Goal: Task Accomplishment & Management: Use online tool/utility

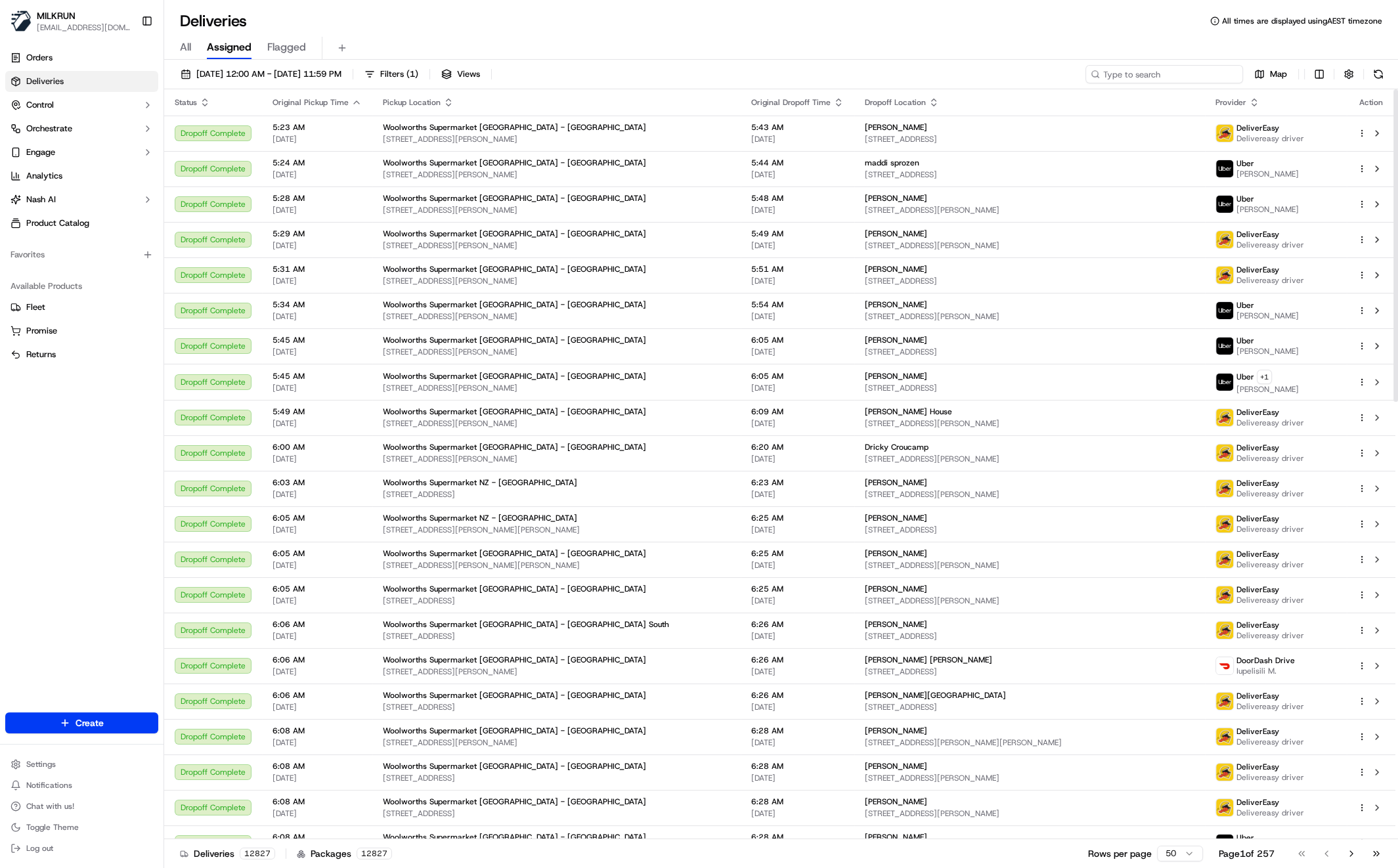
click at [1181, 79] on input at bounding box center [1164, 74] width 158 height 19
paste input "[PERSON_NAME]"
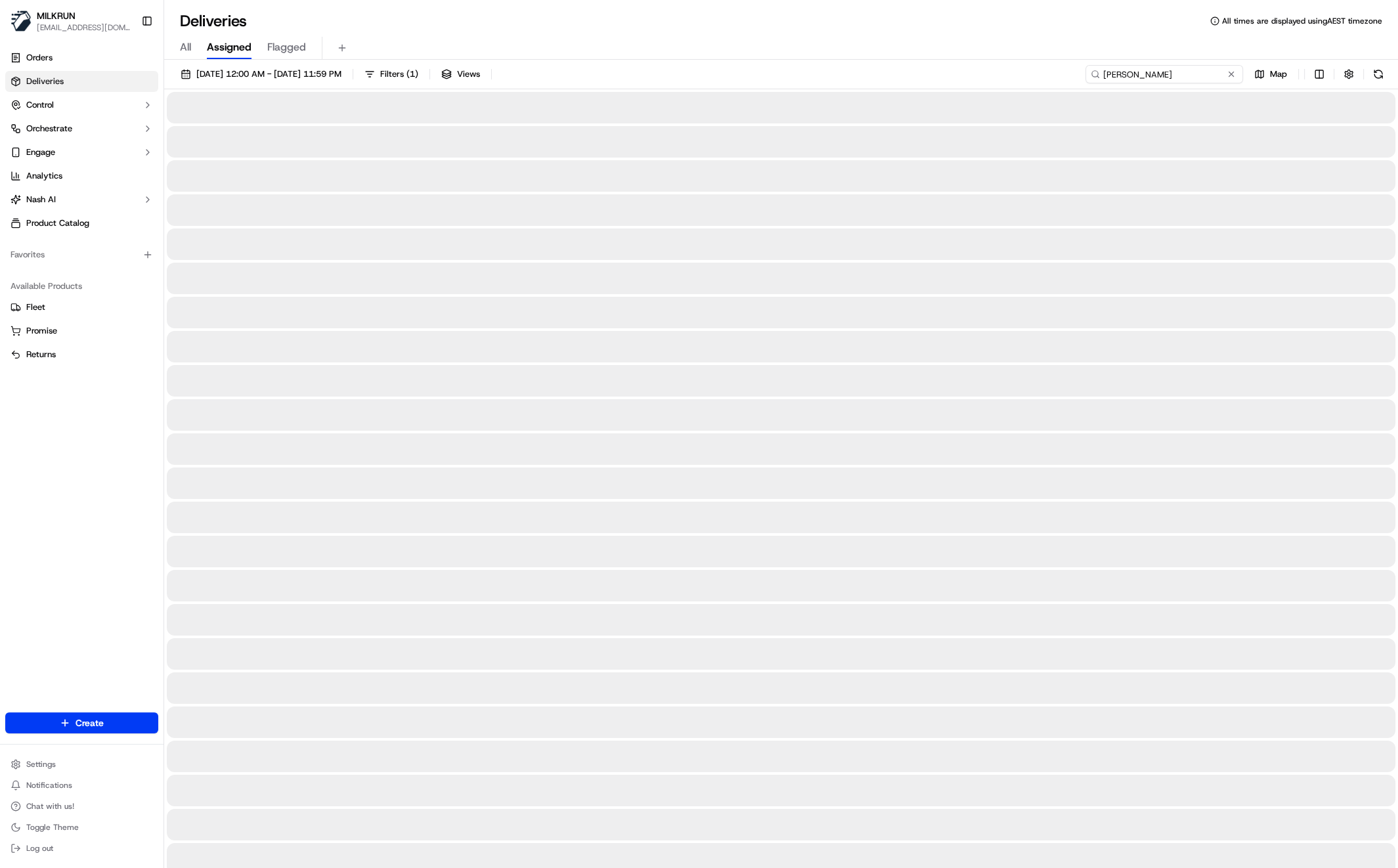
type input "[PERSON_NAME]"
click at [188, 46] on span "All" at bounding box center [186, 47] width 11 height 16
click at [1216, 74] on input "[PERSON_NAME]" at bounding box center [1164, 74] width 158 height 19
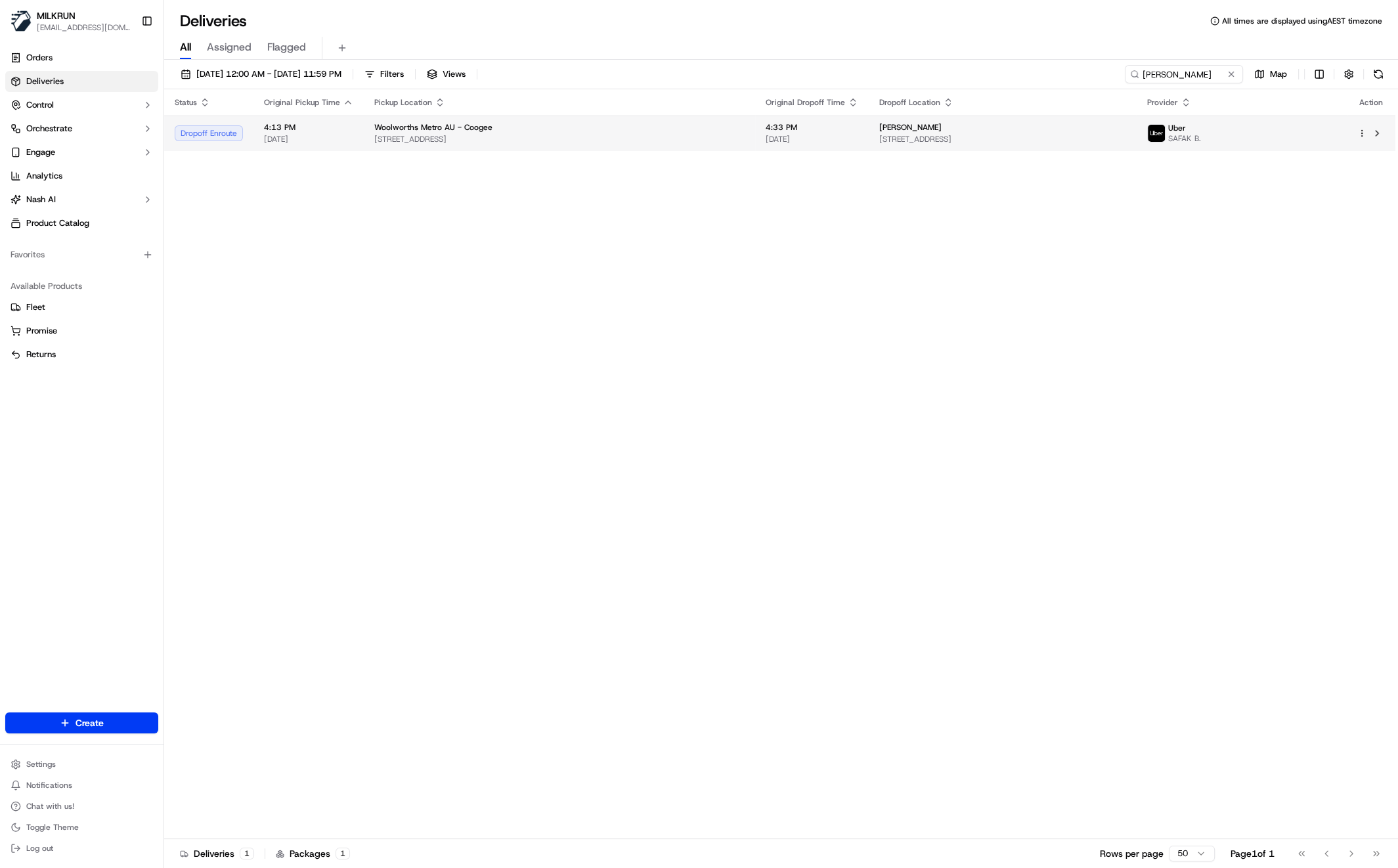
click at [447, 139] on span "[STREET_ADDRESS]" at bounding box center [559, 139] width 370 height 11
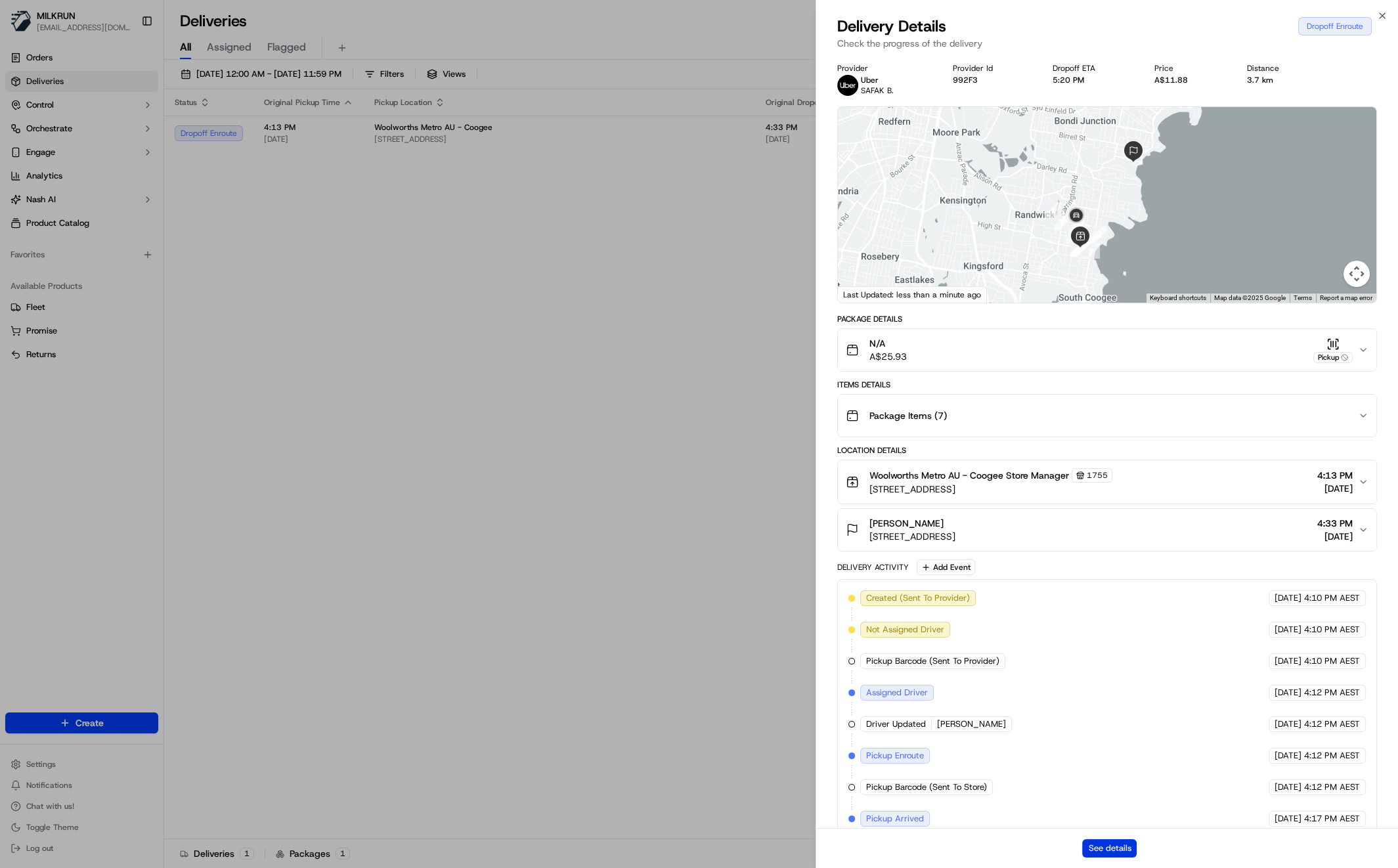
click at [1109, 849] on button "See details" at bounding box center [1109, 849] width 54 height 19
drag, startPoint x: 971, startPoint y: 471, endPoint x: 1015, endPoint y: 487, distance: 46.8
click at [1032, 472] on span "Woolworths Metro AU - Coogee Store Manager" at bounding box center [969, 475] width 199 height 13
copy span "Coogee Store"
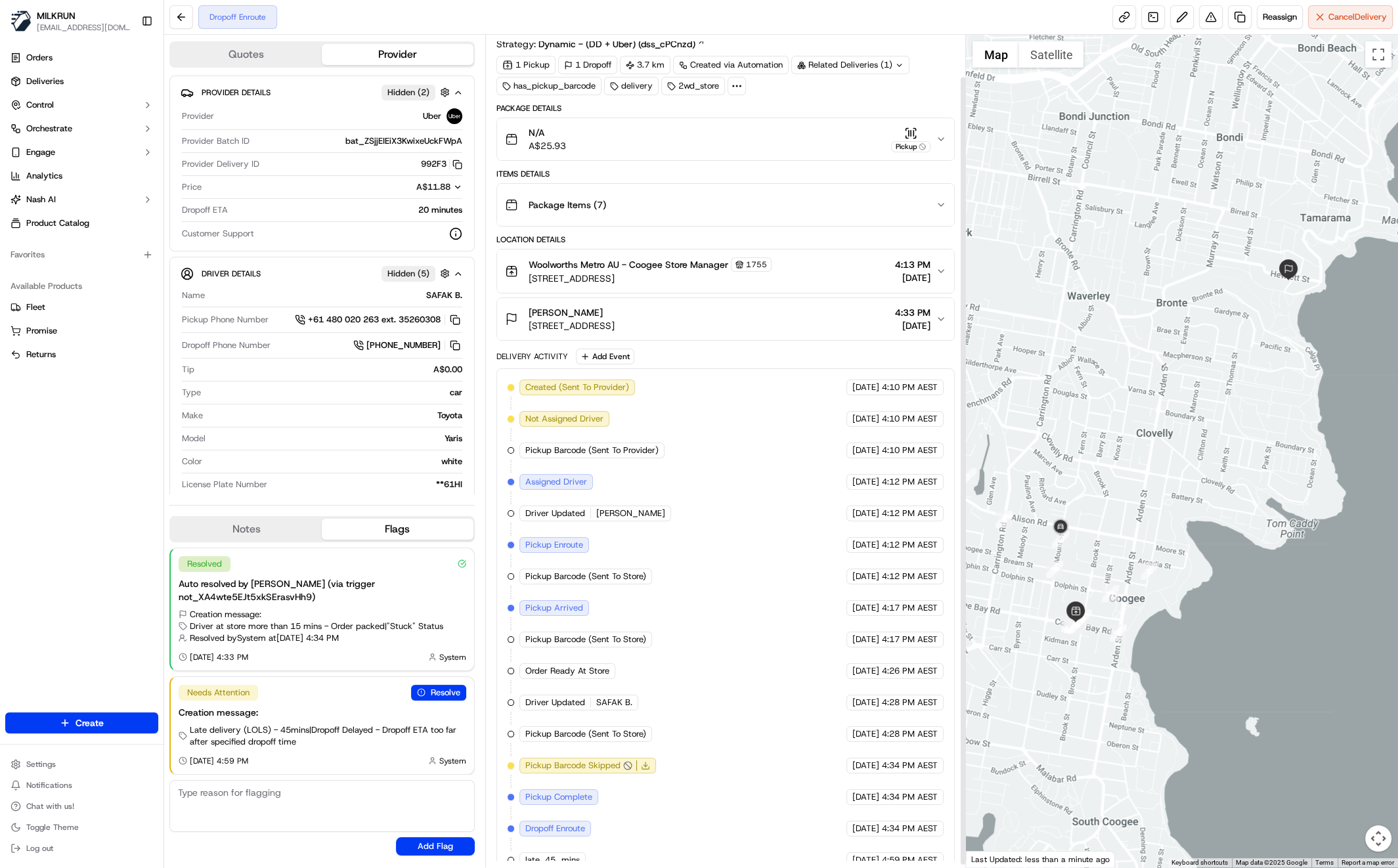
scroll to position [46, 0]
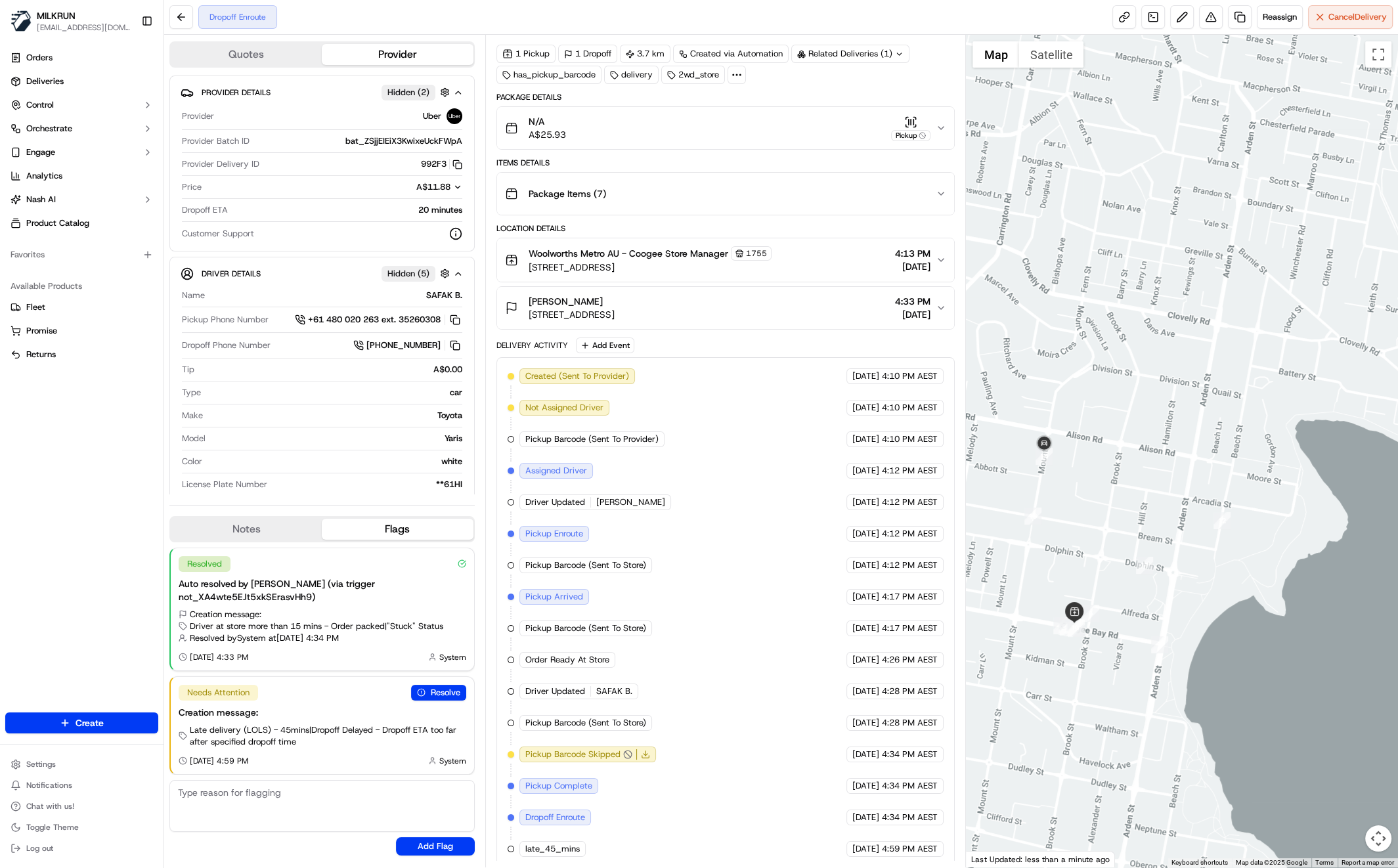
drag, startPoint x: 1099, startPoint y: 501, endPoint x: 1149, endPoint y: 474, distance: 56.8
click at [1149, 475] on div at bounding box center [1182, 452] width 432 height 833
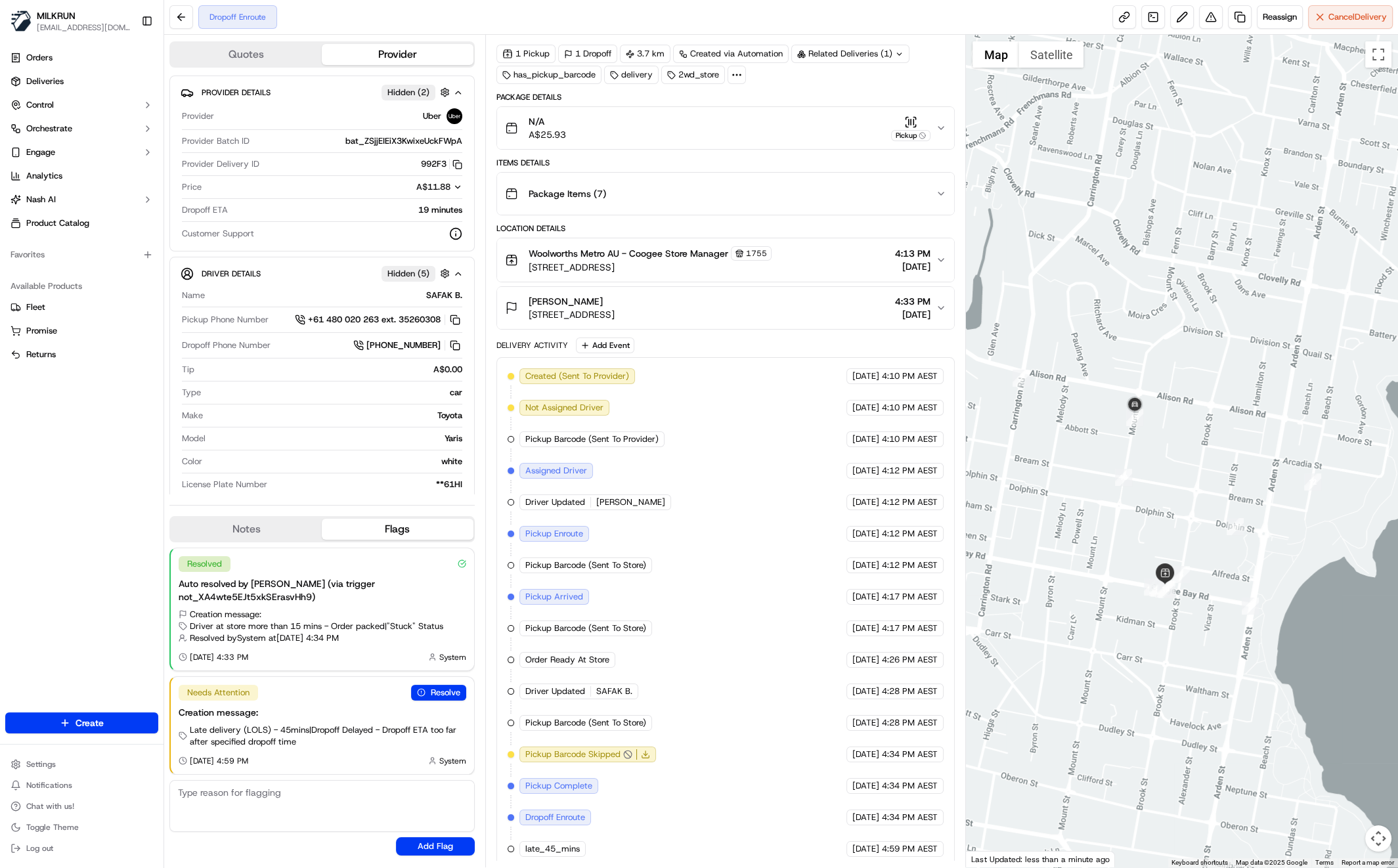
click at [661, 817] on div "Created (Sent To Provider) Uber 20/09/2025 4:10 PM AEST Not Assigned Driver Ube…" at bounding box center [726, 613] width 436 height 489
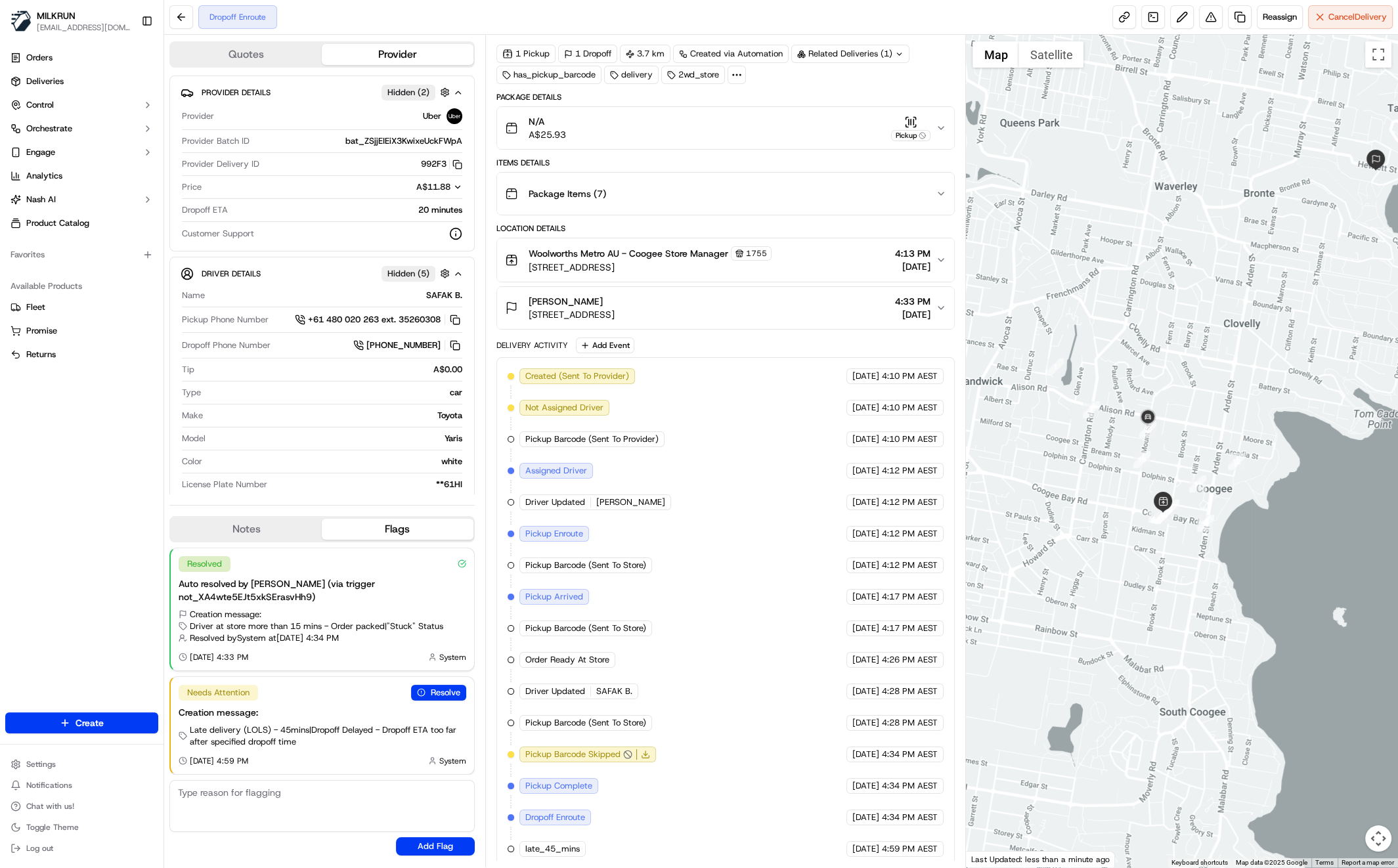
drag, startPoint x: 1037, startPoint y: 426, endPoint x: 1089, endPoint y: 431, distance: 52.2
click at [1091, 432] on div at bounding box center [1182, 452] width 432 height 833
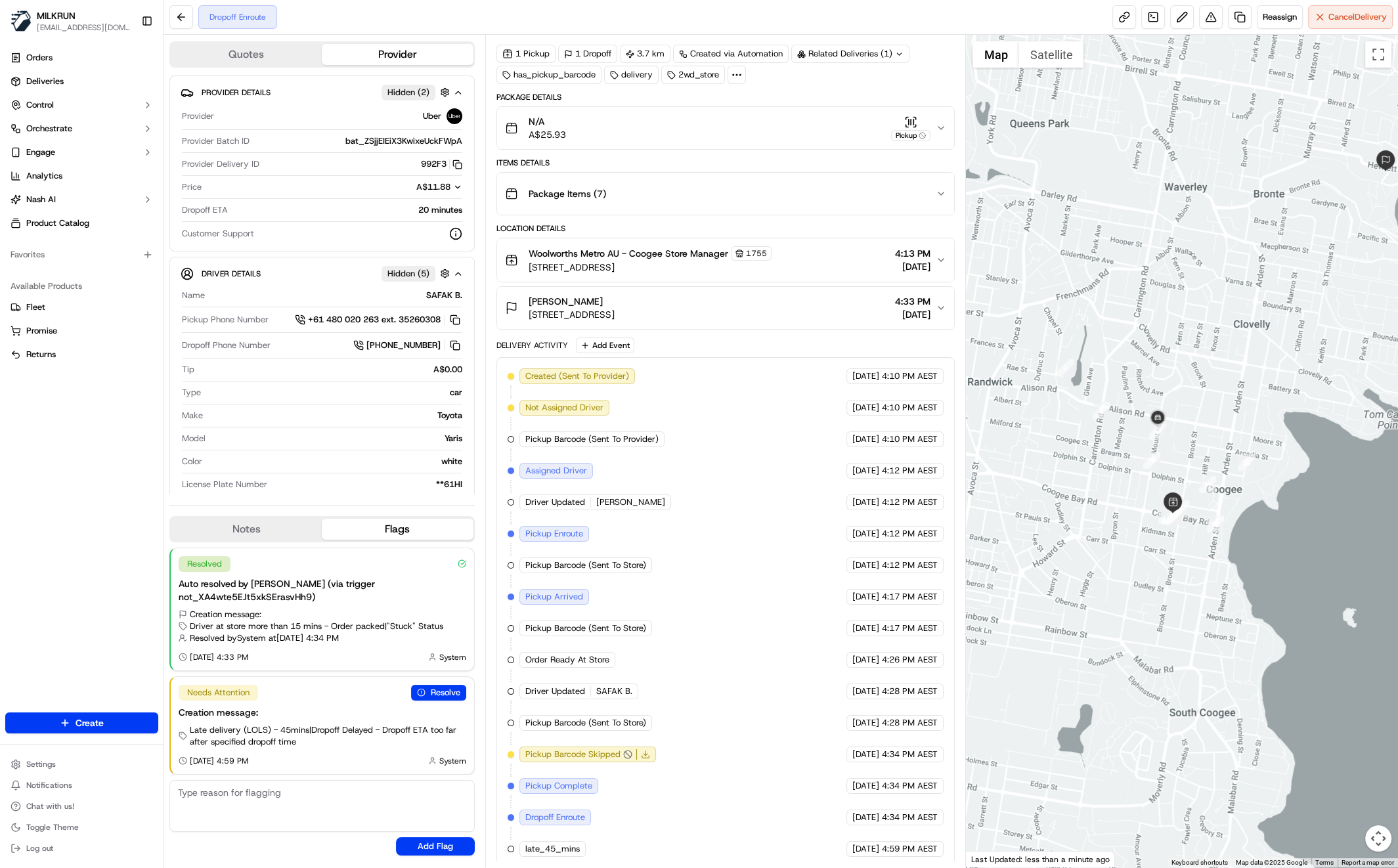
drag, startPoint x: 1239, startPoint y: 400, endPoint x: 1192, endPoint y: 410, distance: 48.1
click at [1182, 411] on div at bounding box center [1182, 452] width 432 height 833
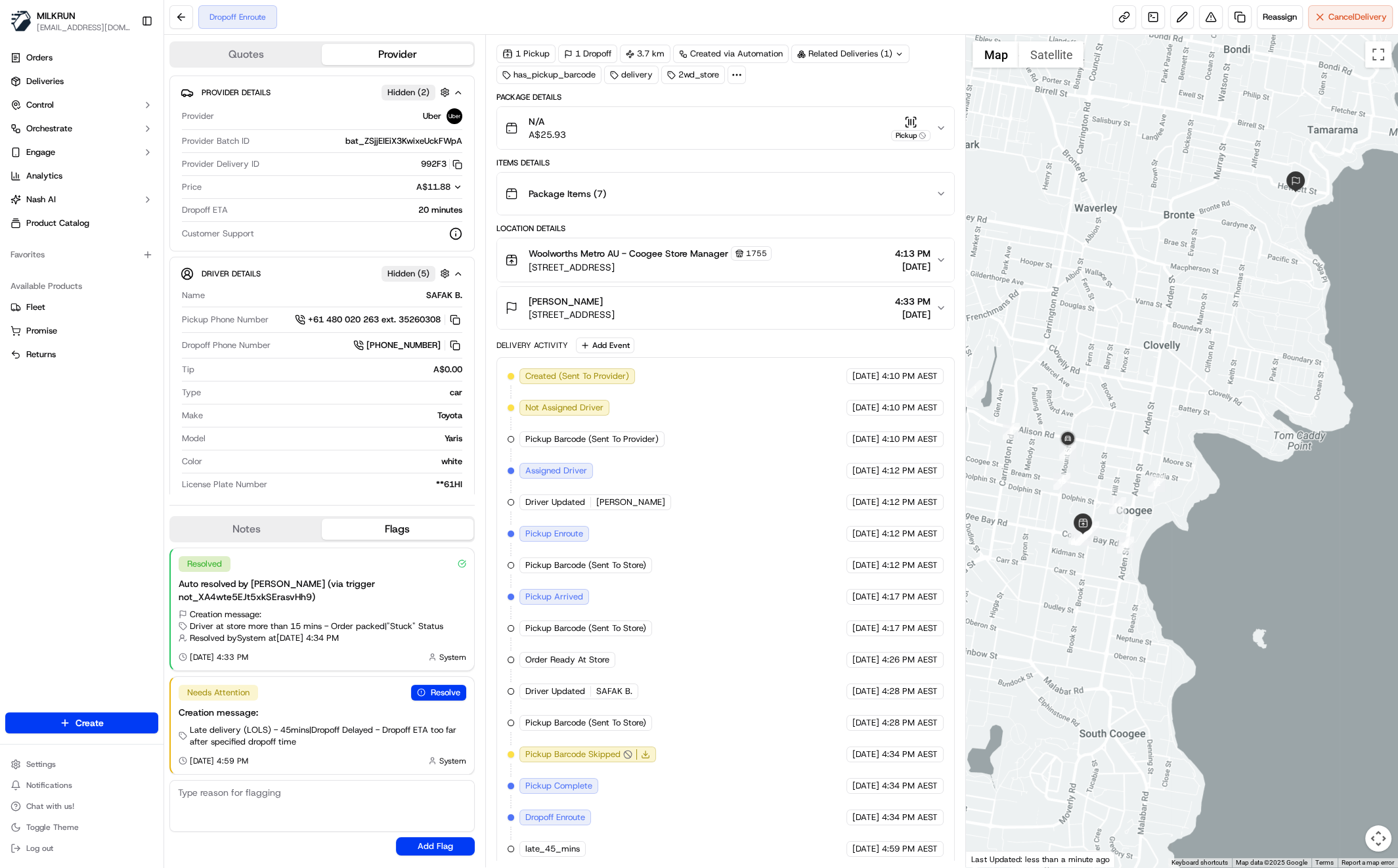
click at [85, 406] on div "Orders Deliveries Control Orchestrate Engage Analytics Nash AI Product Catalog …" at bounding box center [81, 372] width 164 height 660
click at [901, 50] on icon at bounding box center [899, 54] width 9 height 9
click at [895, 52] on icon at bounding box center [899, 54] width 9 height 9
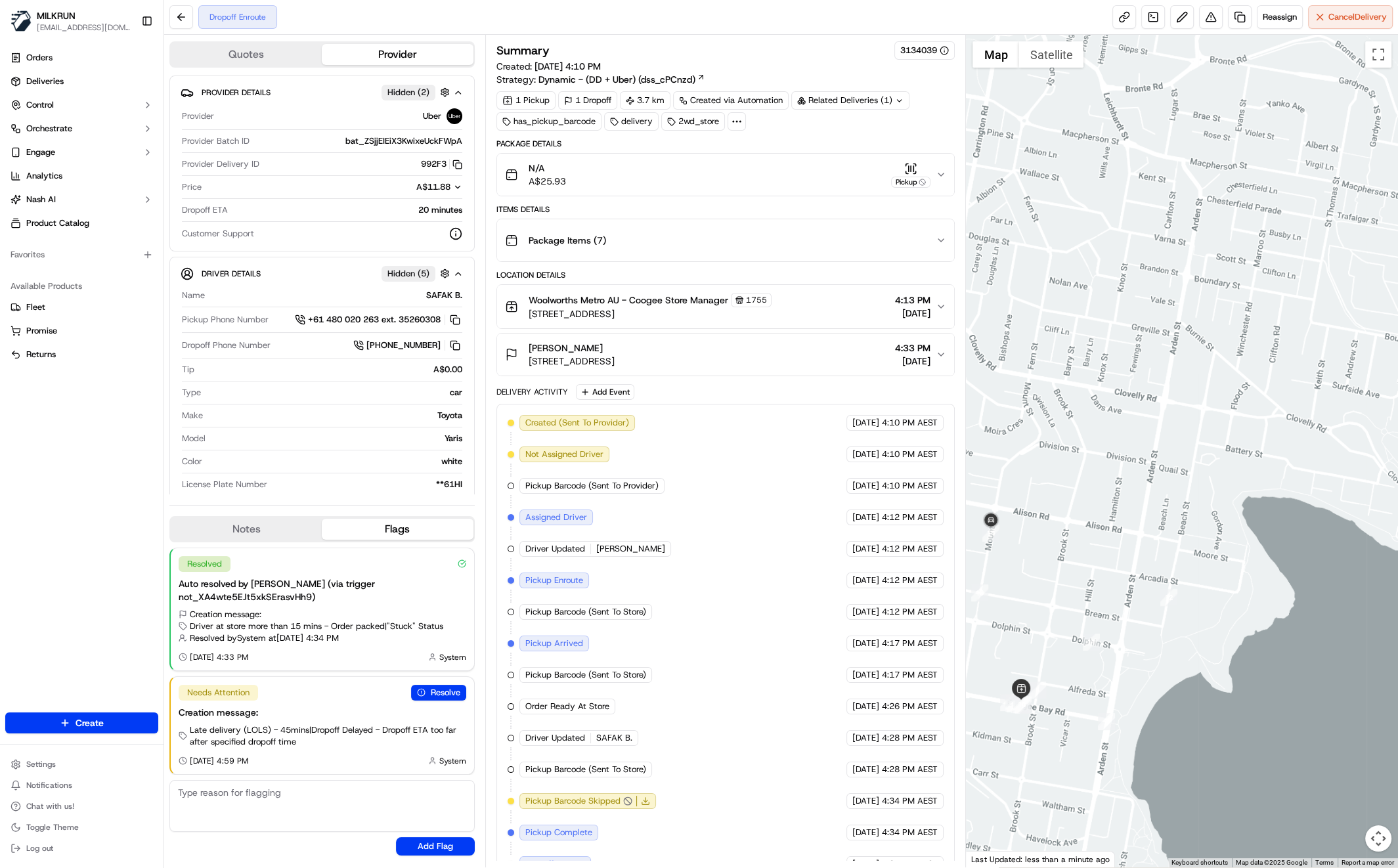
drag, startPoint x: 1120, startPoint y: 559, endPoint x: 1176, endPoint y: 547, distance: 57.3
click at [1176, 547] on div at bounding box center [1182, 452] width 432 height 833
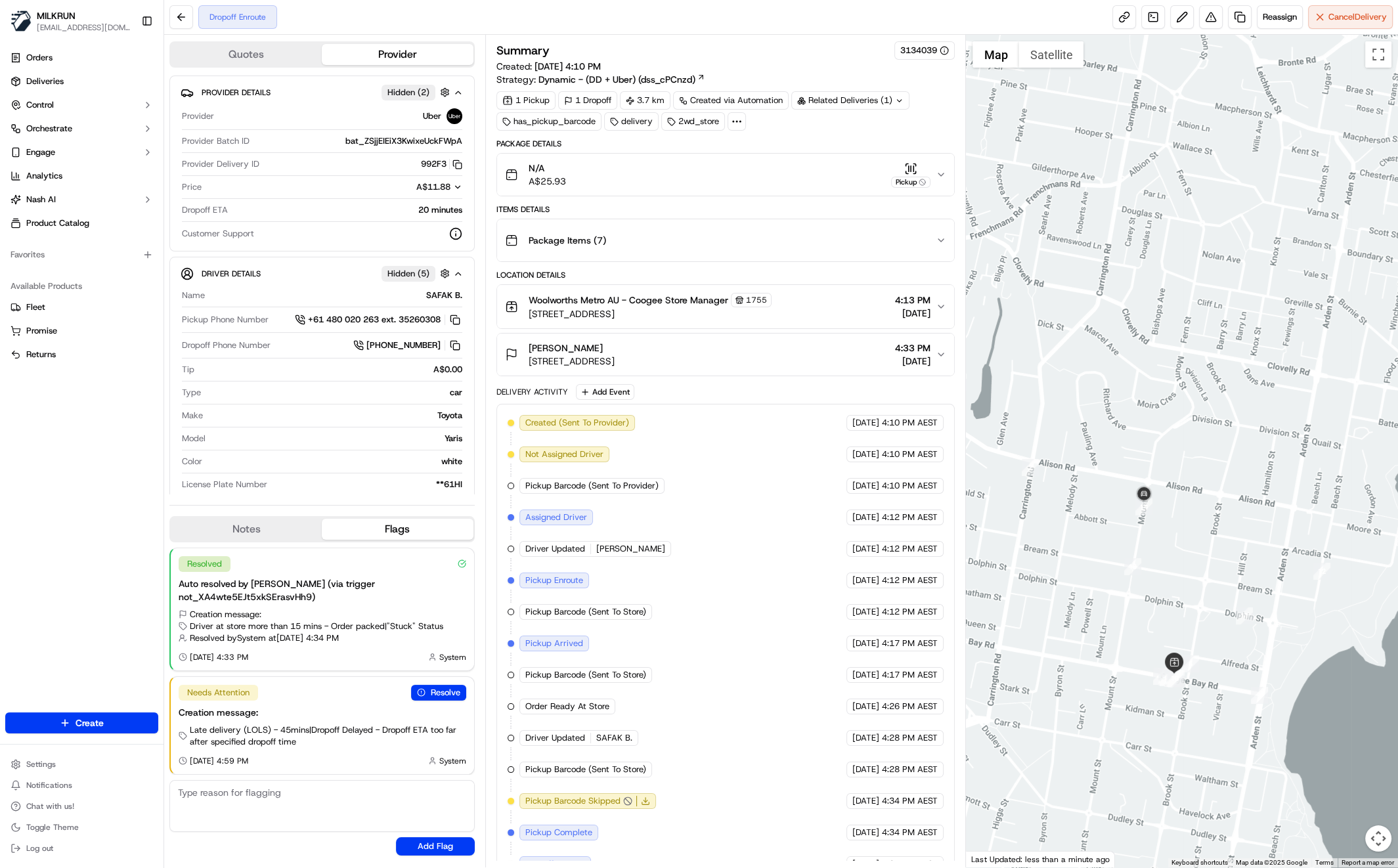
click at [114, 478] on div "Orders Deliveries Control Orchestrate Engage Analytics [PERSON_NAME] Product Ca…" at bounding box center [81, 372] width 164 height 660
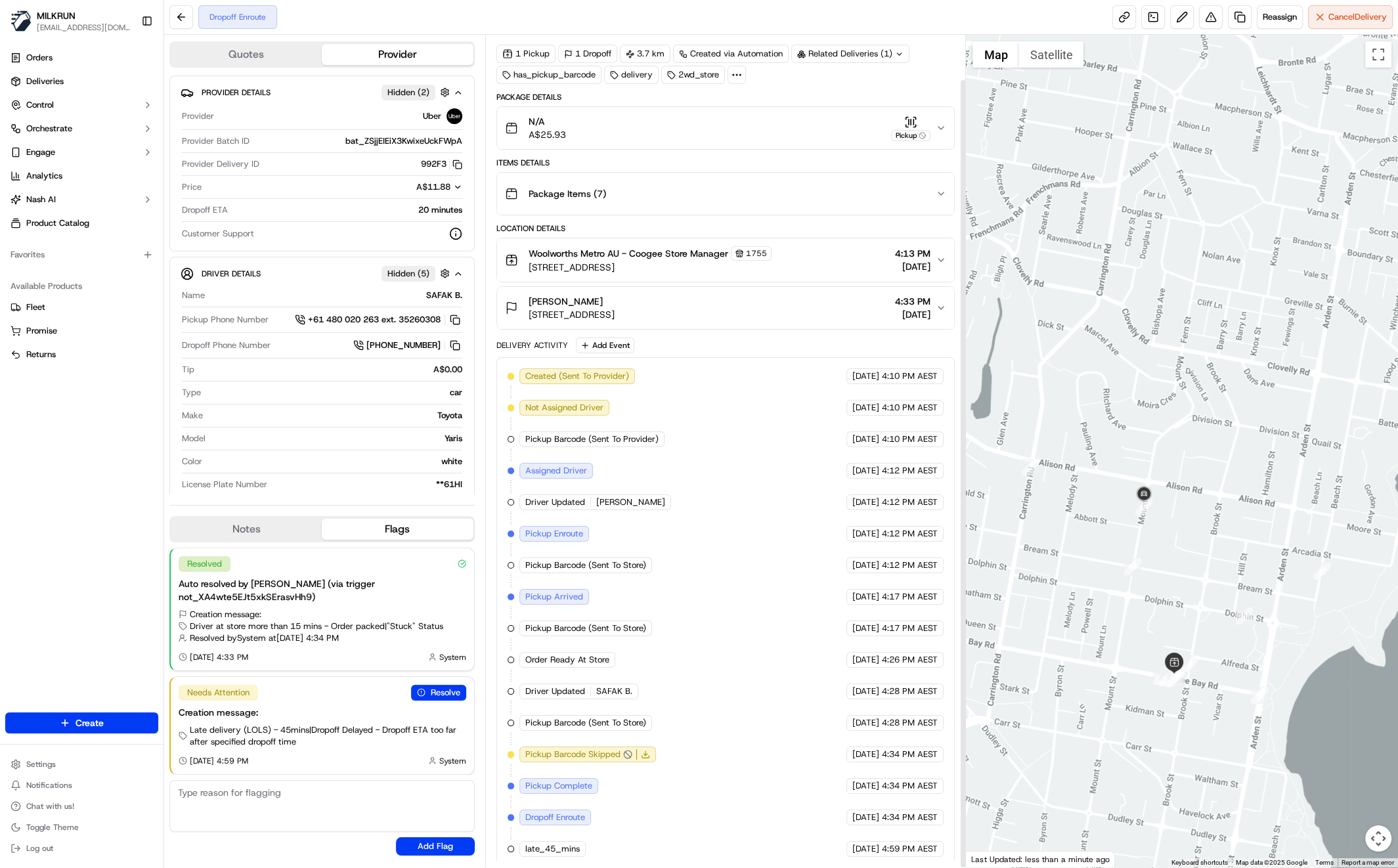
scroll to position [46, 0]
click at [134, 483] on div "Orders Deliveries Control Orchestrate Engage Analytics [PERSON_NAME] Product Ca…" at bounding box center [81, 372] width 164 height 660
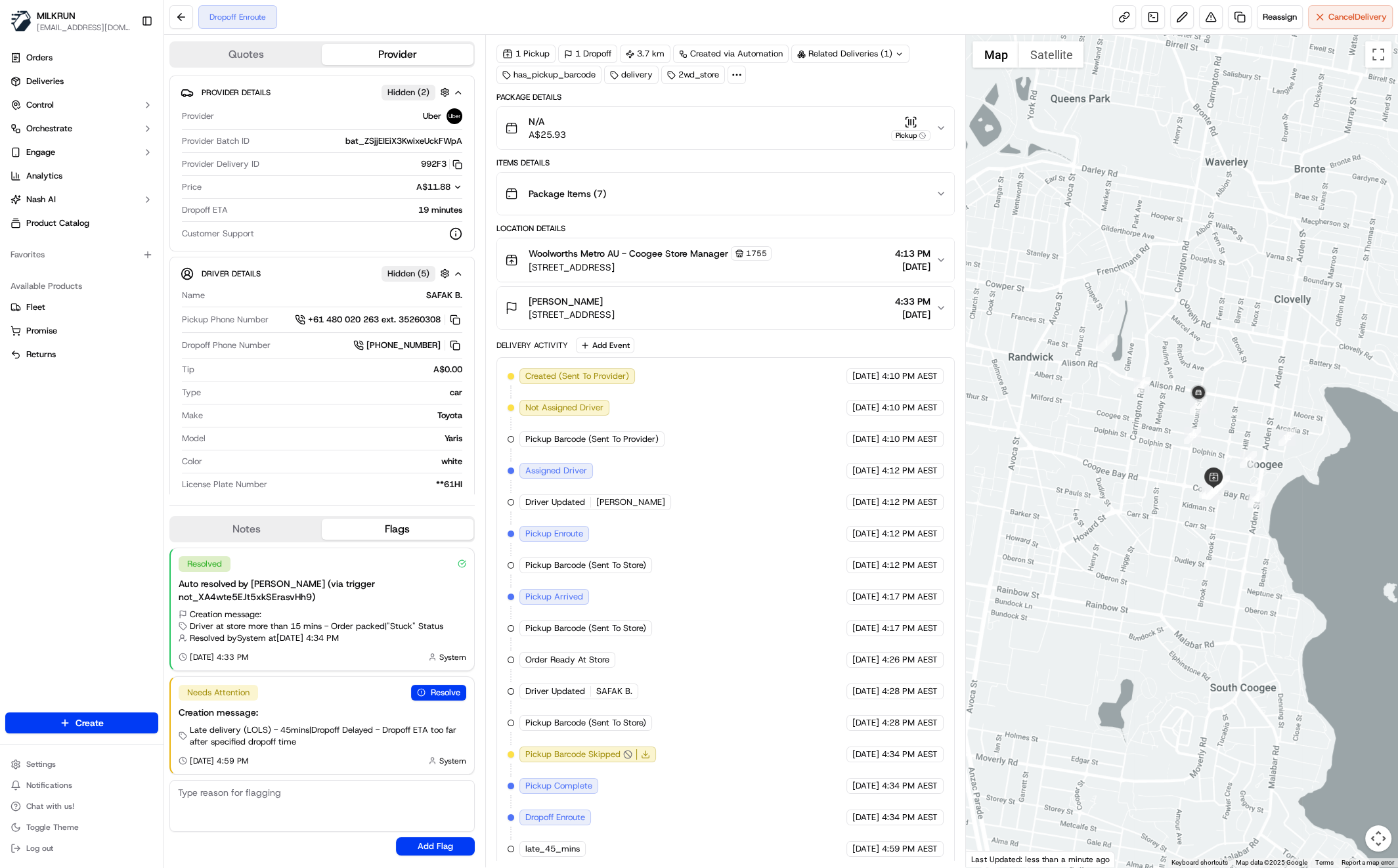
drag, startPoint x: 1287, startPoint y: 305, endPoint x: 1221, endPoint y: 336, distance: 72.9
click at [1219, 336] on div at bounding box center [1182, 452] width 432 height 833
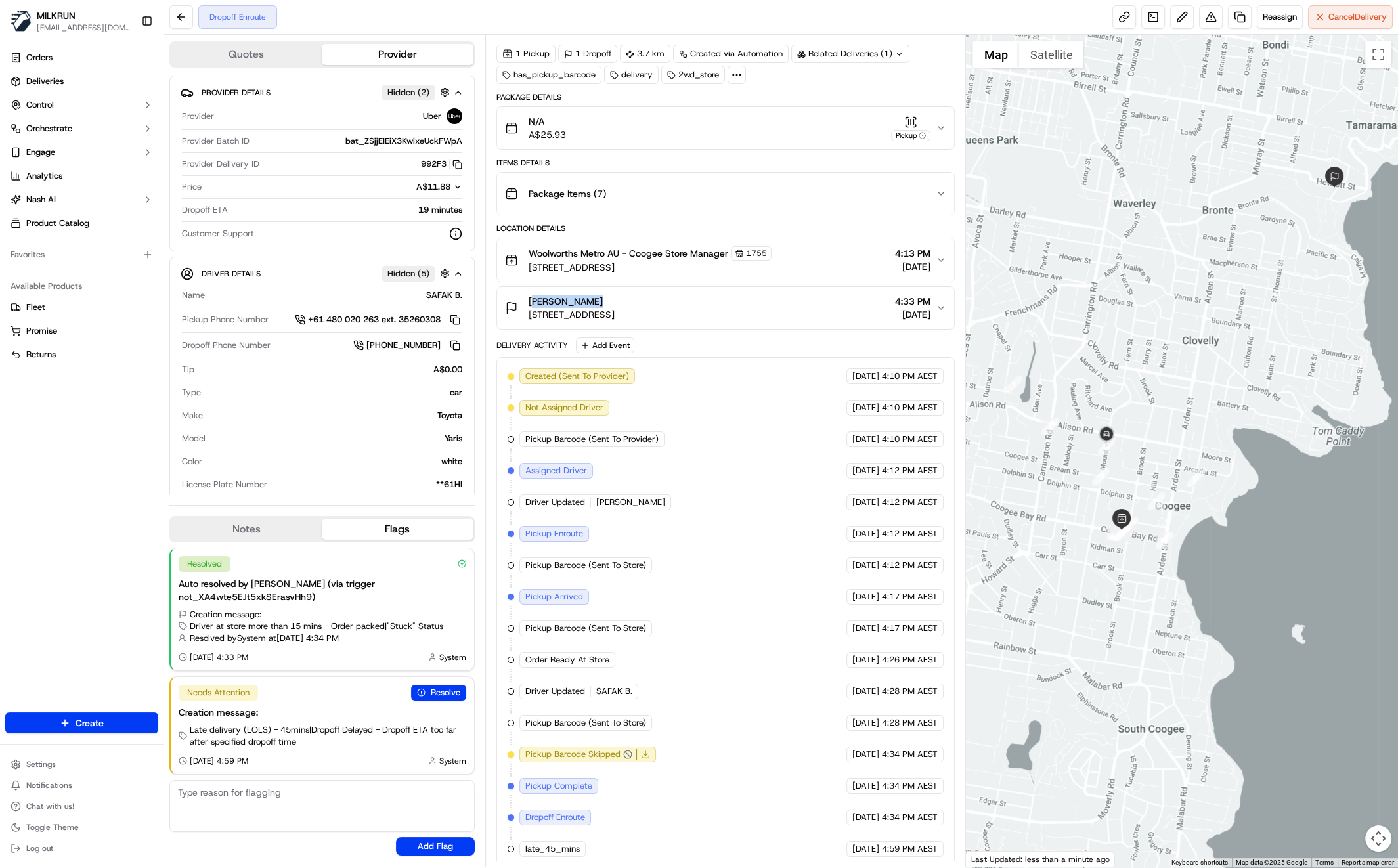
drag, startPoint x: 526, startPoint y: 299, endPoint x: 581, endPoint y: 301, distance: 55.0
click at [589, 301] on div "Jalen Norman Unit 4/99 Hewlett St, Bronte, NSW 2024, AU" at bounding box center [560, 308] width 110 height 26
click at [676, 287] on button "Jalen Norman Unit 4/99 Hewlett St, Bronte, NSW 2024, AU 4:33 PM 20/09/2025" at bounding box center [726, 308] width 458 height 42
click at [94, 448] on div "Orders Deliveries Control Orchestrate Engage Analytics Nash AI Product Catalog …" at bounding box center [81, 372] width 164 height 660
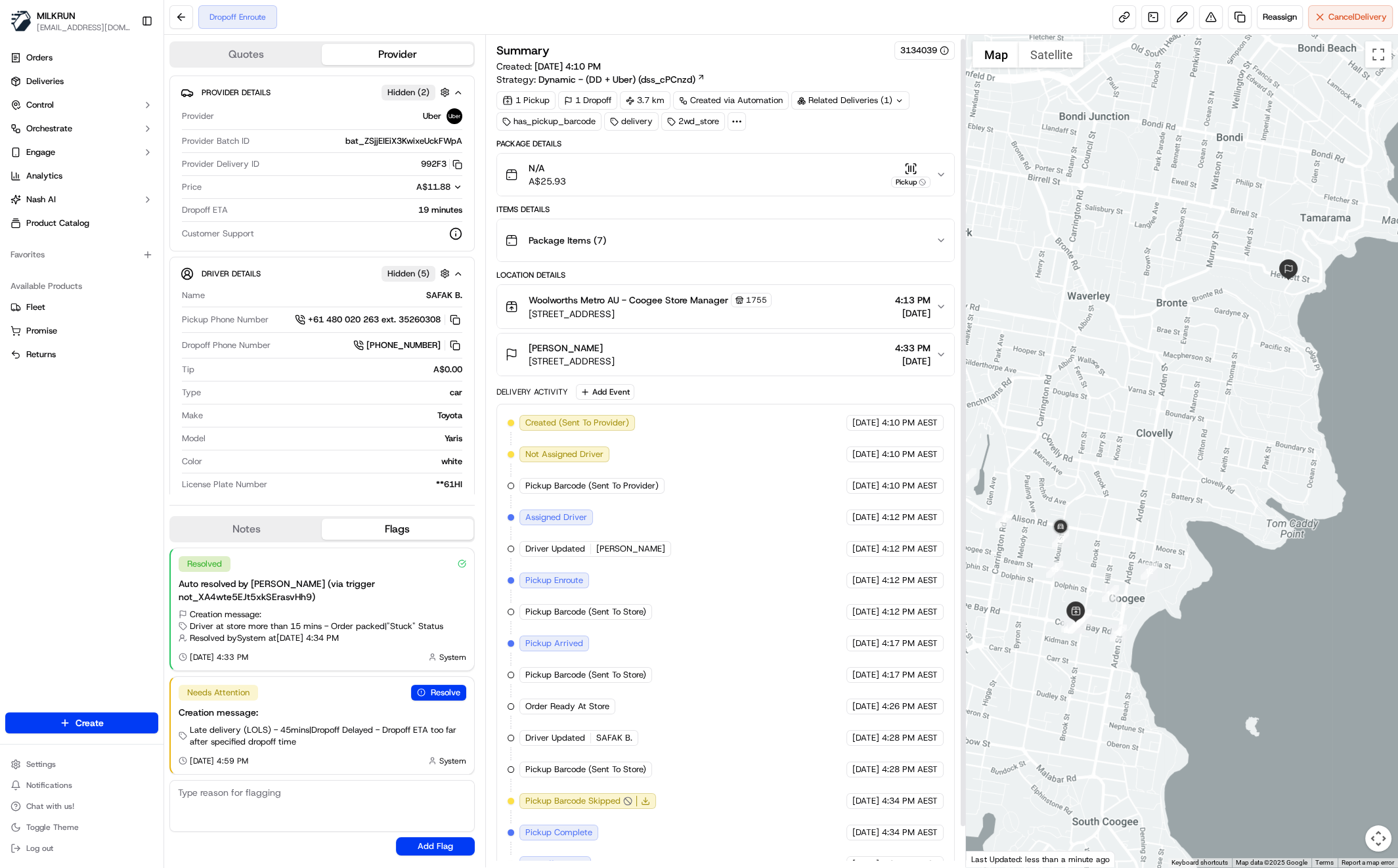
scroll to position [4, 0]
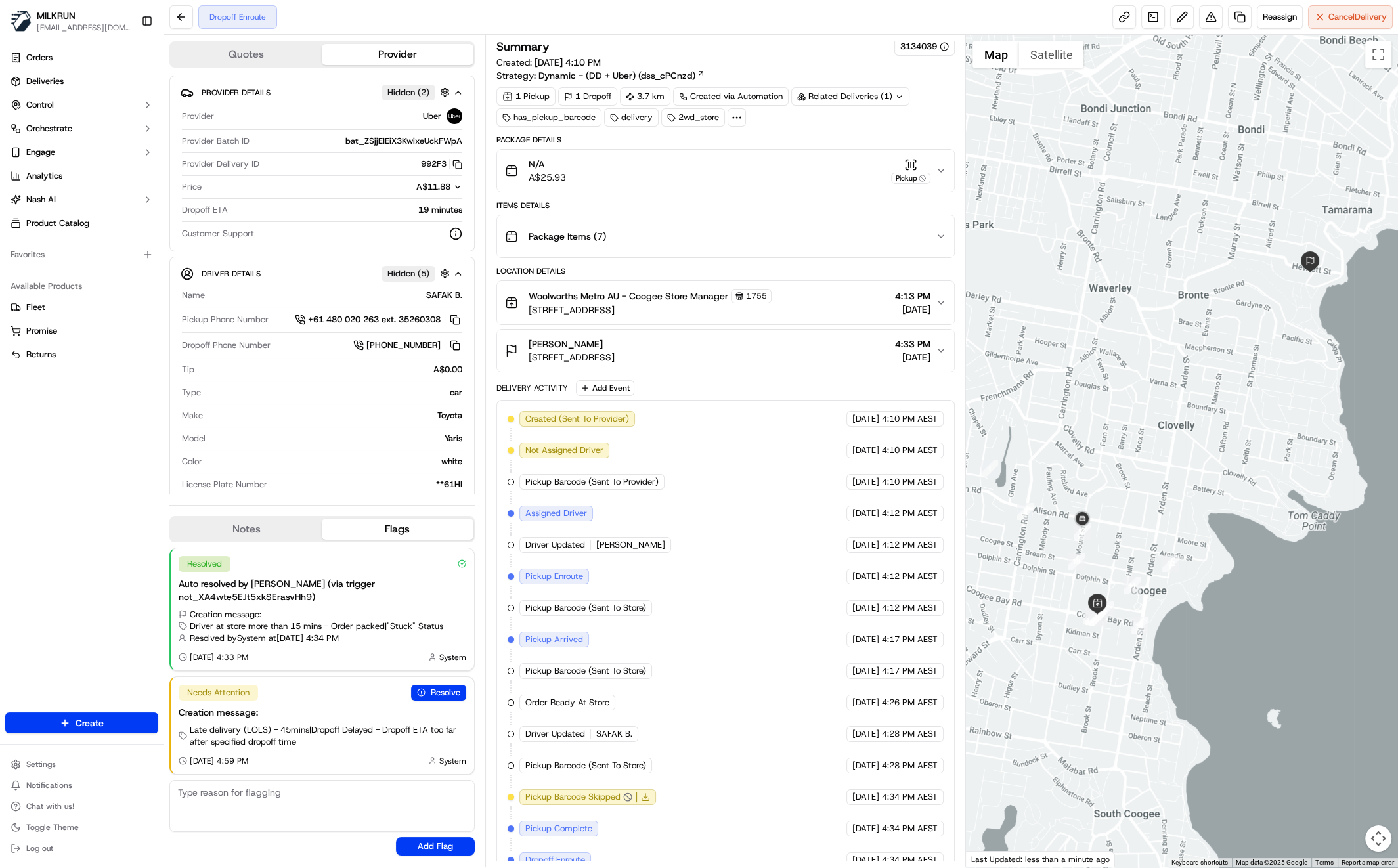
drag, startPoint x: 1183, startPoint y: 521, endPoint x: 1184, endPoint y: 512, distance: 9.1
click at [1185, 512] on div at bounding box center [1182, 452] width 432 height 833
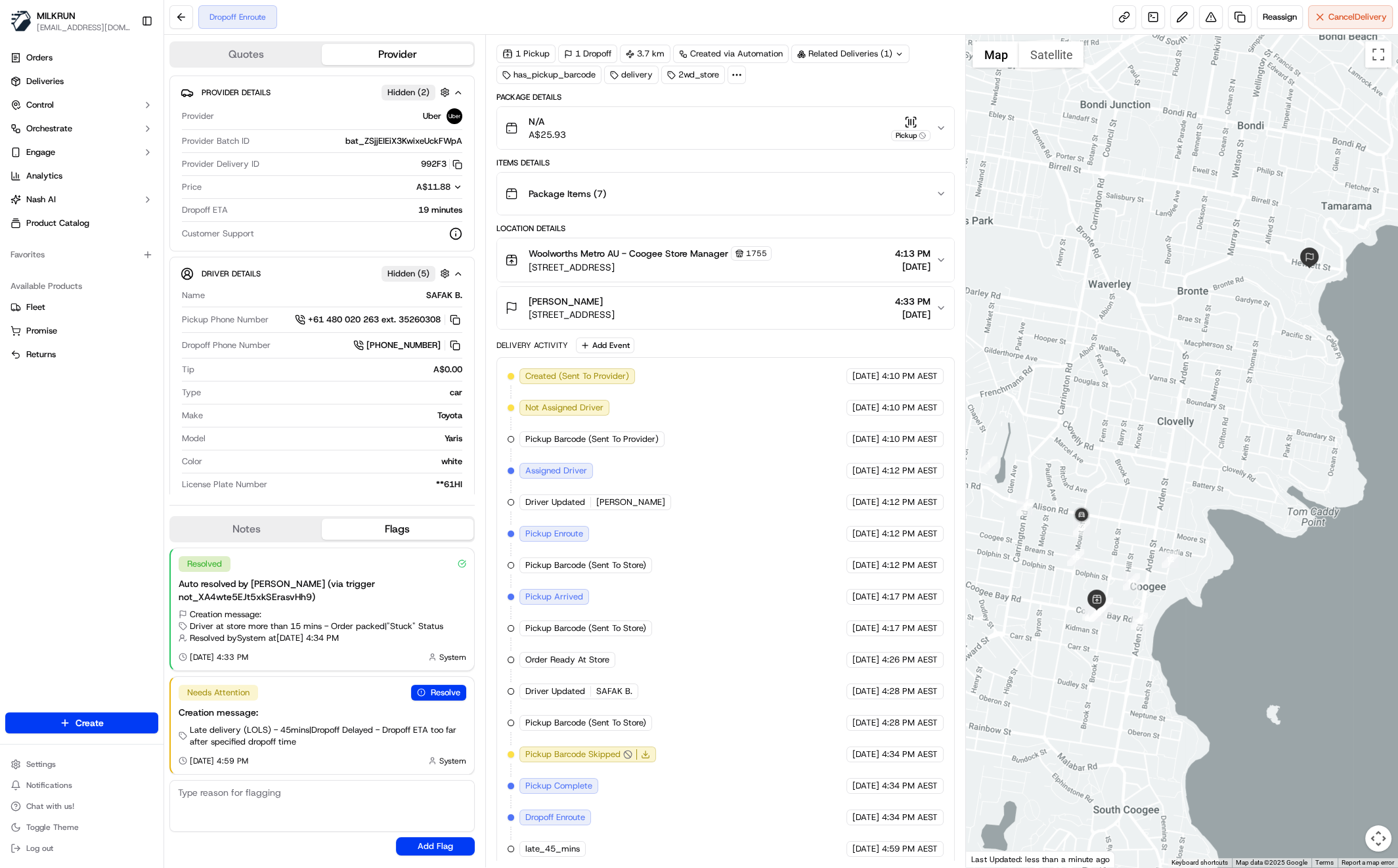
click at [114, 477] on div "Orders Deliveries Control Orchestrate Engage Analytics Nash AI Product Catalog …" at bounding box center [81, 372] width 164 height 660
click at [1225, 593] on div at bounding box center [1182, 452] width 432 height 833
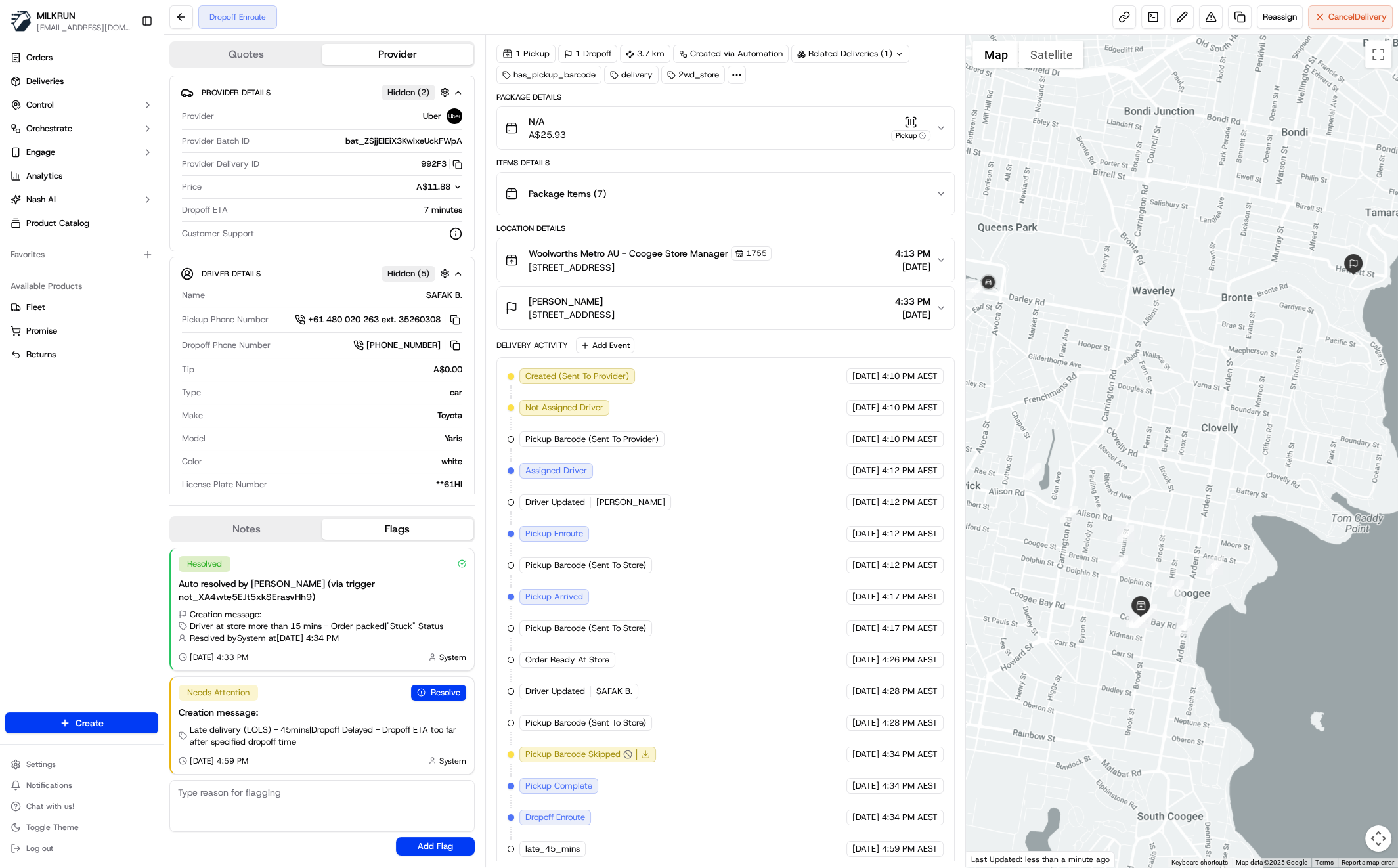
drag, startPoint x: 1128, startPoint y: 391, endPoint x: 1170, endPoint y: 412, distance: 47.0
click at [1163, 412] on div at bounding box center [1182, 452] width 432 height 833
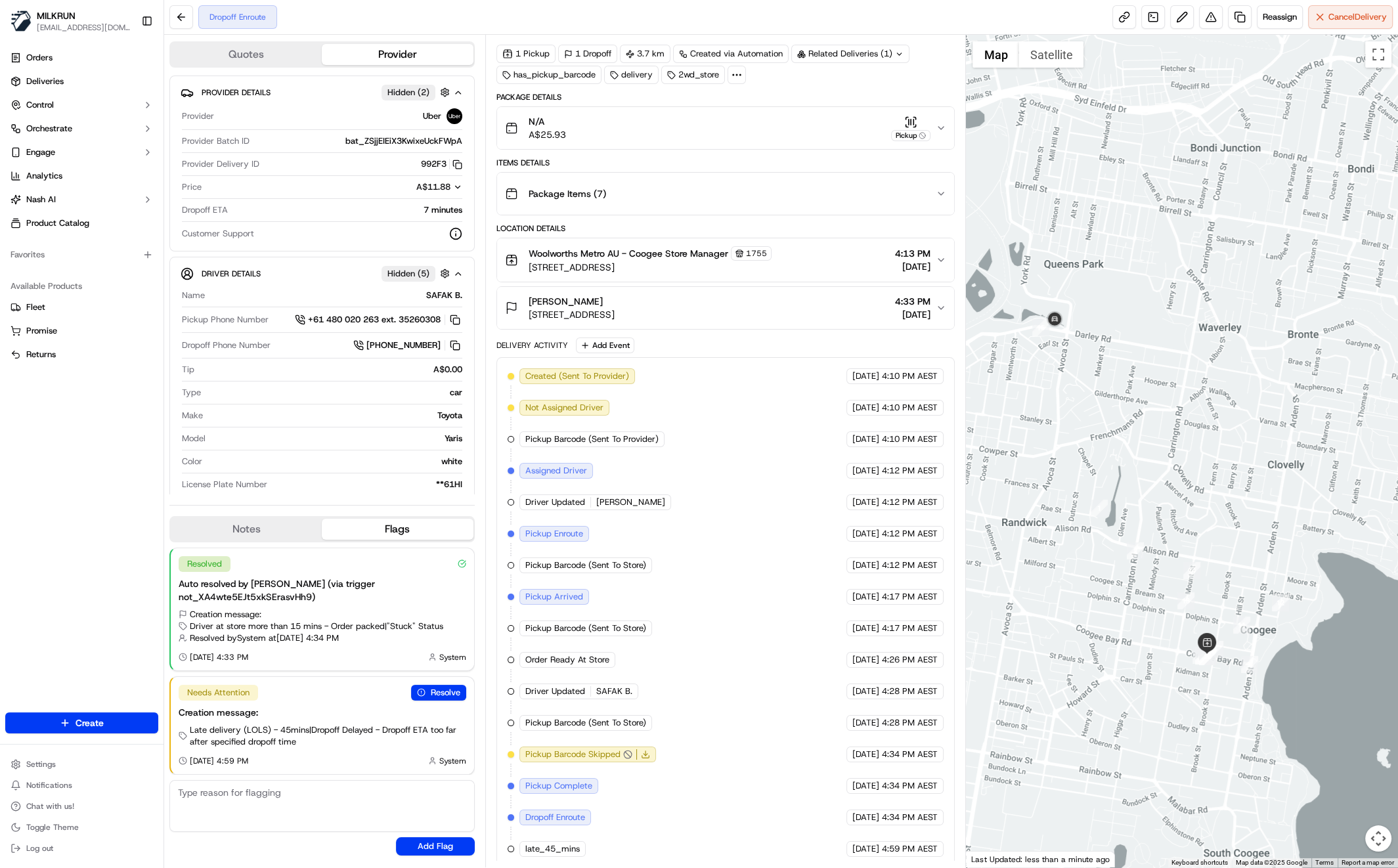
drag, startPoint x: 1207, startPoint y: 418, endPoint x: 1169, endPoint y: 434, distance: 41.2
click at [1169, 434] on div at bounding box center [1182, 452] width 432 height 833
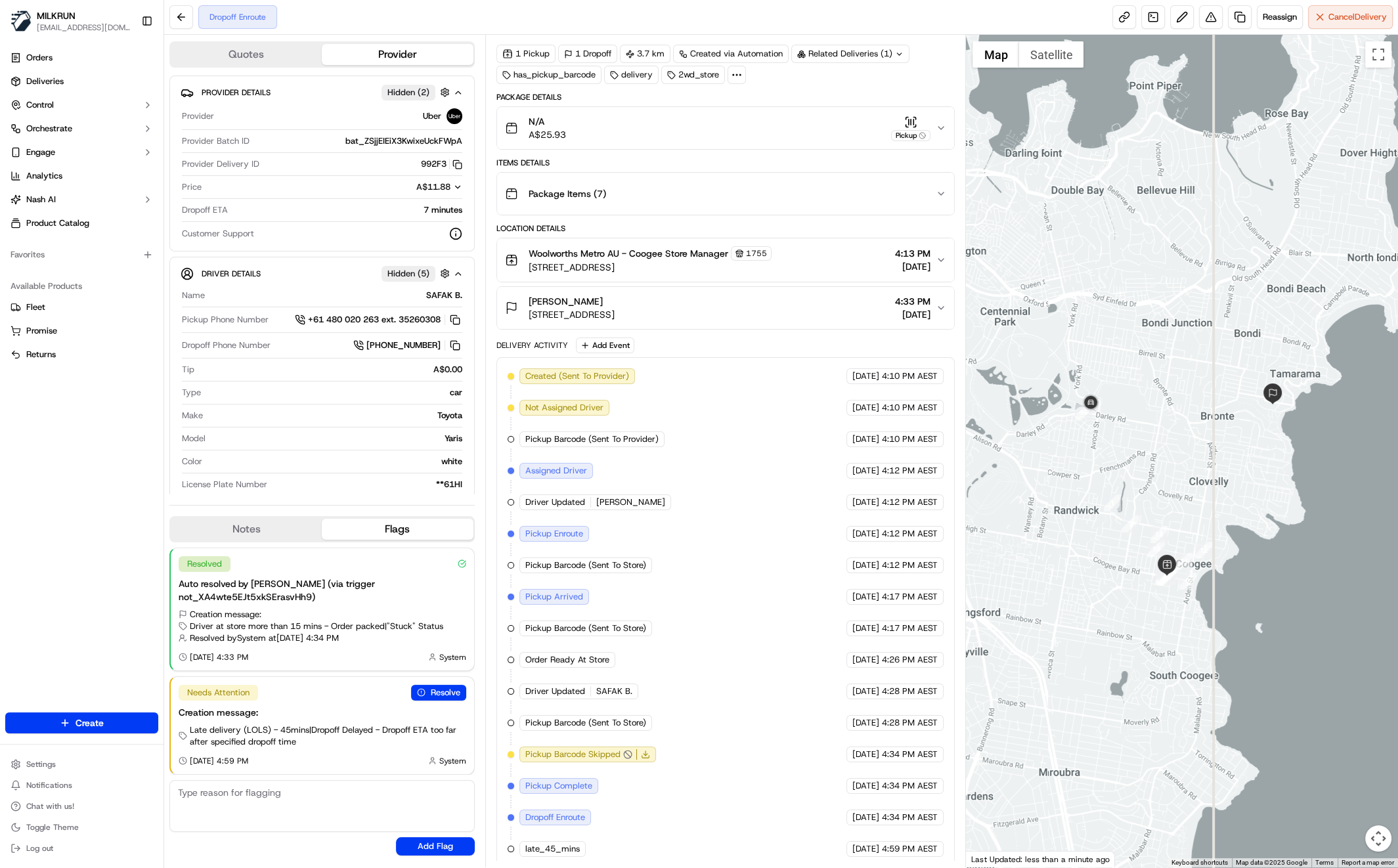
drag, startPoint x: 1124, startPoint y: 488, endPoint x: 1131, endPoint y: 486, distance: 7.3
click at [1130, 487] on div at bounding box center [1182, 452] width 432 height 833
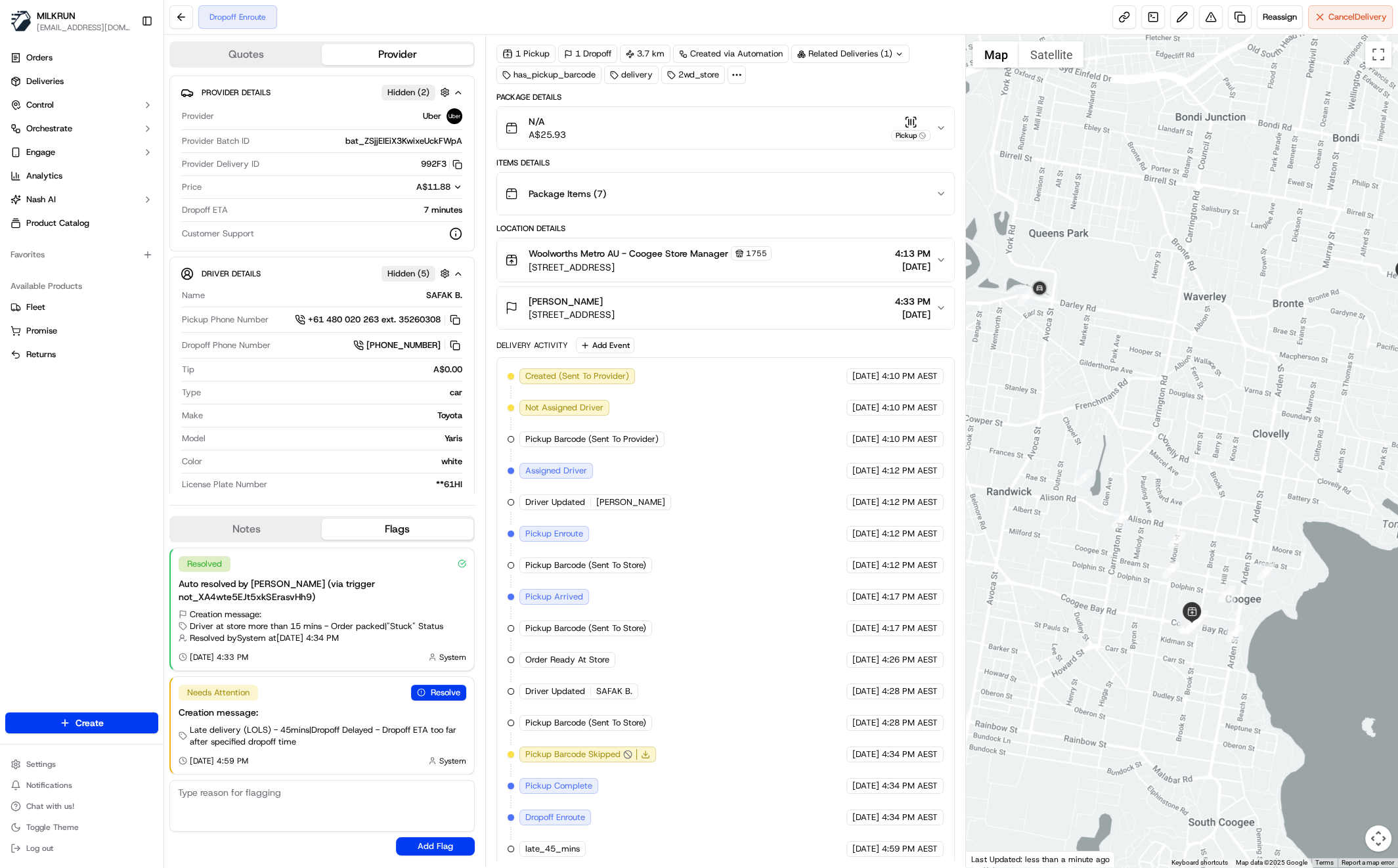
drag, startPoint x: 1217, startPoint y: 486, endPoint x: 1199, endPoint y: 502, distance: 24.1
click at [1194, 507] on div at bounding box center [1182, 452] width 432 height 833
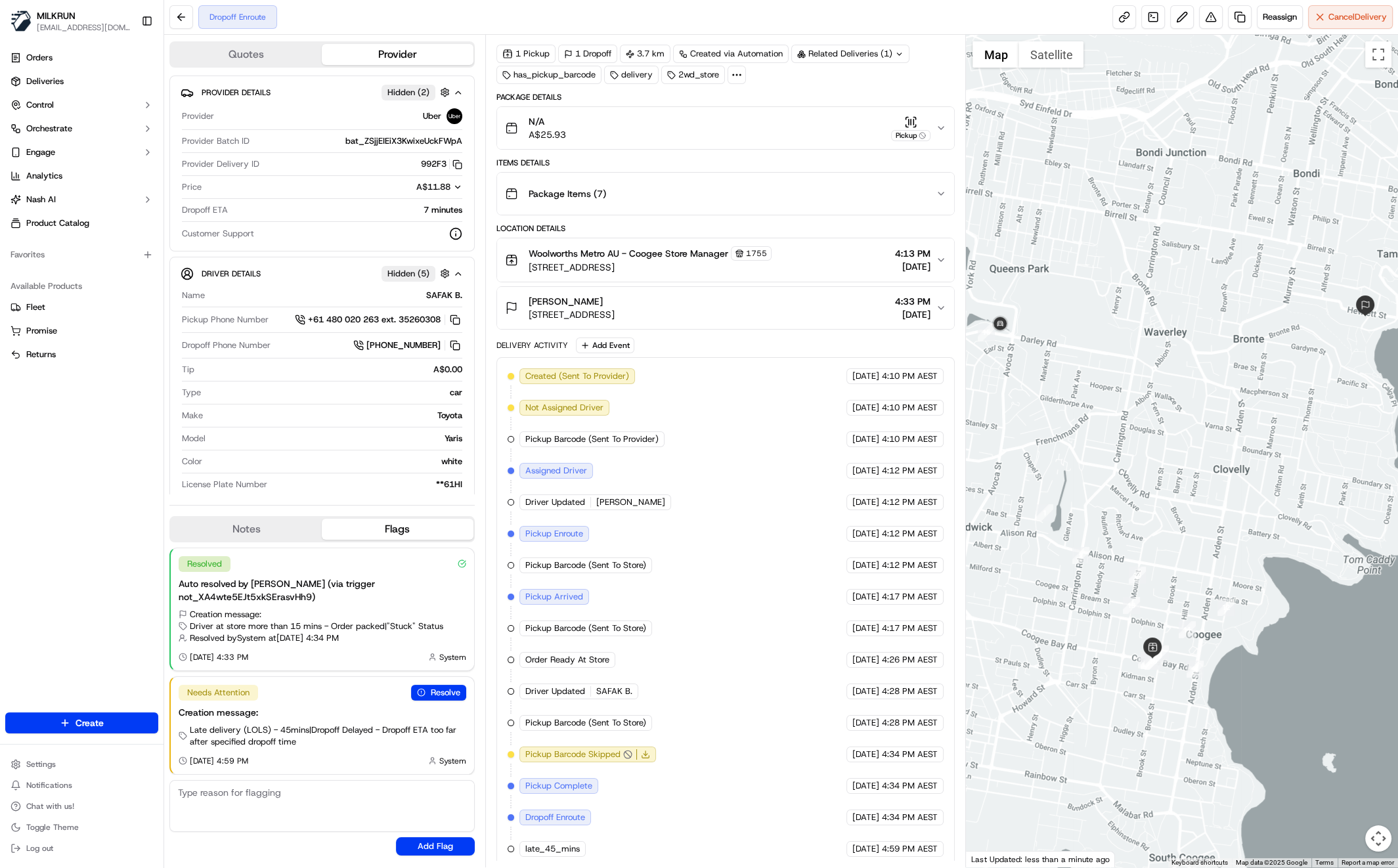
click at [1220, 484] on div at bounding box center [1182, 452] width 432 height 833
drag, startPoint x: 1172, startPoint y: 410, endPoint x: 1174, endPoint y: 425, distance: 15.1
click at [1186, 428] on div at bounding box center [1182, 452] width 432 height 833
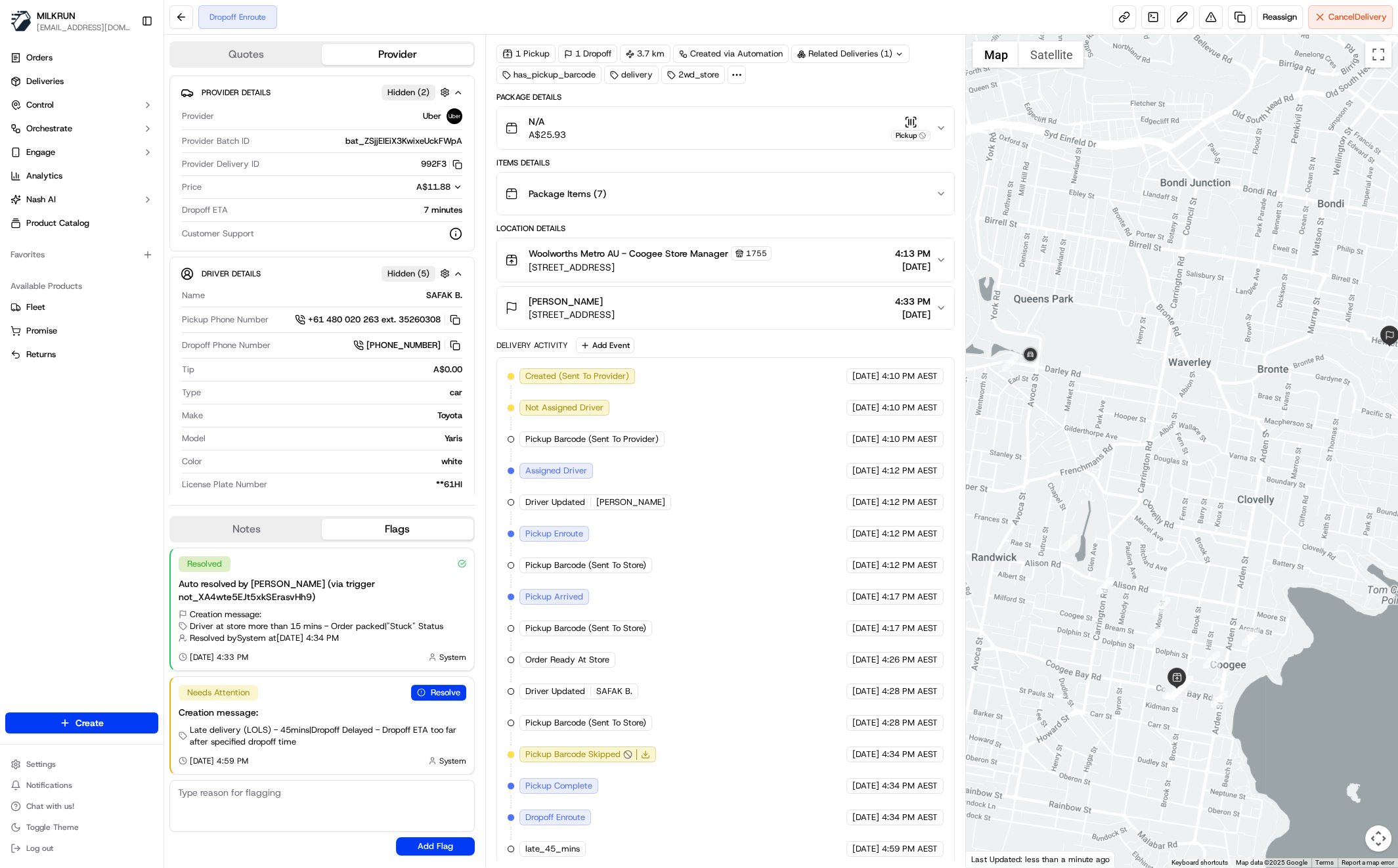
drag, startPoint x: 1190, startPoint y: 413, endPoint x: 1146, endPoint y: 403, distance: 45.1
click at [1145, 406] on div at bounding box center [1182, 452] width 432 height 833
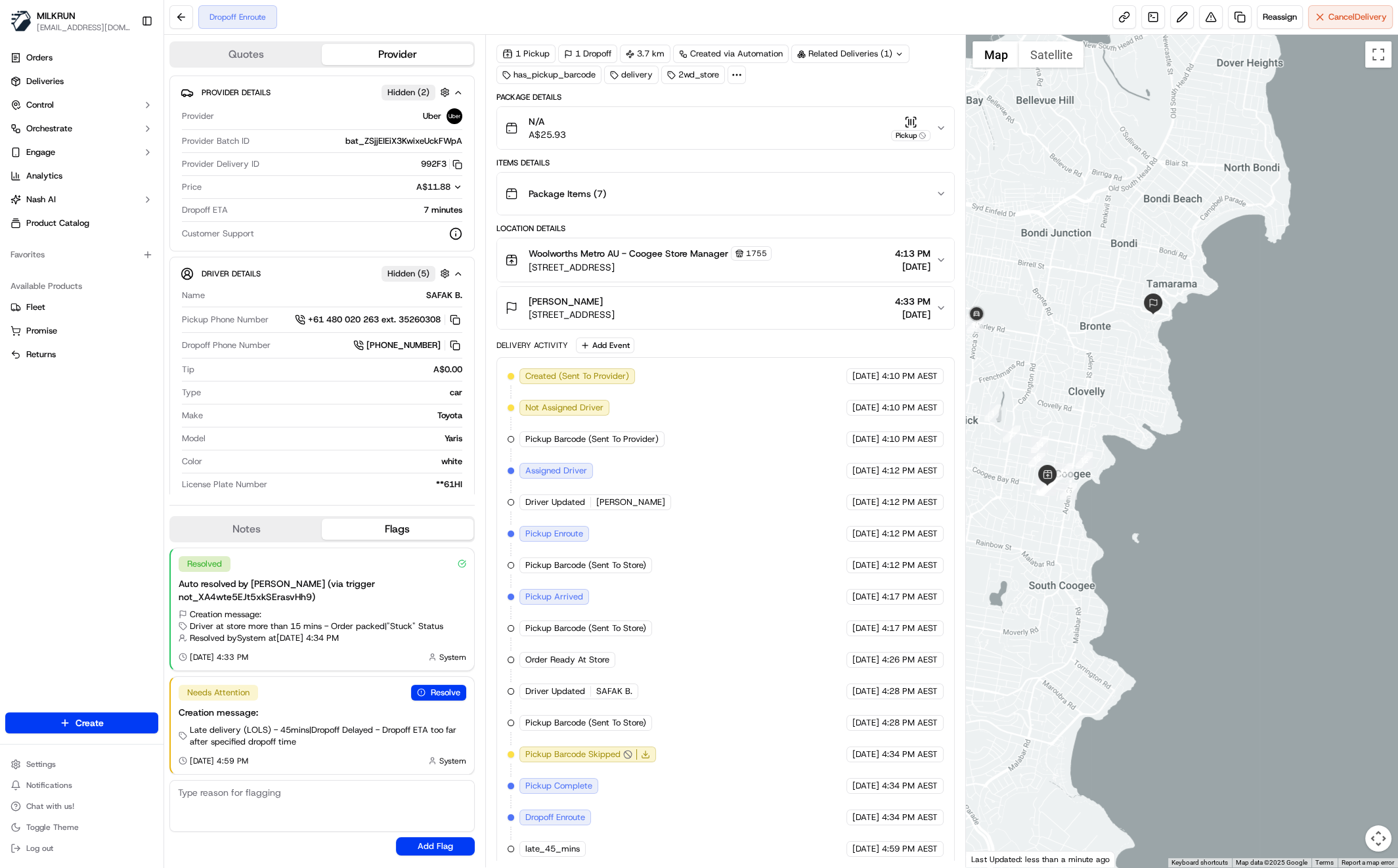
click at [1134, 368] on div at bounding box center [1182, 452] width 432 height 833
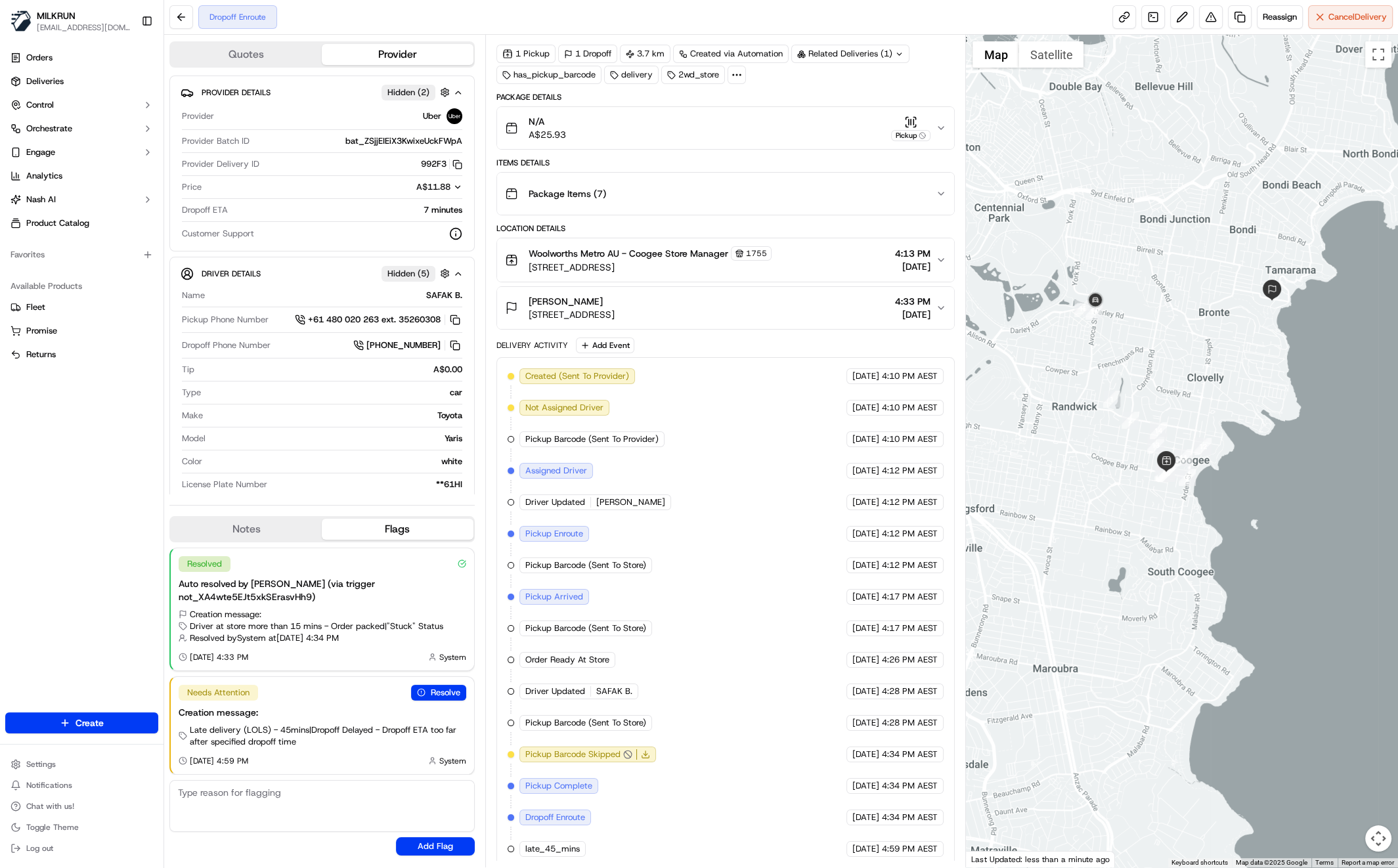
drag, startPoint x: 47, startPoint y: 428, endPoint x: 56, endPoint y: 426, distance: 9.2
click at [50, 426] on div "Orders Deliveries Control Orchestrate Engage Analytics Nash AI Product Catalog …" at bounding box center [81, 372] width 164 height 660
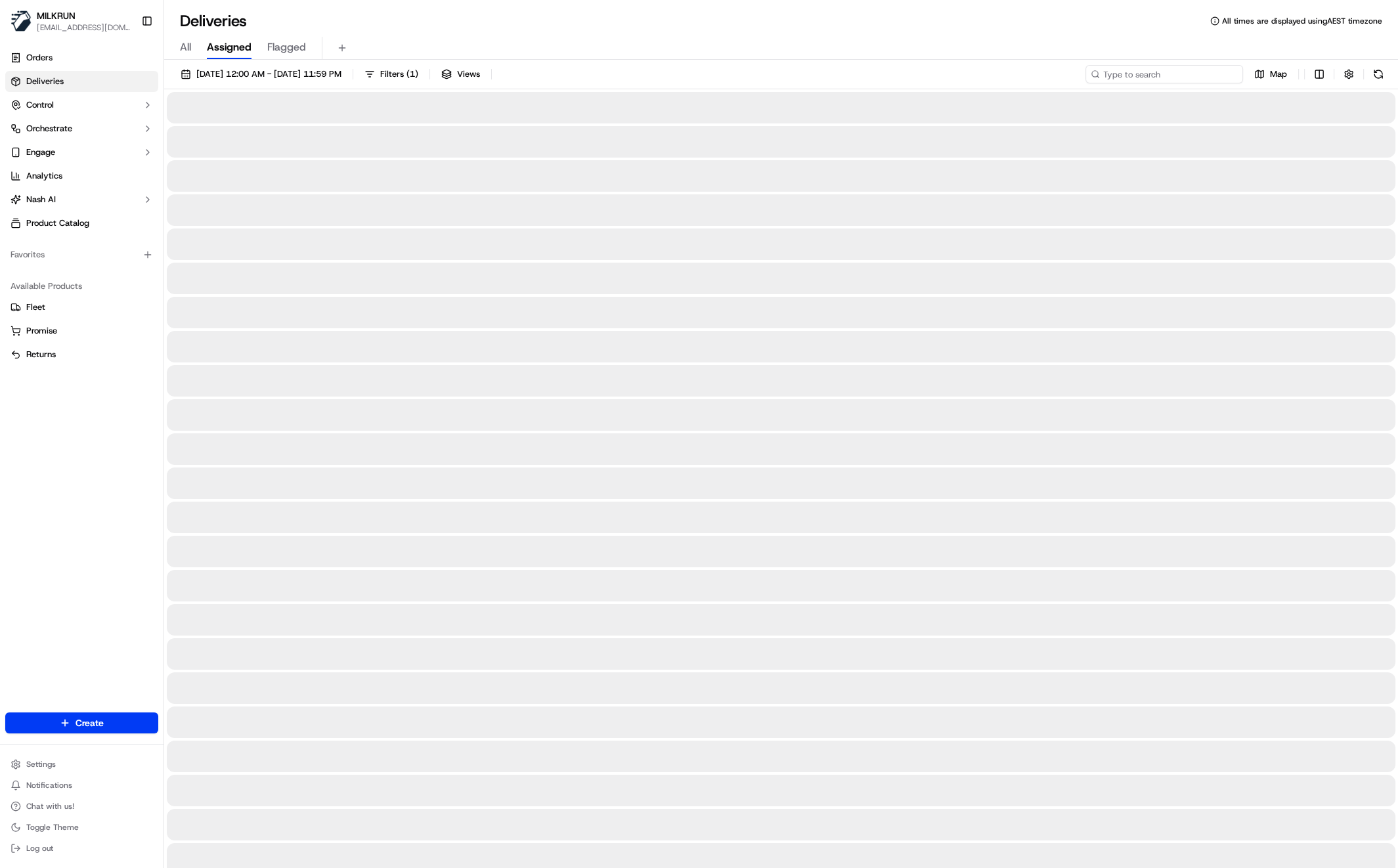
click at [1155, 74] on input at bounding box center [1164, 74] width 158 height 19
paste input "[PERSON_NAME]"
type input "[PERSON_NAME]"
click at [189, 51] on span "All" at bounding box center [186, 47] width 11 height 16
click at [1214, 74] on input "[PERSON_NAME]" at bounding box center [1164, 74] width 158 height 19
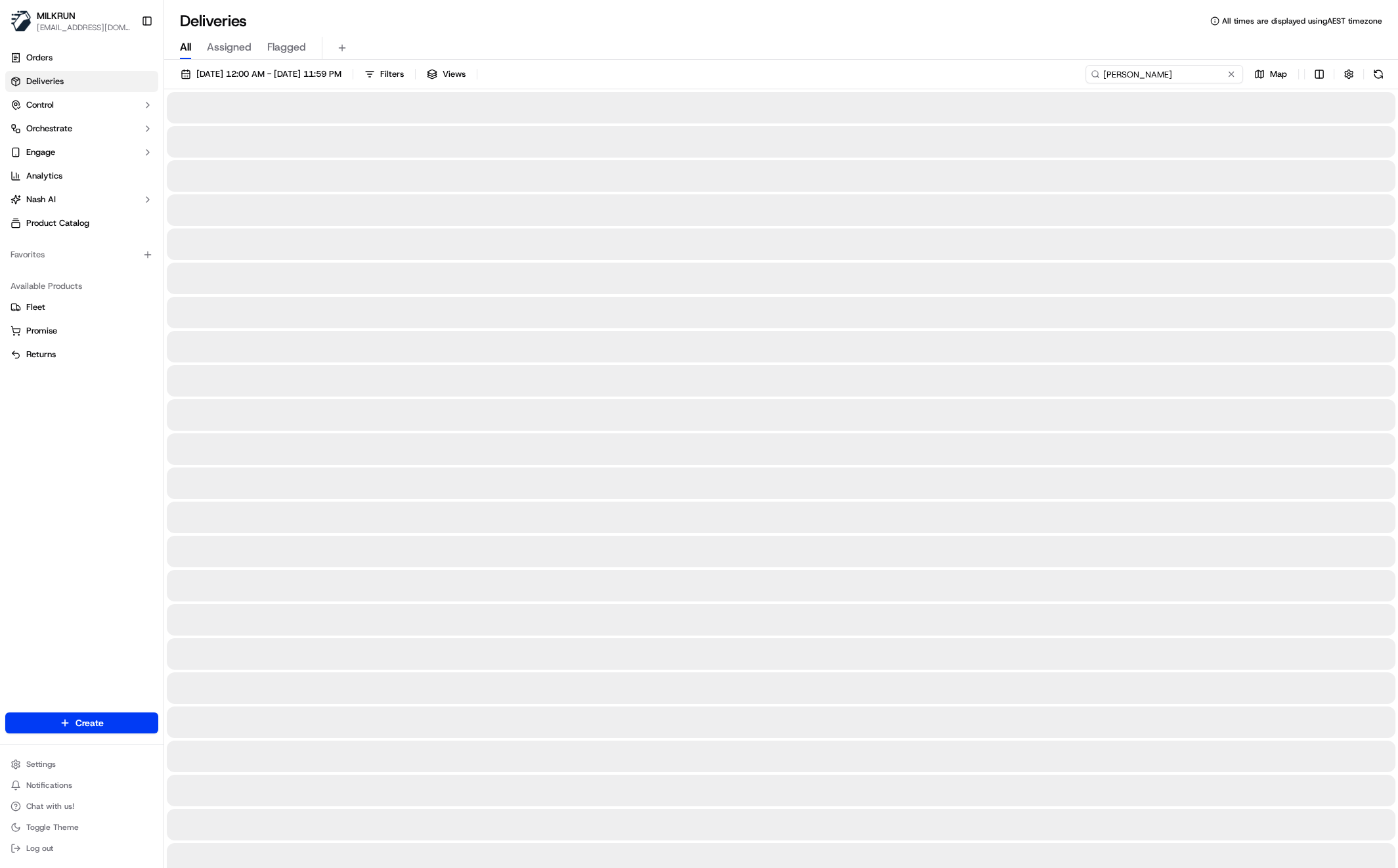
drag, startPoint x: 1101, startPoint y: 72, endPoint x: 1117, endPoint y: 69, distance: 16.3
click at [1102, 72] on input "[PERSON_NAME]" at bounding box center [1164, 74] width 158 height 19
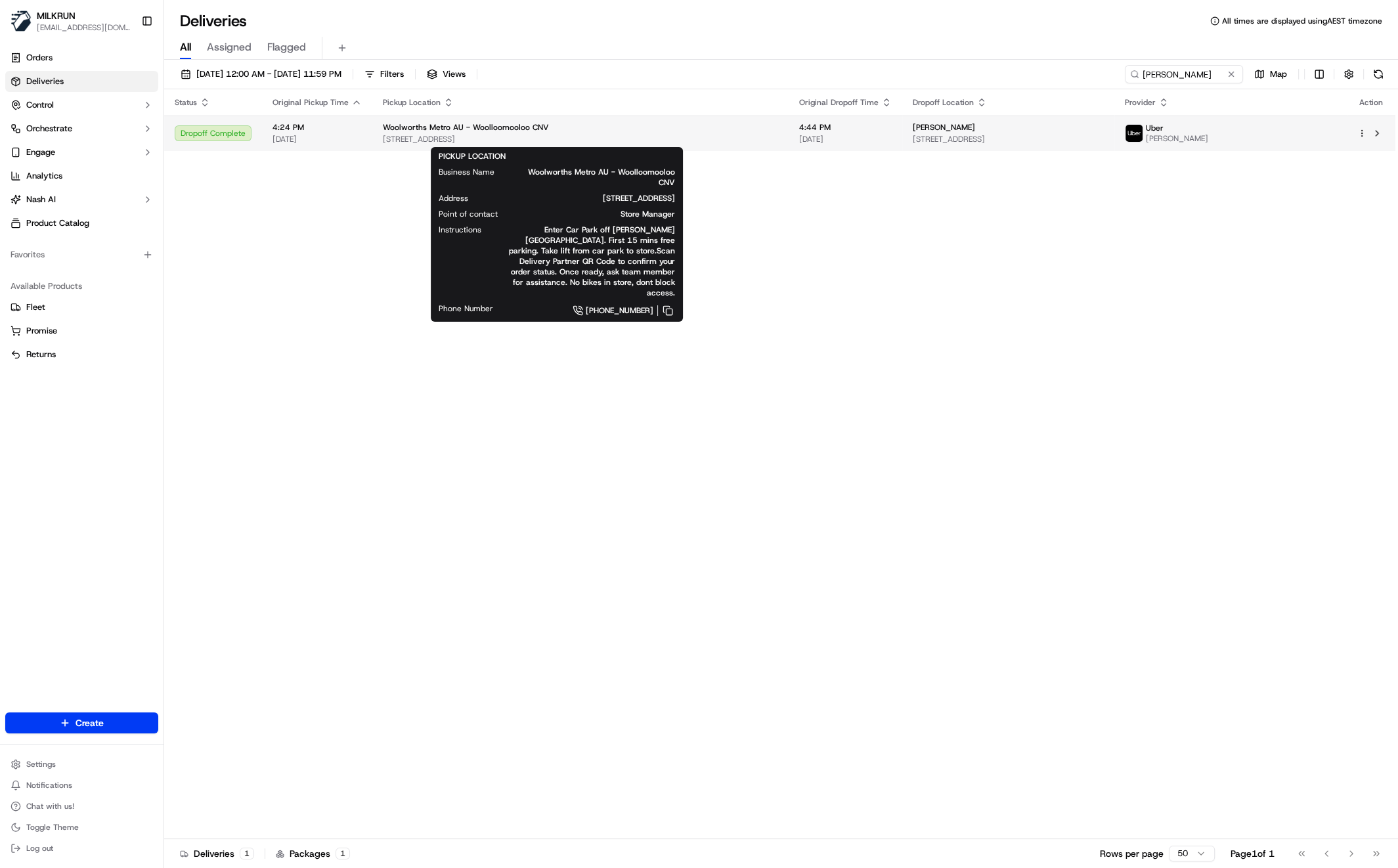
click at [606, 136] on span "[STREET_ADDRESS]" at bounding box center [580, 139] width 395 height 11
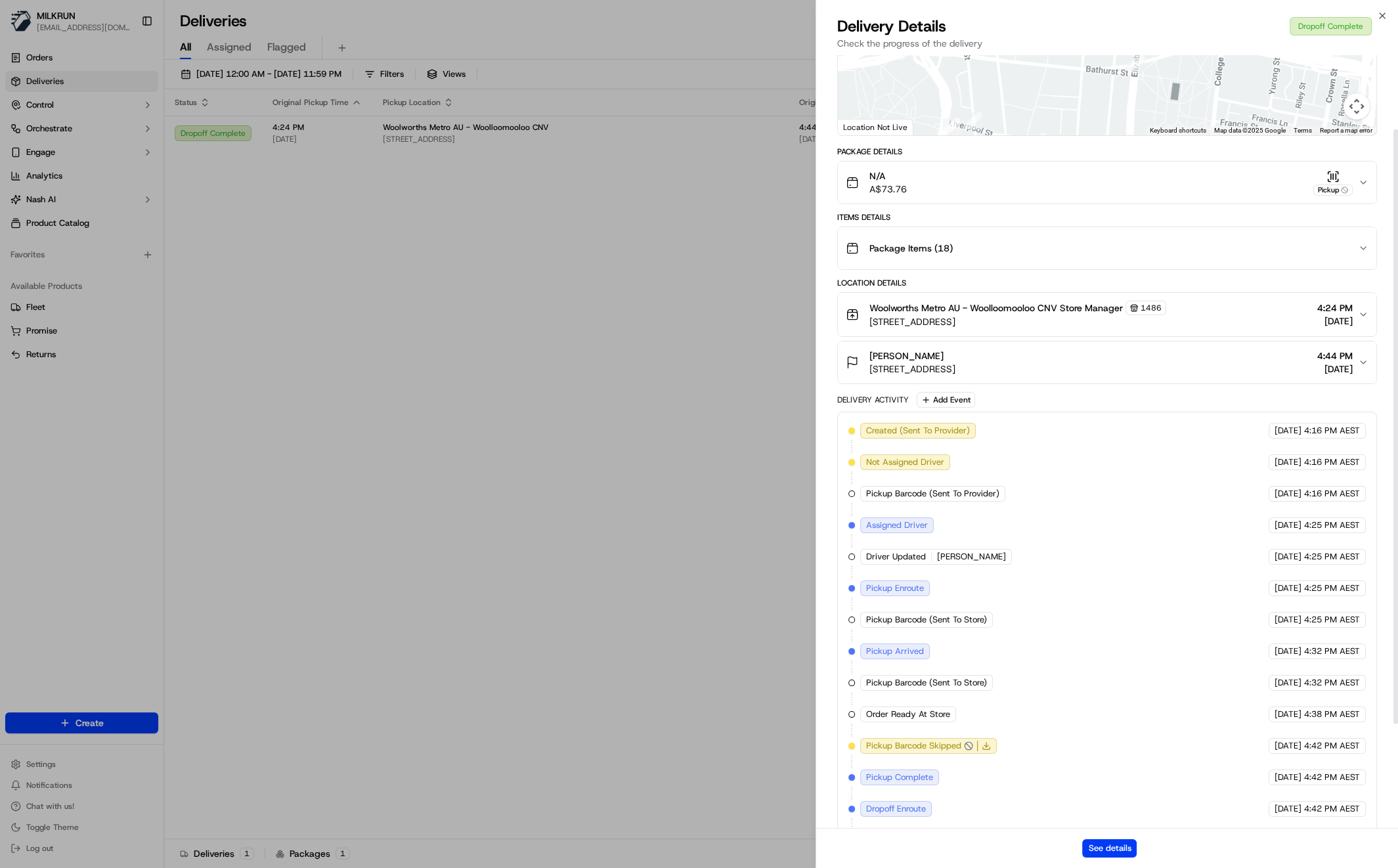
scroll to position [232, 0]
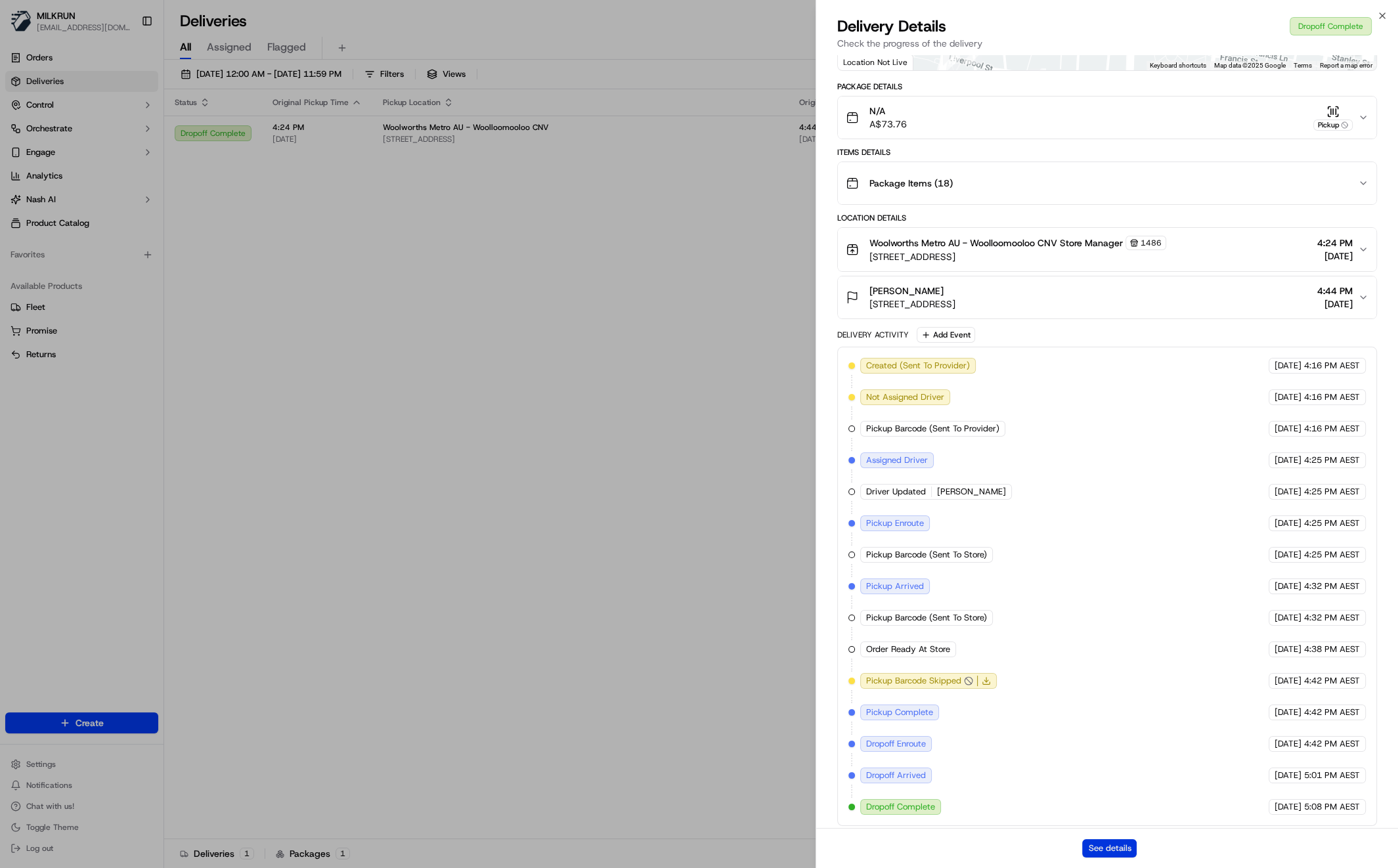
click at [1112, 849] on button "See details" at bounding box center [1109, 849] width 54 height 19
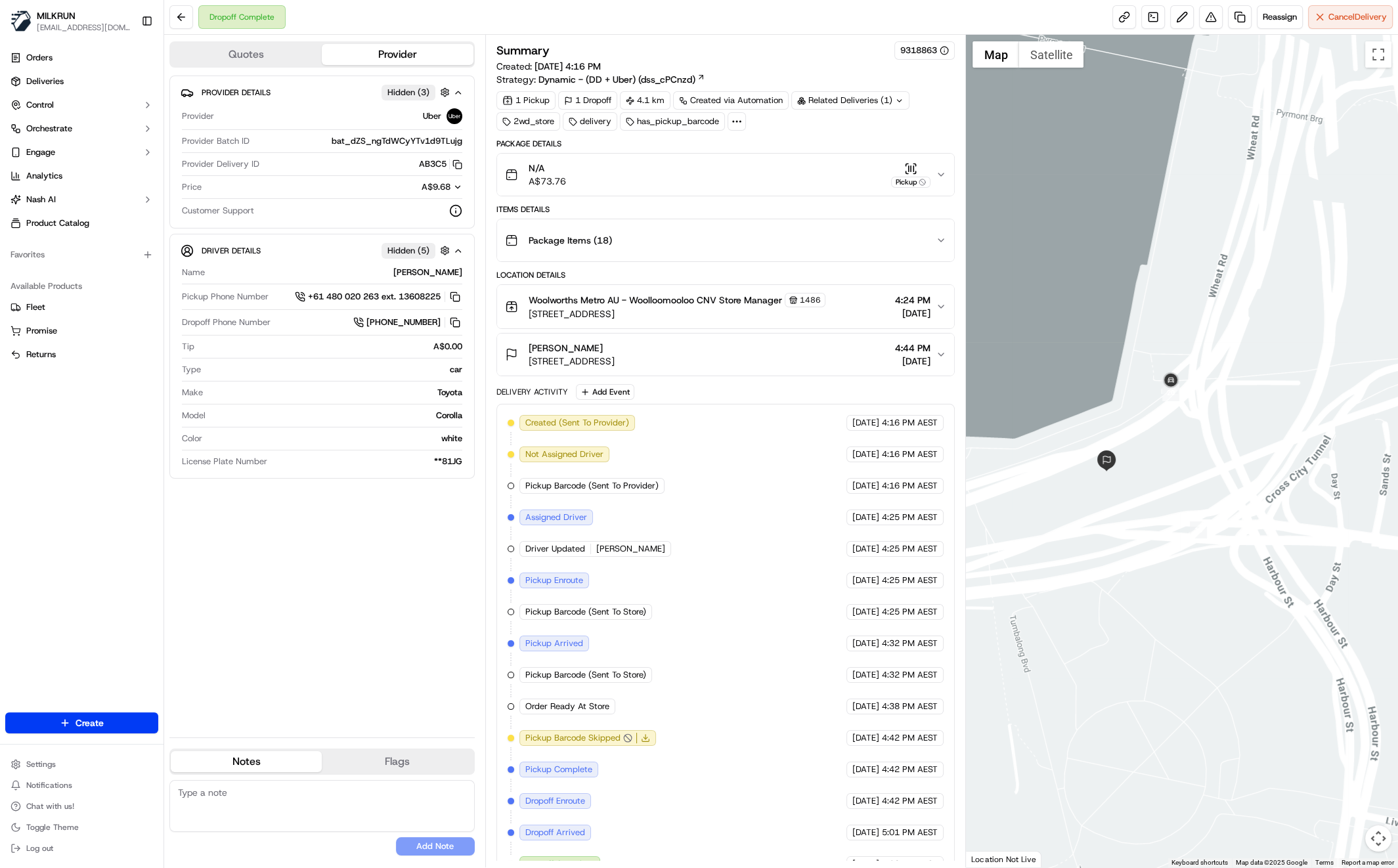
click at [240, 600] on div "Provider Details Hidden ( 3 ) Provider Uber Provider Batch ID bat_dZS_ngTdWCyYT…" at bounding box center [321, 401] width 305 height 652
click at [941, 242] on icon "button" at bounding box center [941, 240] width 11 height 11
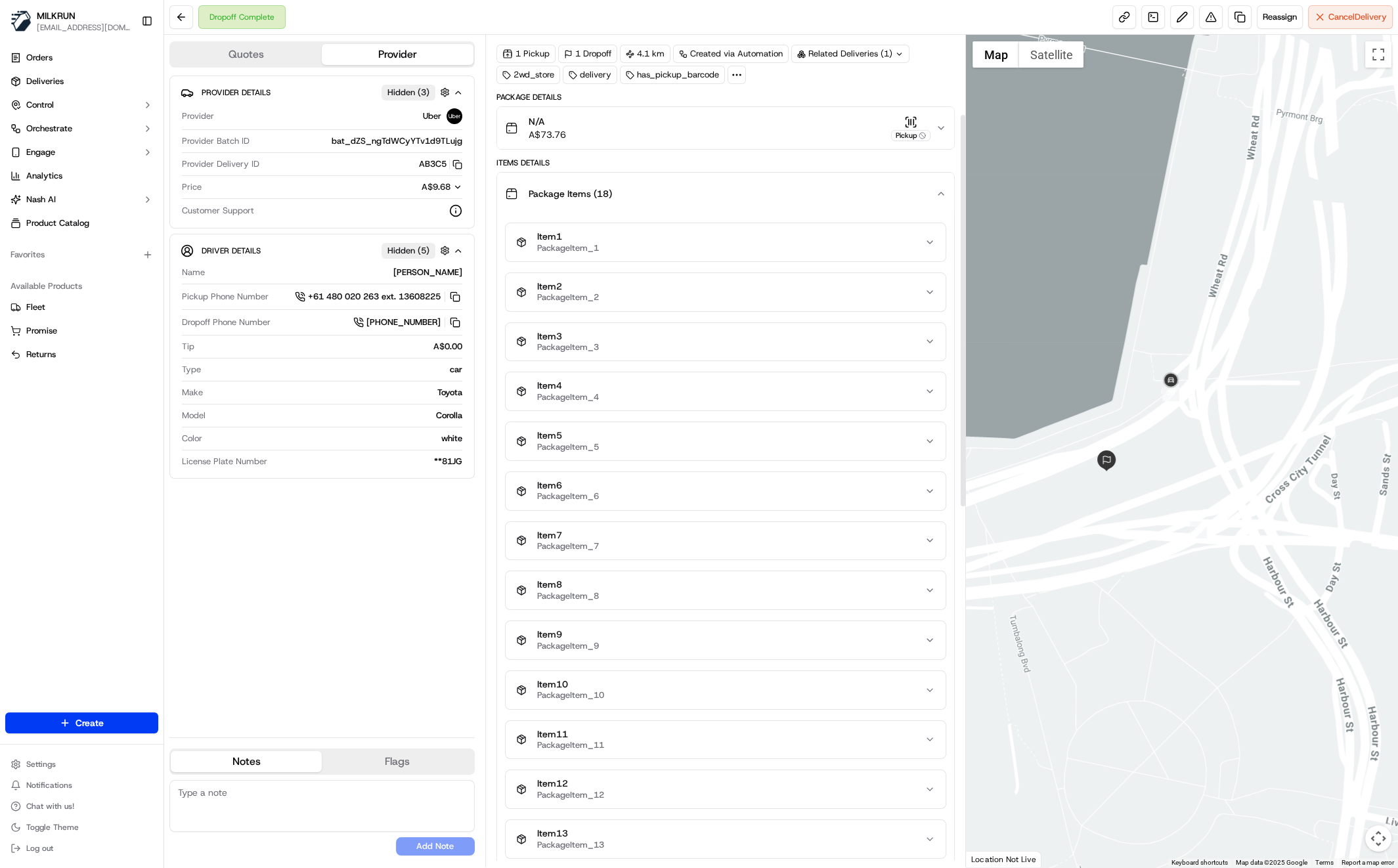
scroll to position [5, 0]
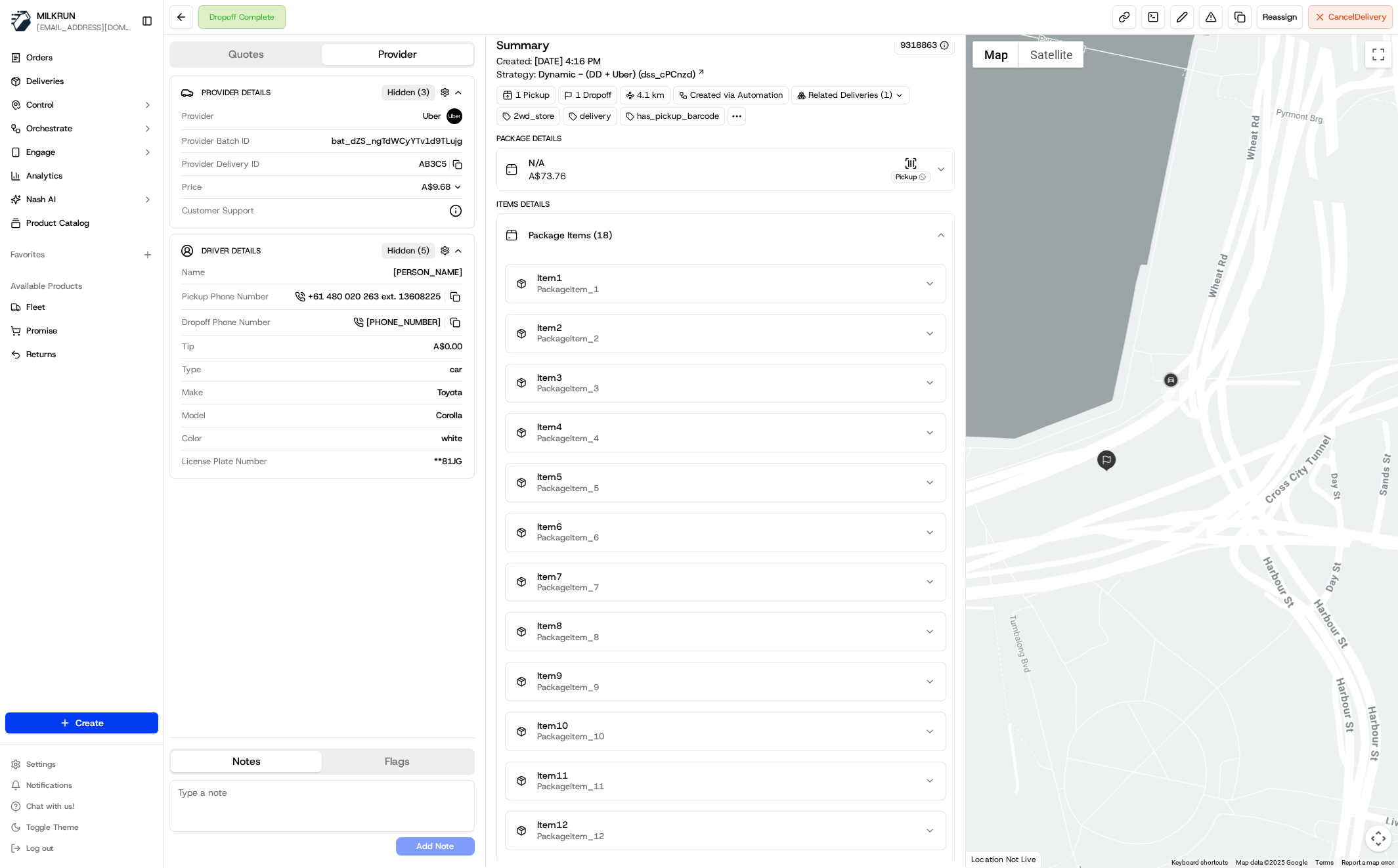
click at [944, 234] on icon "button" at bounding box center [941, 235] width 11 height 11
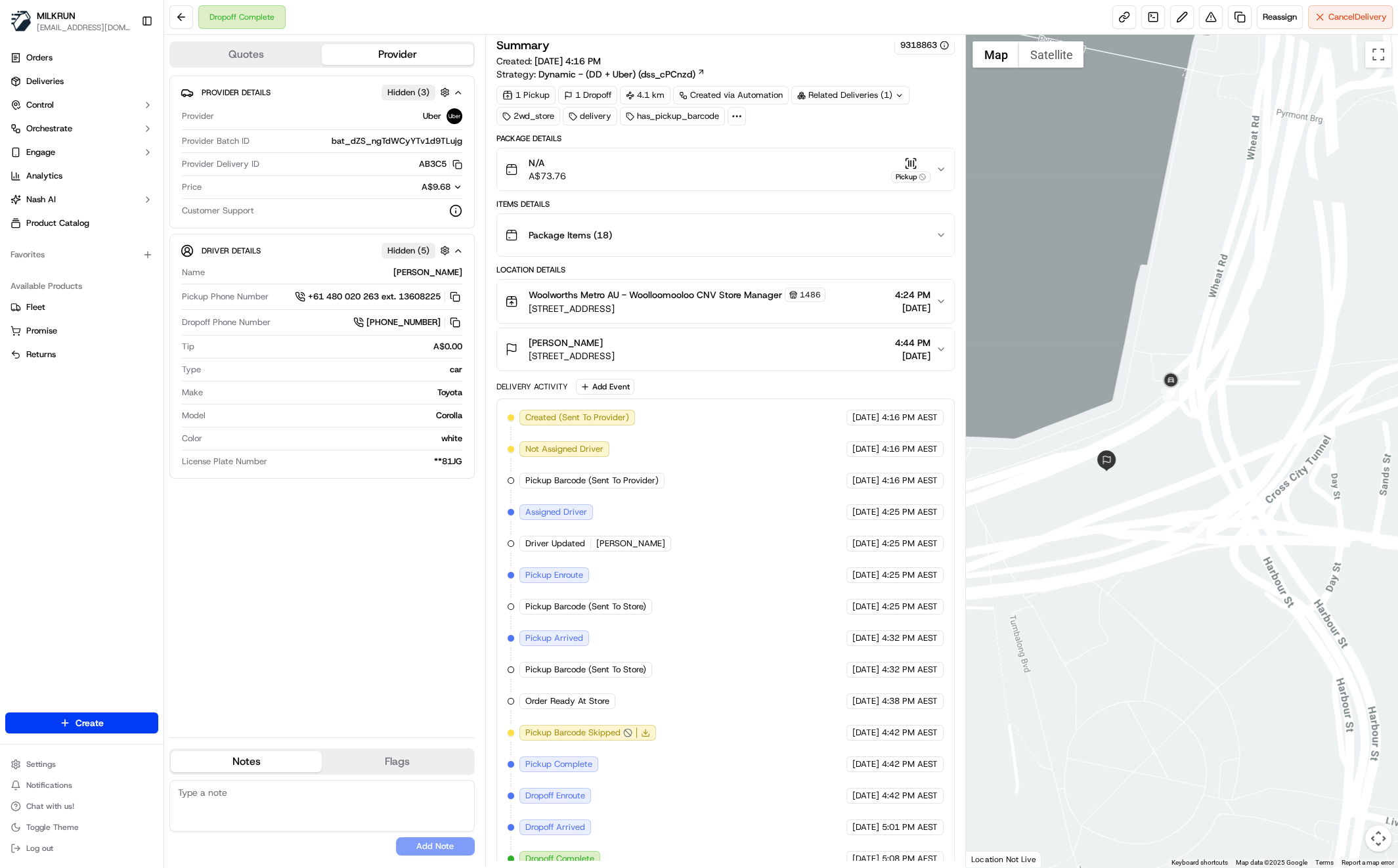
drag, startPoint x: 939, startPoint y: 345, endPoint x: 930, endPoint y: 351, distance: 10.8
click at [939, 345] on icon "button" at bounding box center [941, 349] width 11 height 11
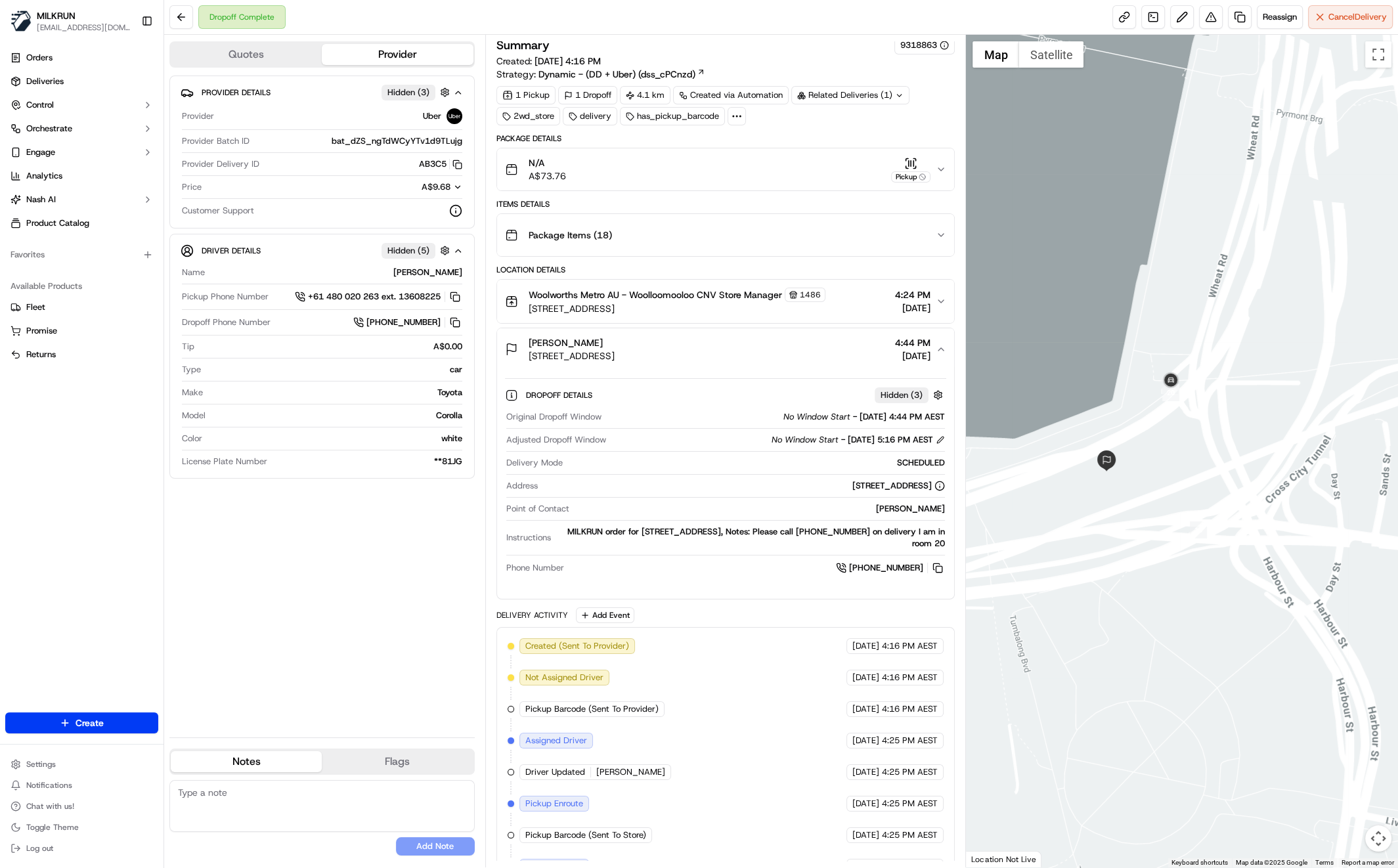
click at [939, 174] on icon "button" at bounding box center [941, 169] width 11 height 11
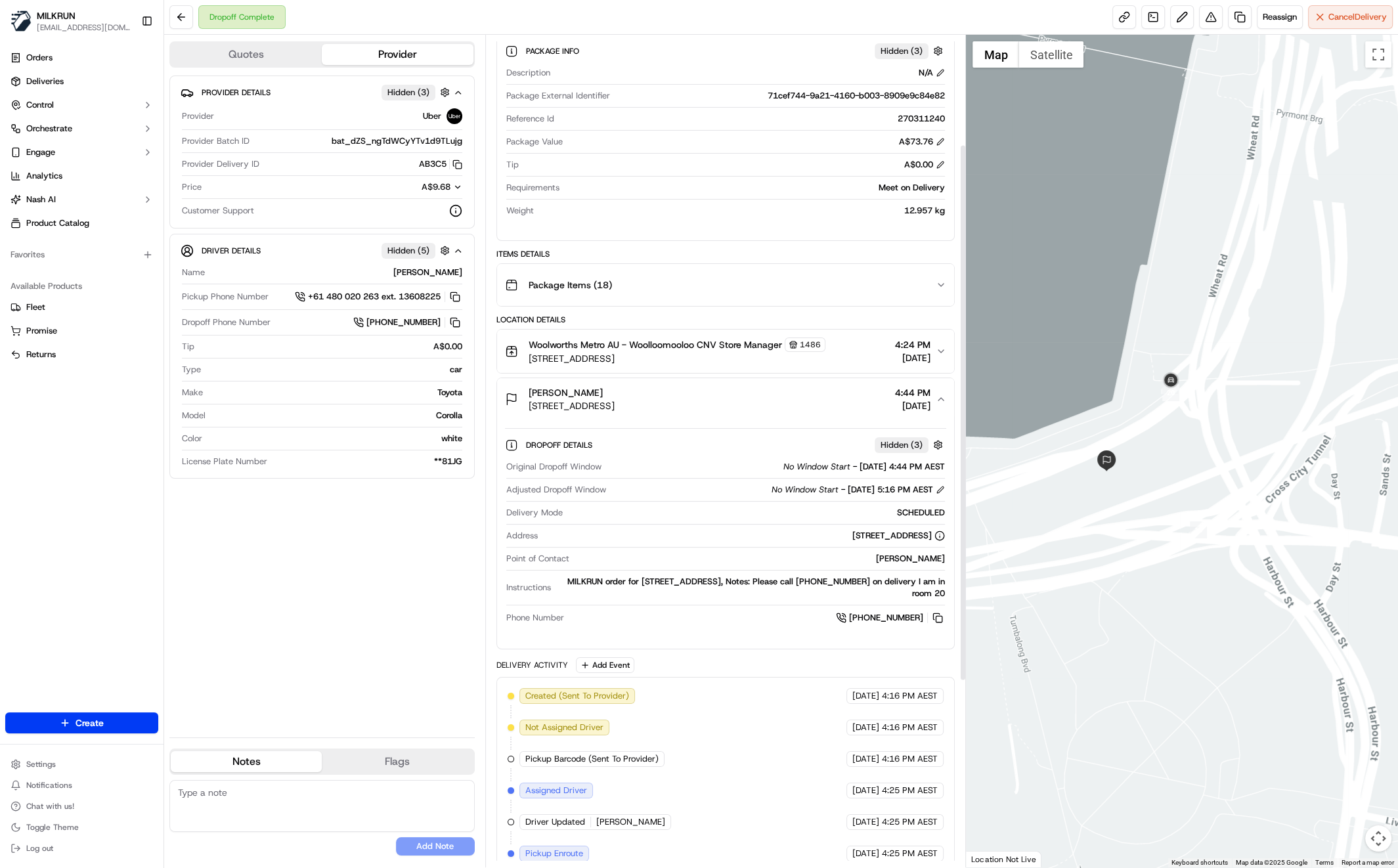
scroll to position [73, 0]
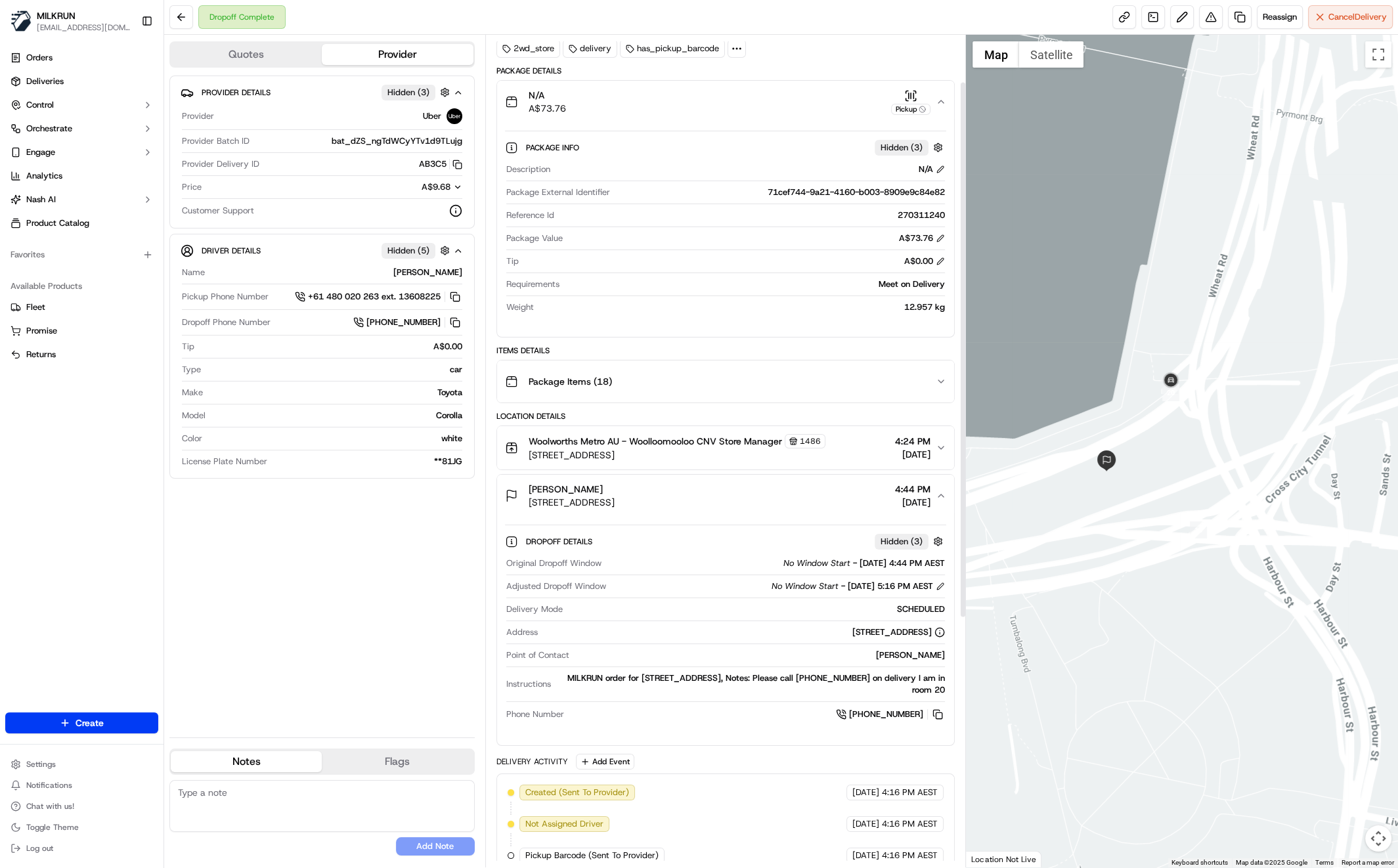
click at [400, 610] on div "Provider Details Hidden ( 3 ) Provider Uber Provider Batch ID bat_dZS_ngTdWCyYT…" at bounding box center [321, 401] width 305 height 652
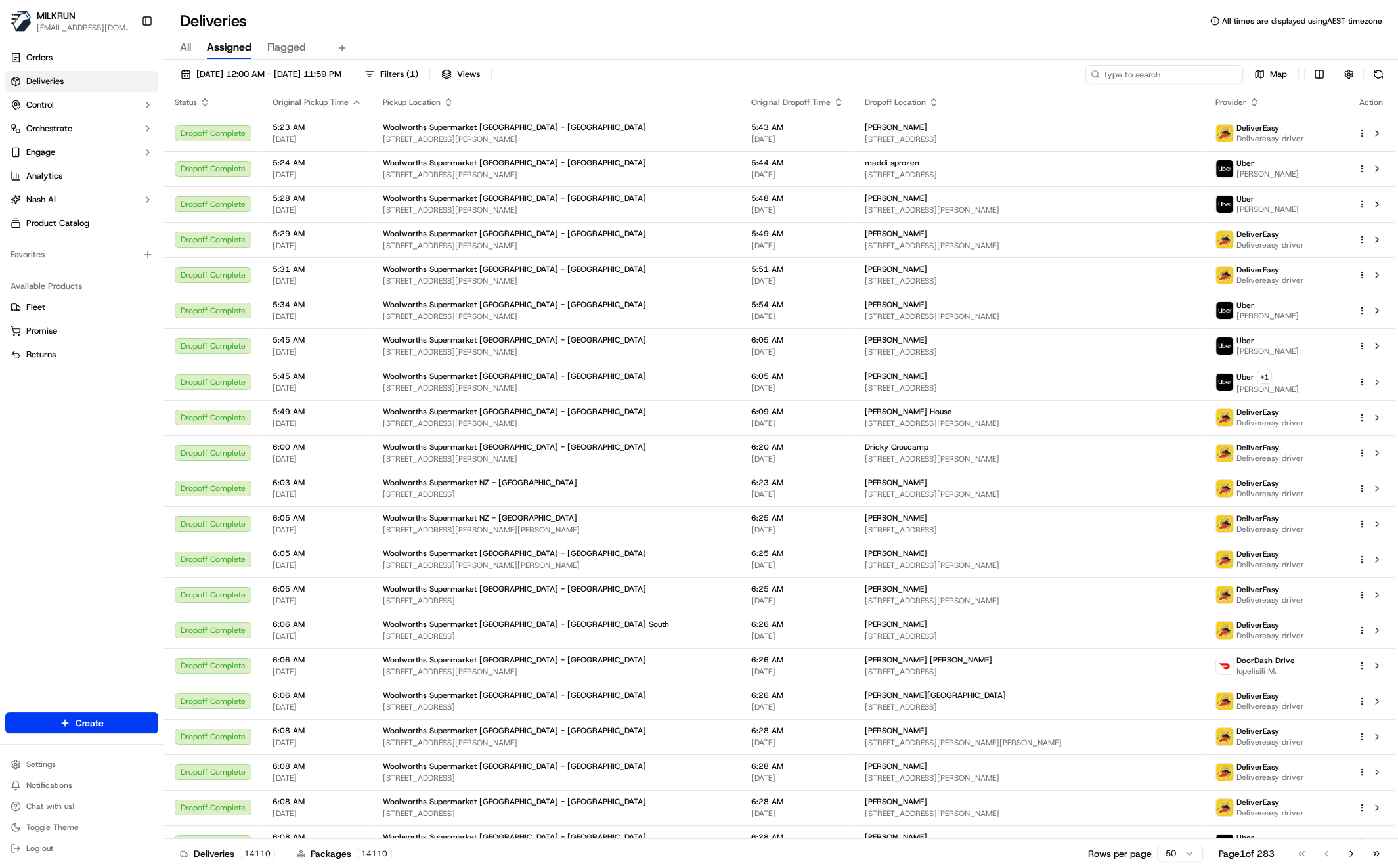
click at [1207, 71] on input at bounding box center [1164, 74] width 158 height 19
paste input "[PERSON_NAME]"
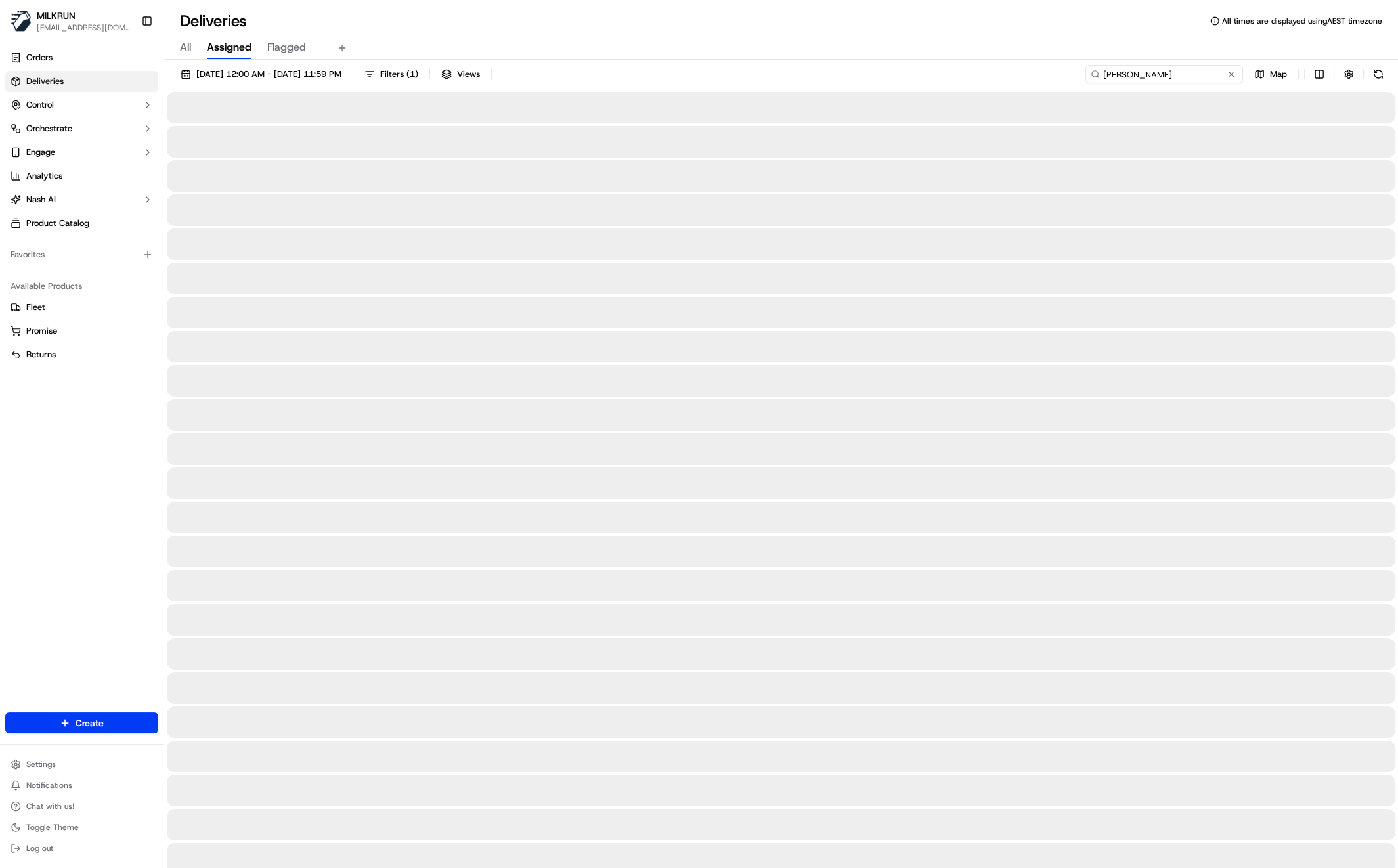
type input "[PERSON_NAME]"
click at [186, 45] on span "All" at bounding box center [186, 47] width 11 height 16
click at [1214, 76] on input "[PERSON_NAME]" at bounding box center [1164, 74] width 158 height 19
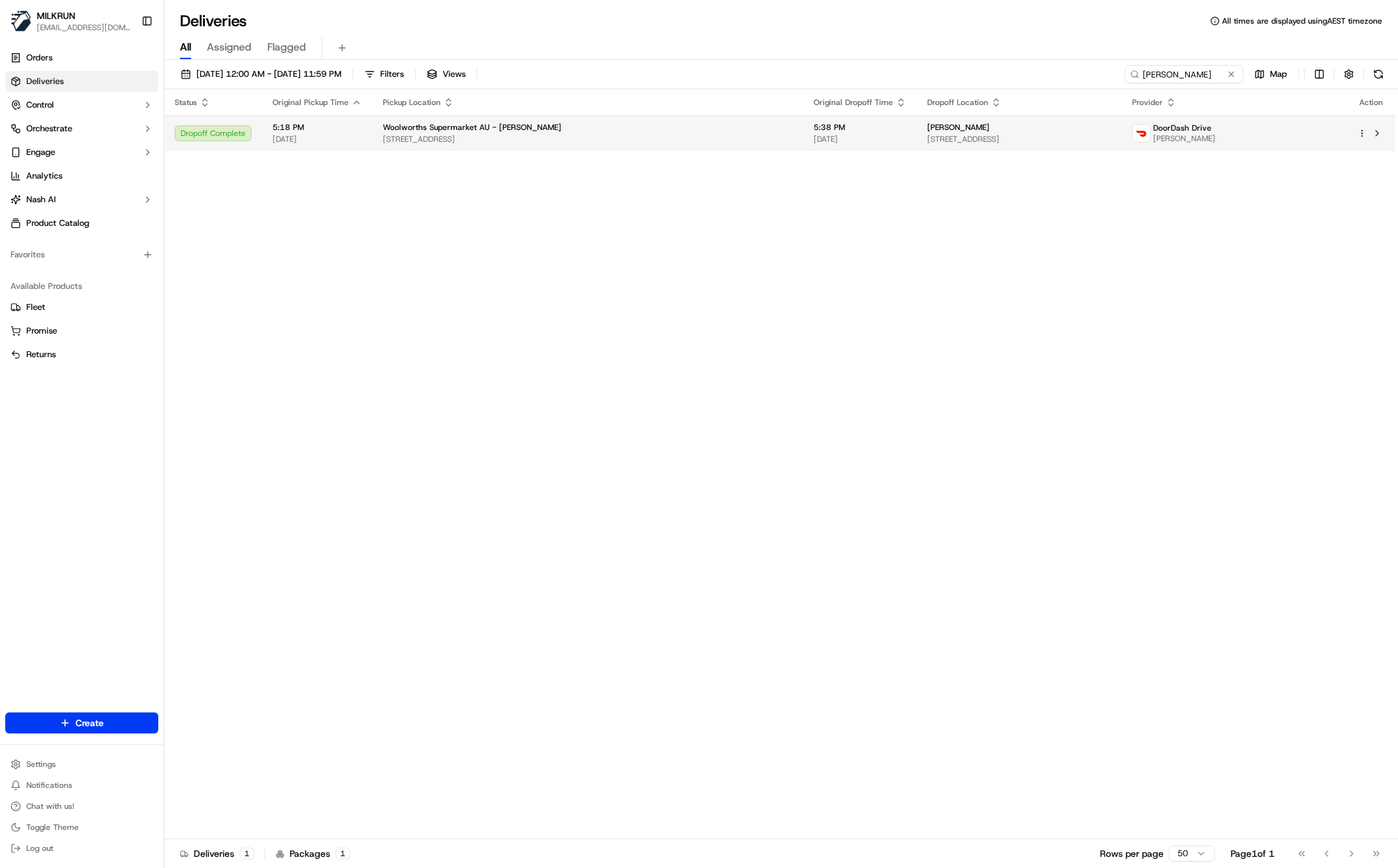
click at [671, 131] on div "Woolworths Supermarket AU - [PERSON_NAME]" at bounding box center [588, 127] width 410 height 11
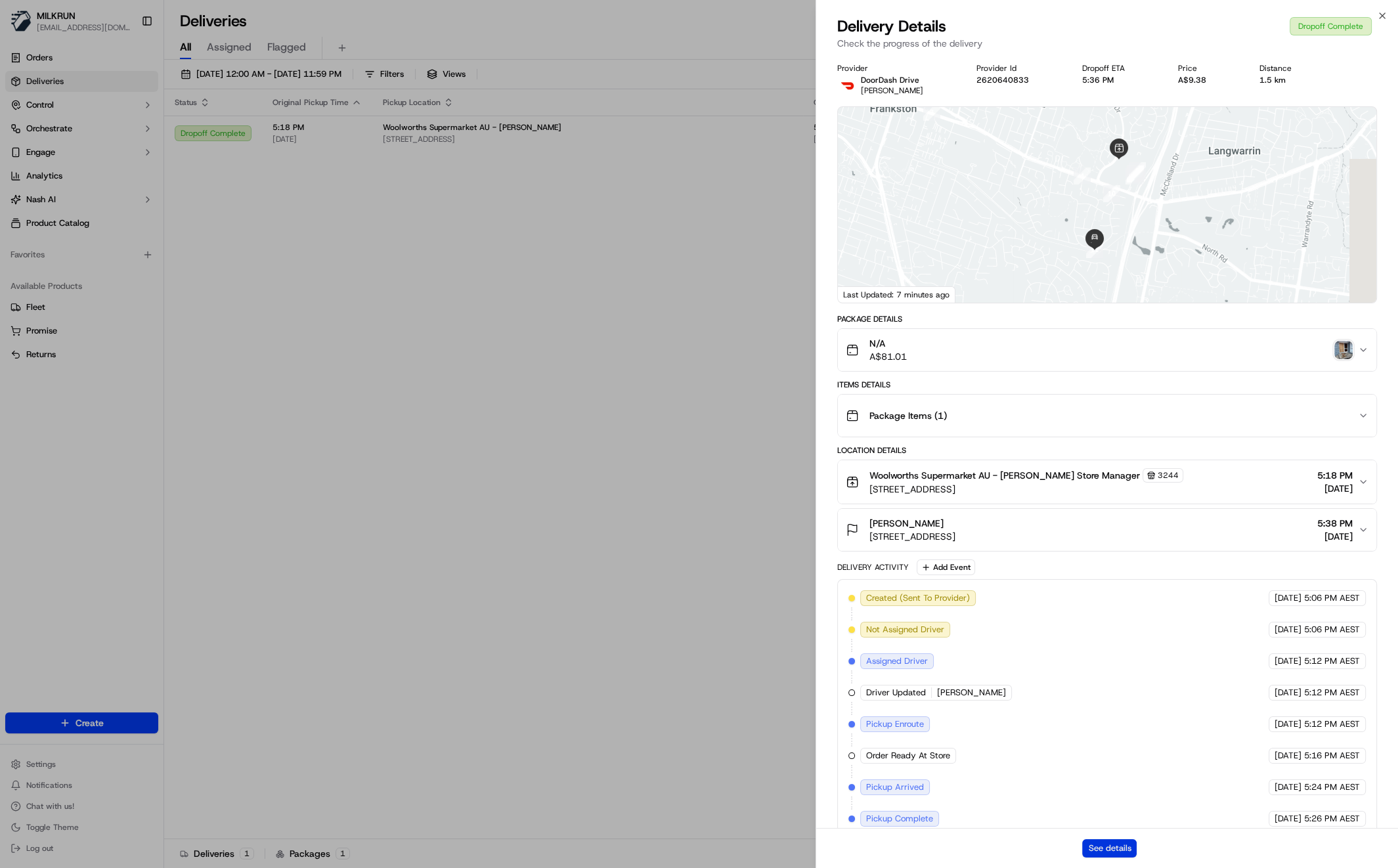
click at [1109, 842] on button "See details" at bounding box center [1109, 849] width 54 height 19
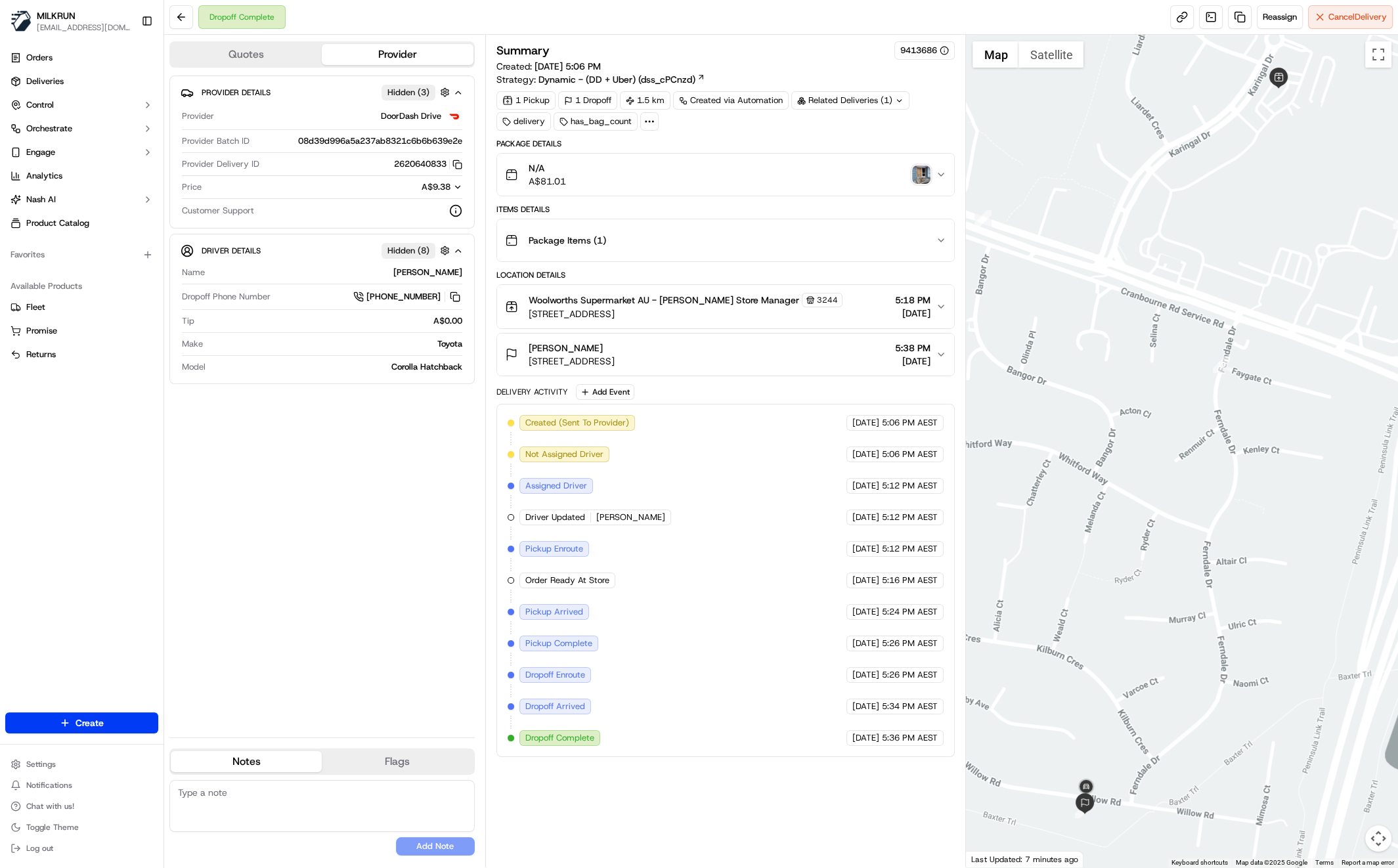
drag, startPoint x: 529, startPoint y: 344, endPoint x: 589, endPoint y: 343, distance: 60.0
click at [589, 343] on div "Simone Gillam" at bounding box center [571, 348] width 86 height 13
copy span "[PERSON_NAME]"
drag, startPoint x: 659, startPoint y: 298, endPoint x: 713, endPoint y: 297, distance: 54.0
click at [713, 297] on span "Woolworths Supermarket AU - Karingal Hub Store Manager" at bounding box center [664, 300] width 271 height 13
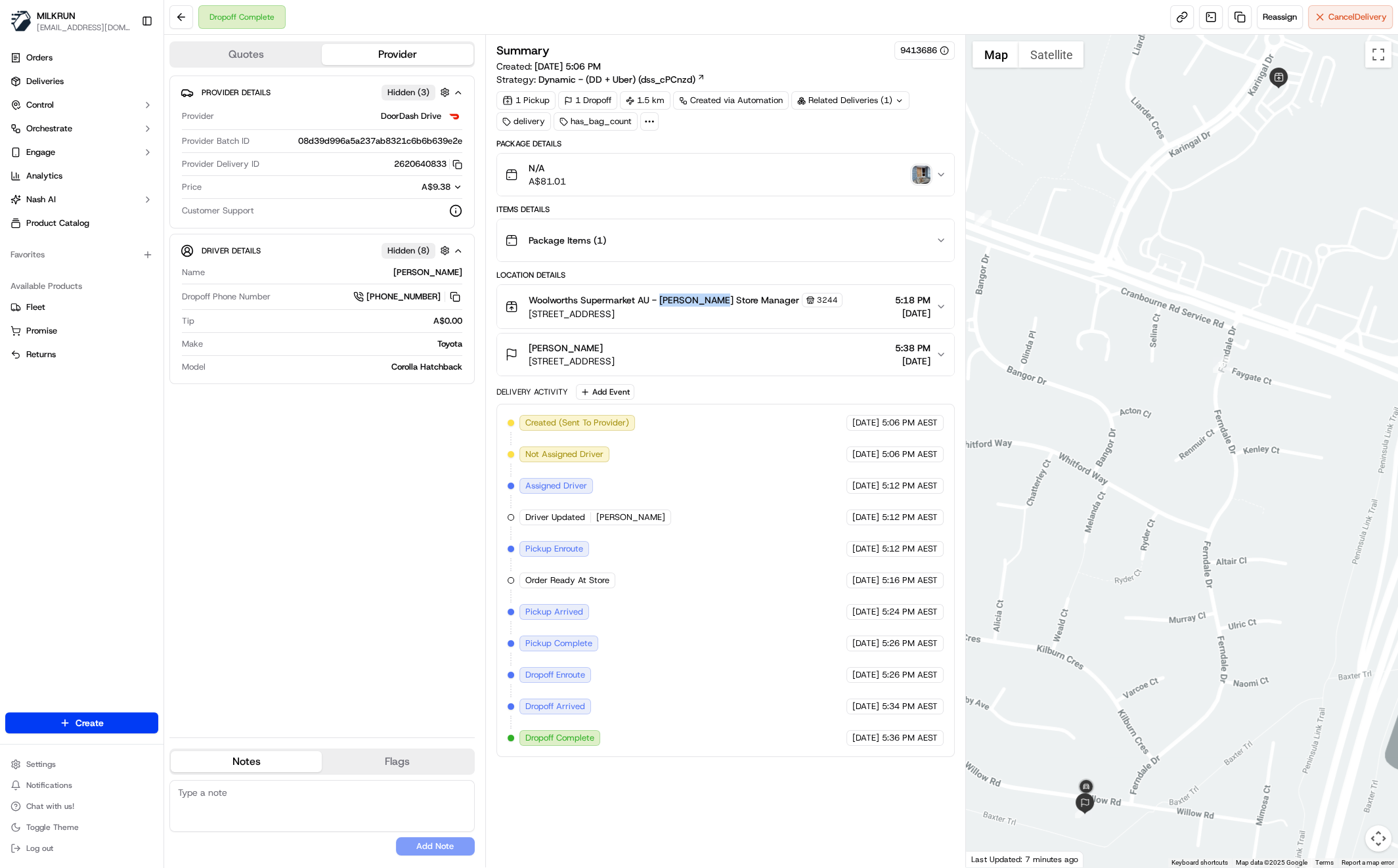
copy span "Karingal Hub"
click at [939, 306] on icon "button" at bounding box center [941, 306] width 11 height 11
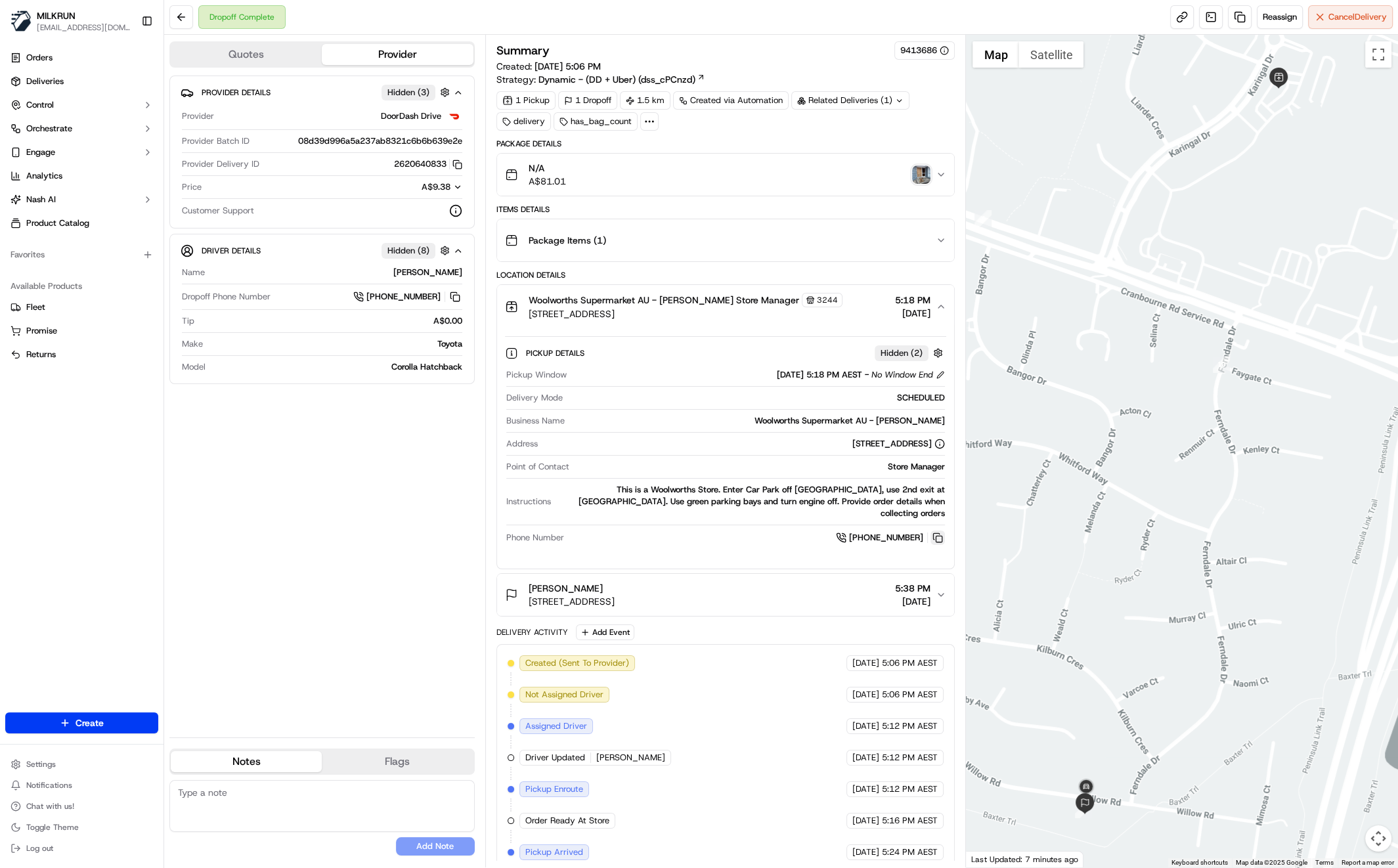
drag, startPoint x: 940, startPoint y: 524, endPoint x: 939, endPoint y: 531, distance: 7.1
click at [940, 531] on button at bounding box center [937, 538] width 14 height 14
drag, startPoint x: 524, startPoint y: 573, endPoint x: 589, endPoint y: 579, distance: 65.3
click at [611, 582] on div "Simone Gillam 112 Willow Rd, Frankston, VIC 3199, AU" at bounding box center [560, 594] width 110 height 26
click at [325, 459] on div "Provider Details Hidden ( 3 ) Provider DoorDash Drive Provider Batch ID 08d39d9…" at bounding box center [321, 401] width 305 height 652
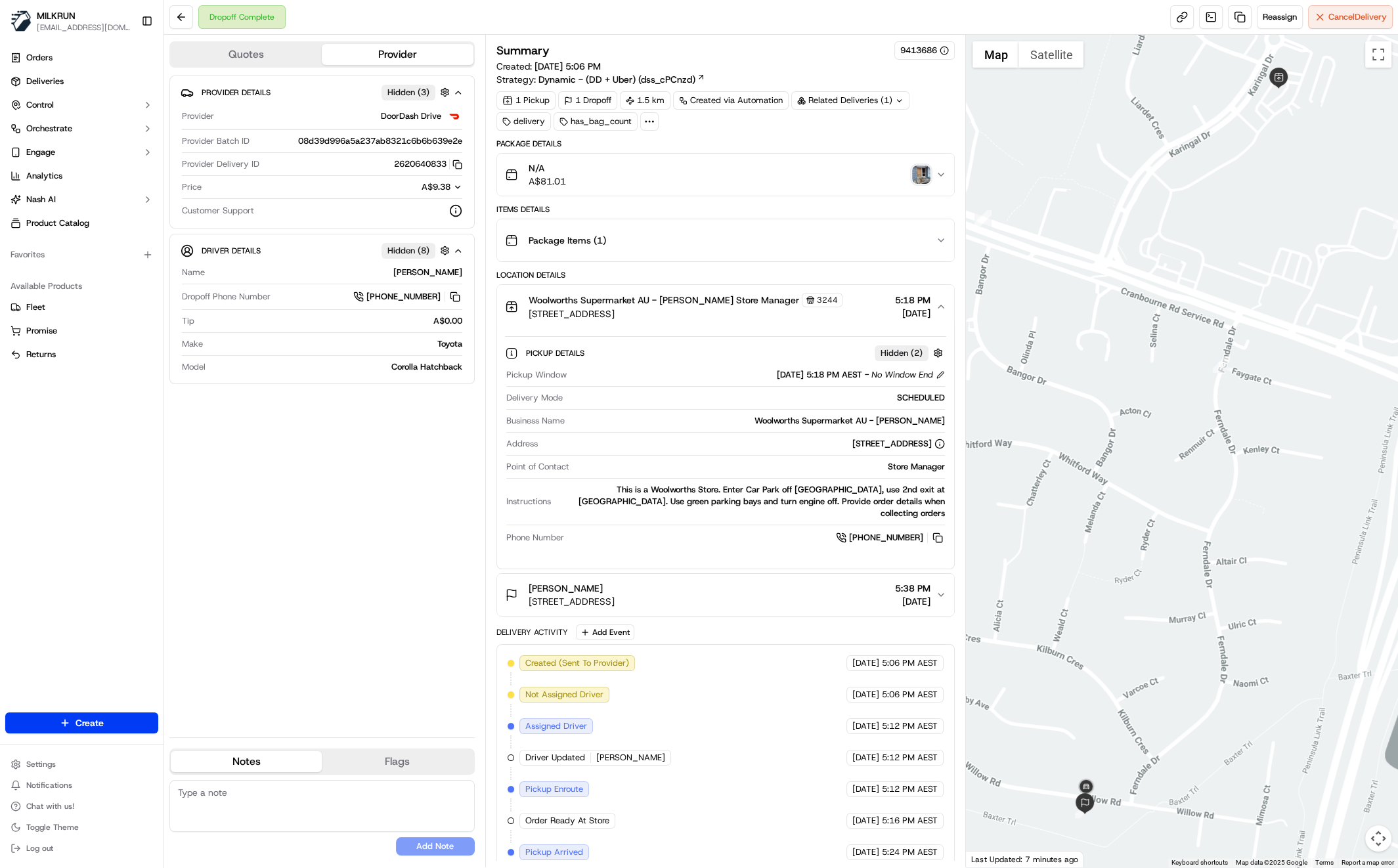
click at [922, 180] on img "button" at bounding box center [922, 175] width 19 height 19
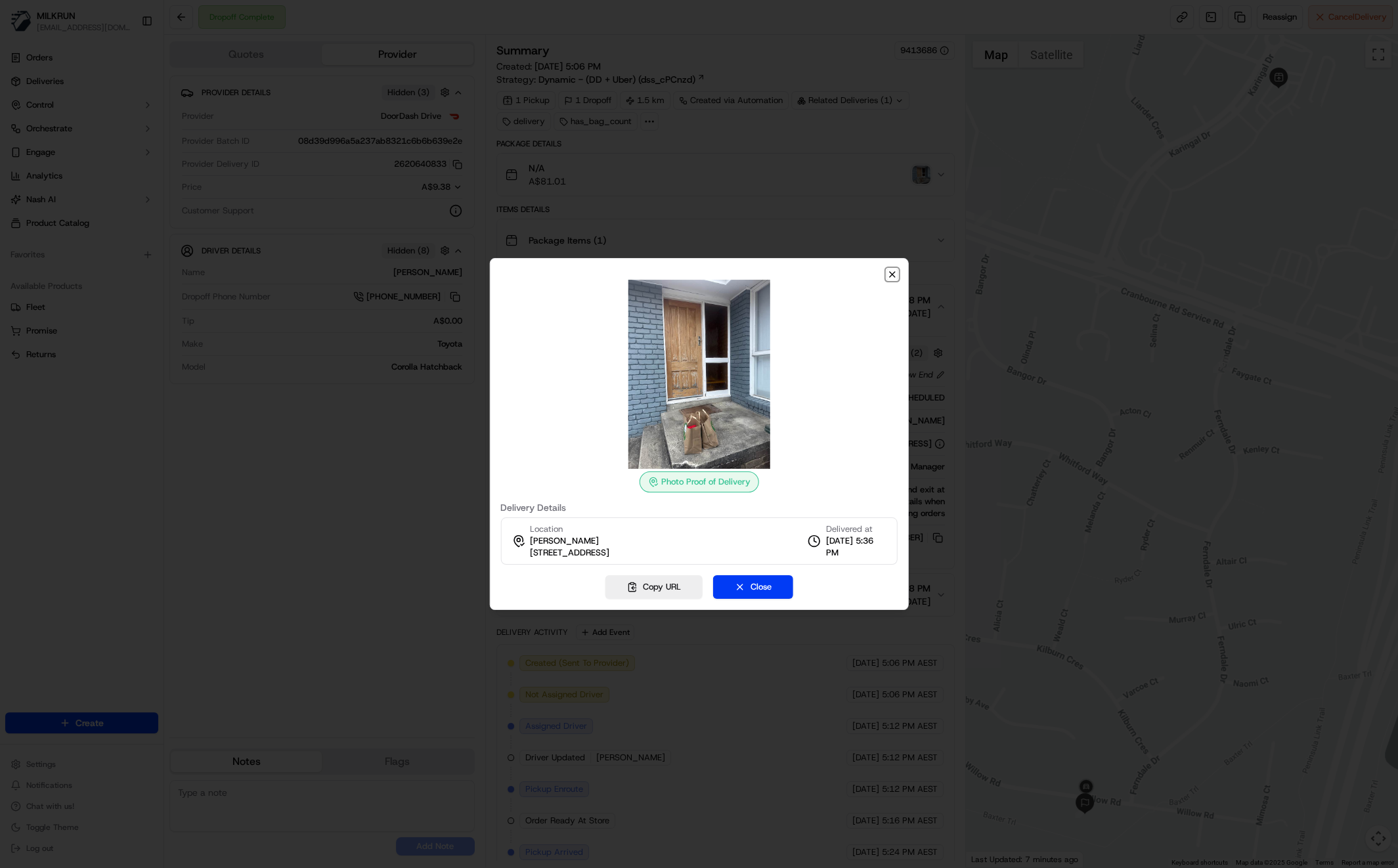
click at [894, 275] on icon "button" at bounding box center [892, 274] width 11 height 11
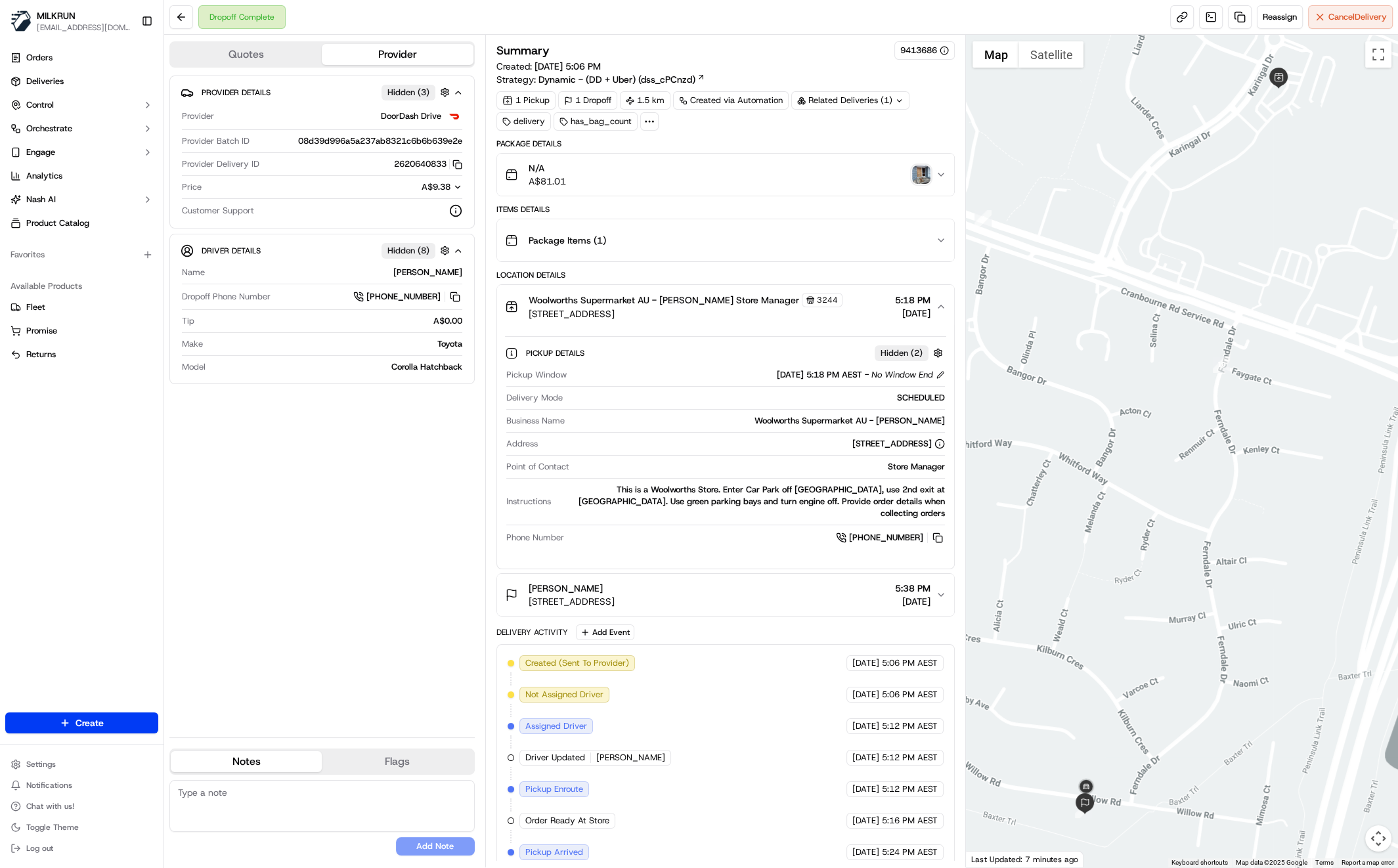
click at [231, 525] on div "Provider Details Hidden ( 3 ) Provider DoorDash Drive Provider Batch ID 08d39d9…" at bounding box center [321, 401] width 305 height 652
drag, startPoint x: 294, startPoint y: 493, endPoint x: 291, endPoint y: 523, distance: 30.1
click at [294, 494] on div "Provider Details Hidden ( 3 ) Provider DoorDash Drive Provider Batch ID 08d39d9…" at bounding box center [321, 401] width 305 height 652
click at [939, 531] on button at bounding box center [937, 538] width 14 height 14
drag, startPoint x: 534, startPoint y: 573, endPoint x: 589, endPoint y: 580, distance: 55.4
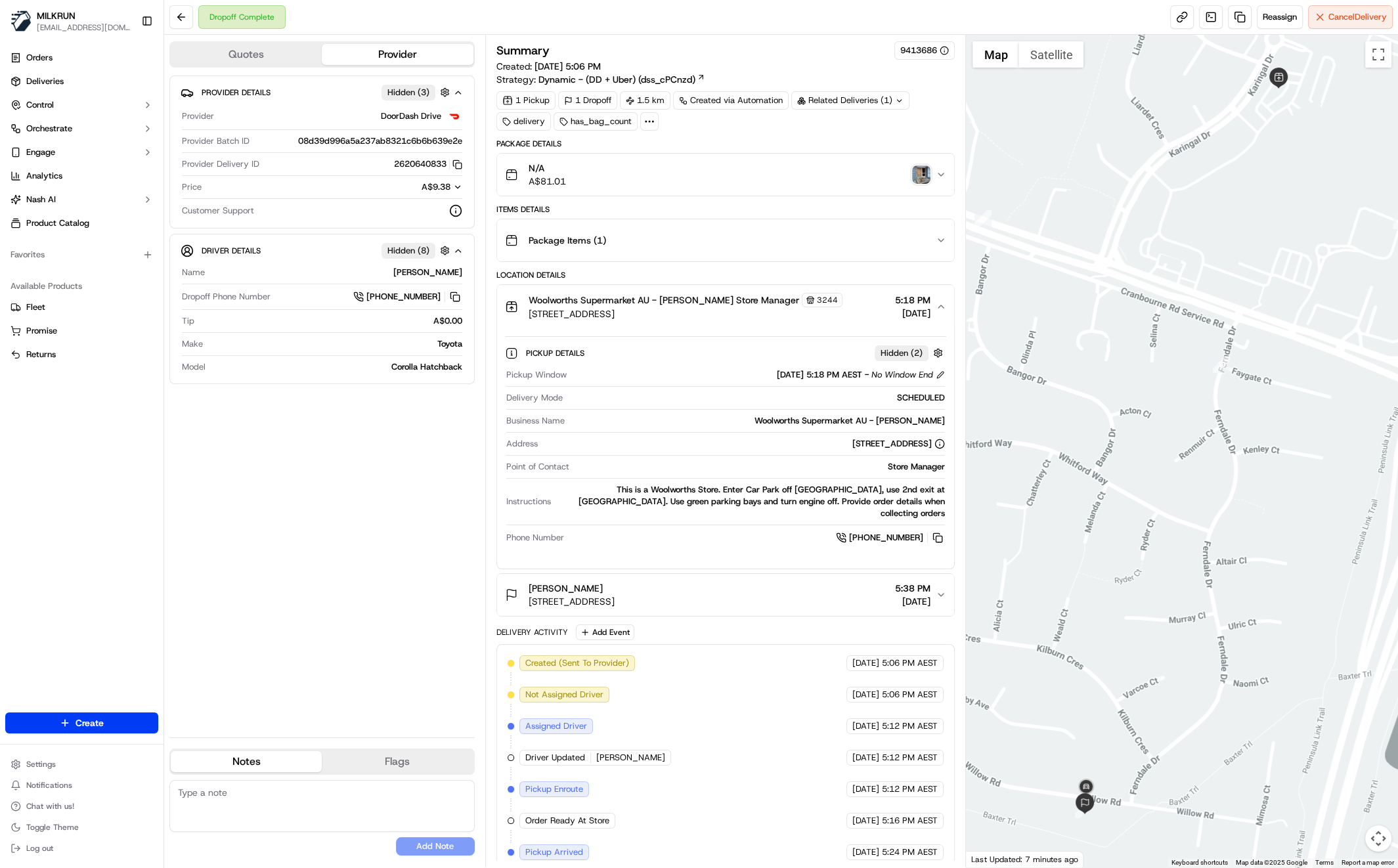
click at [589, 582] on div "Simone Gillam" at bounding box center [571, 588] width 86 height 13
click at [304, 476] on div "Provider Details Hidden ( 3 ) Provider DoorDash Drive Provider Batch ID 08d39d9…" at bounding box center [321, 401] width 305 height 652
click at [344, 493] on div "Provider Details Hidden ( 3 ) Provider DoorDash Drive Provider Batch ID 08d39d9…" at bounding box center [321, 401] width 305 height 652
click at [1233, 21] on link at bounding box center [1239, 16] width 24 height 24
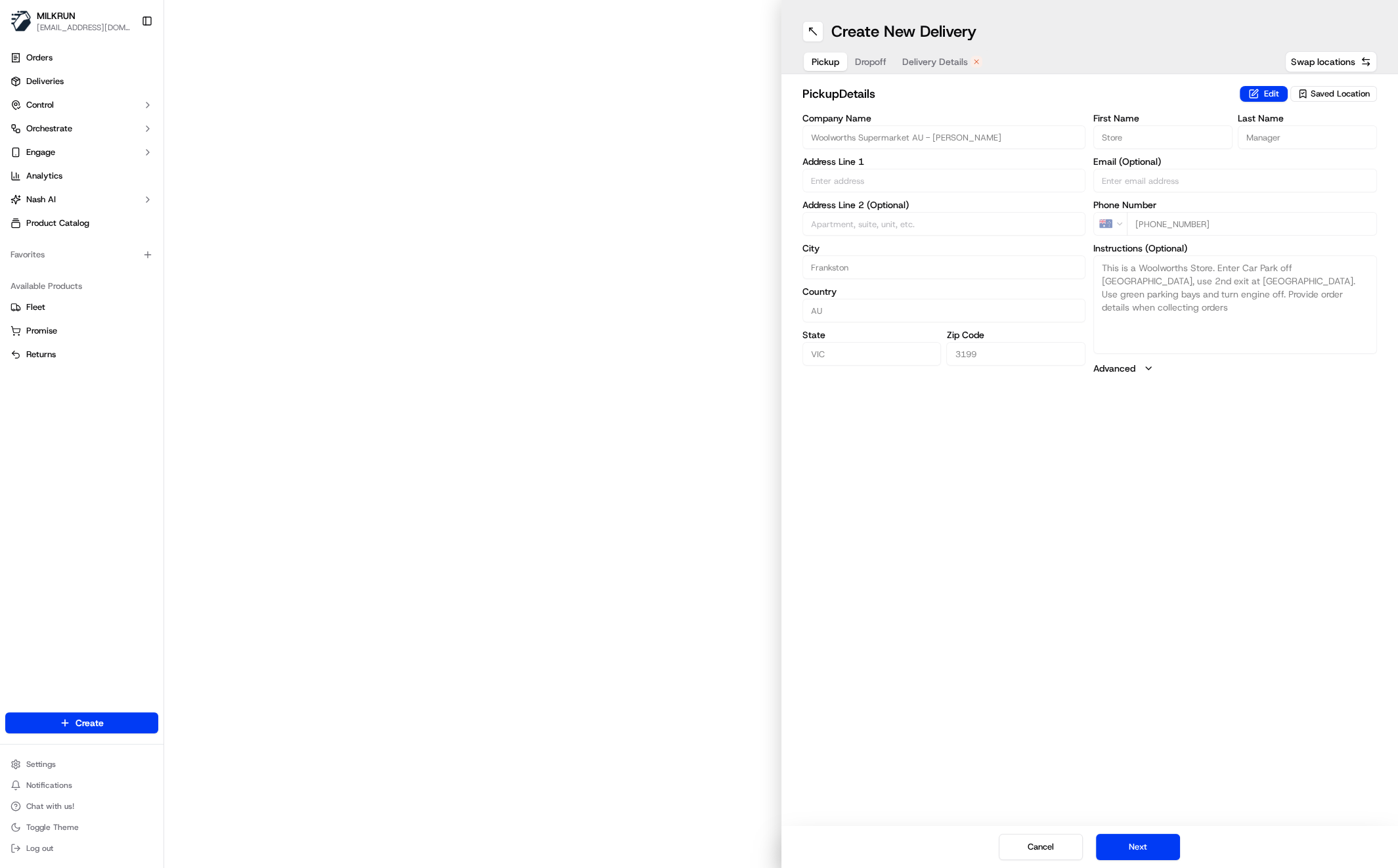
type input "330 Cranbourne Rd"
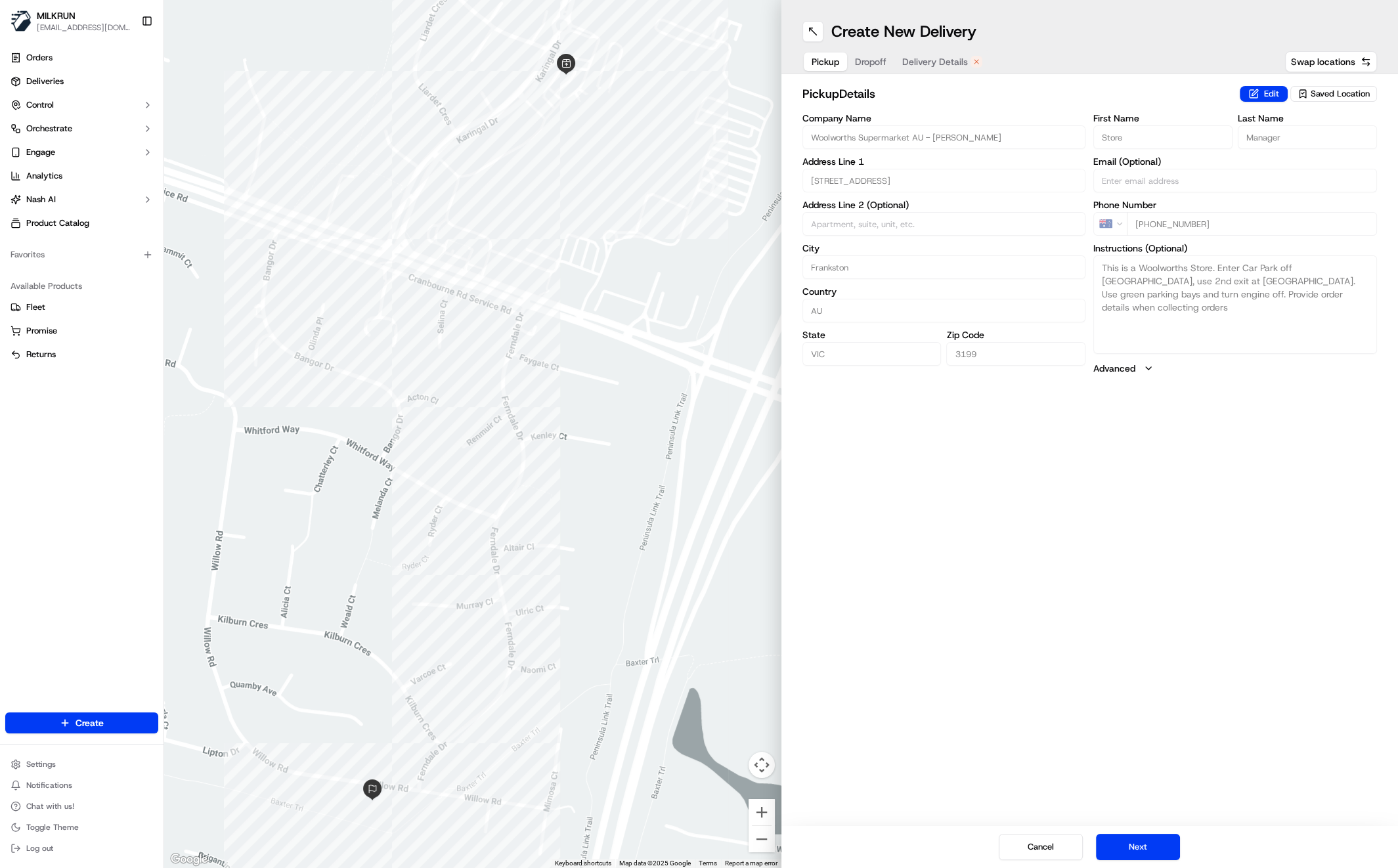
click at [929, 59] on span "Delivery Details" at bounding box center [935, 61] width 66 height 13
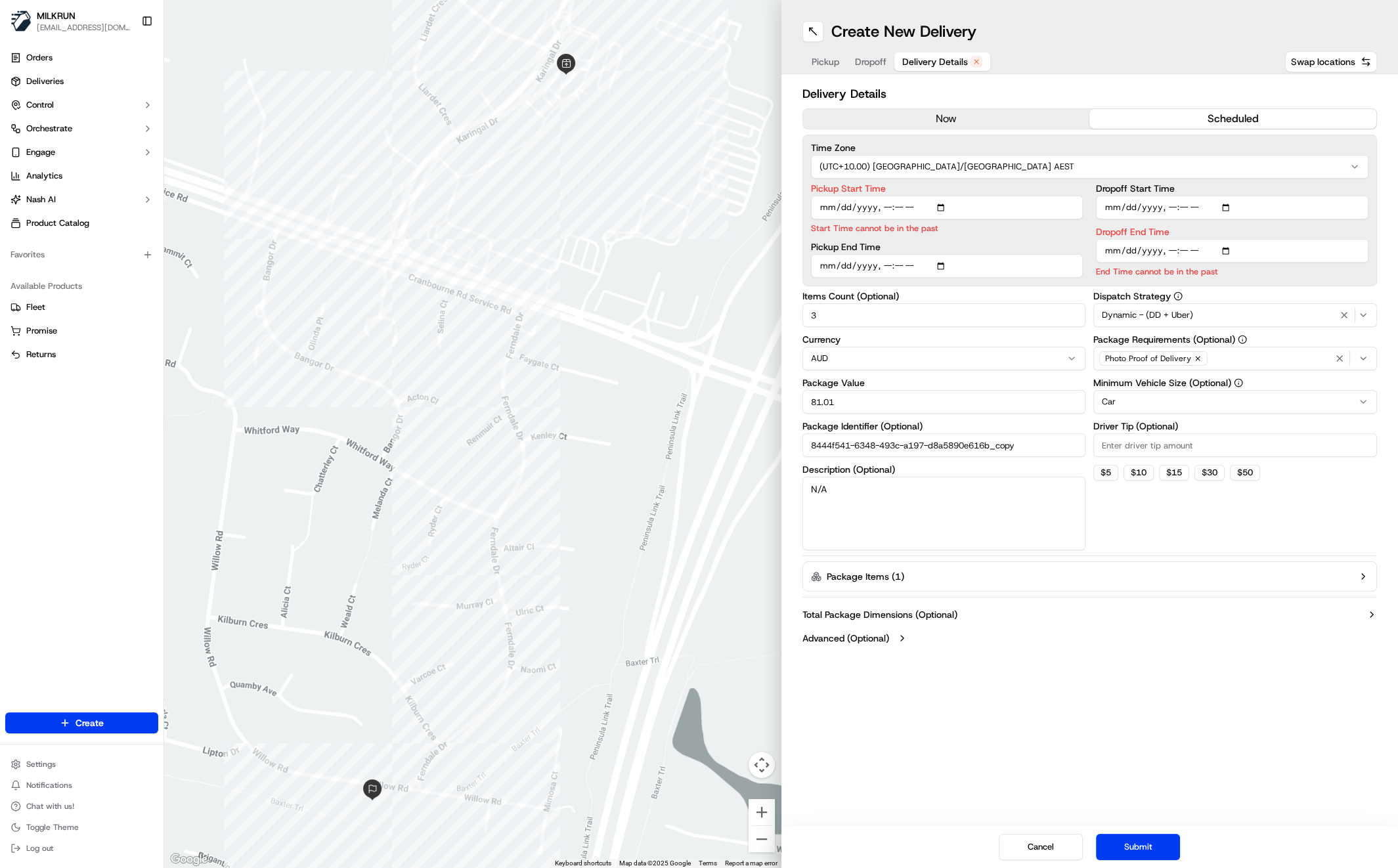
click at [962, 121] on button "now" at bounding box center [947, 119] width 287 height 20
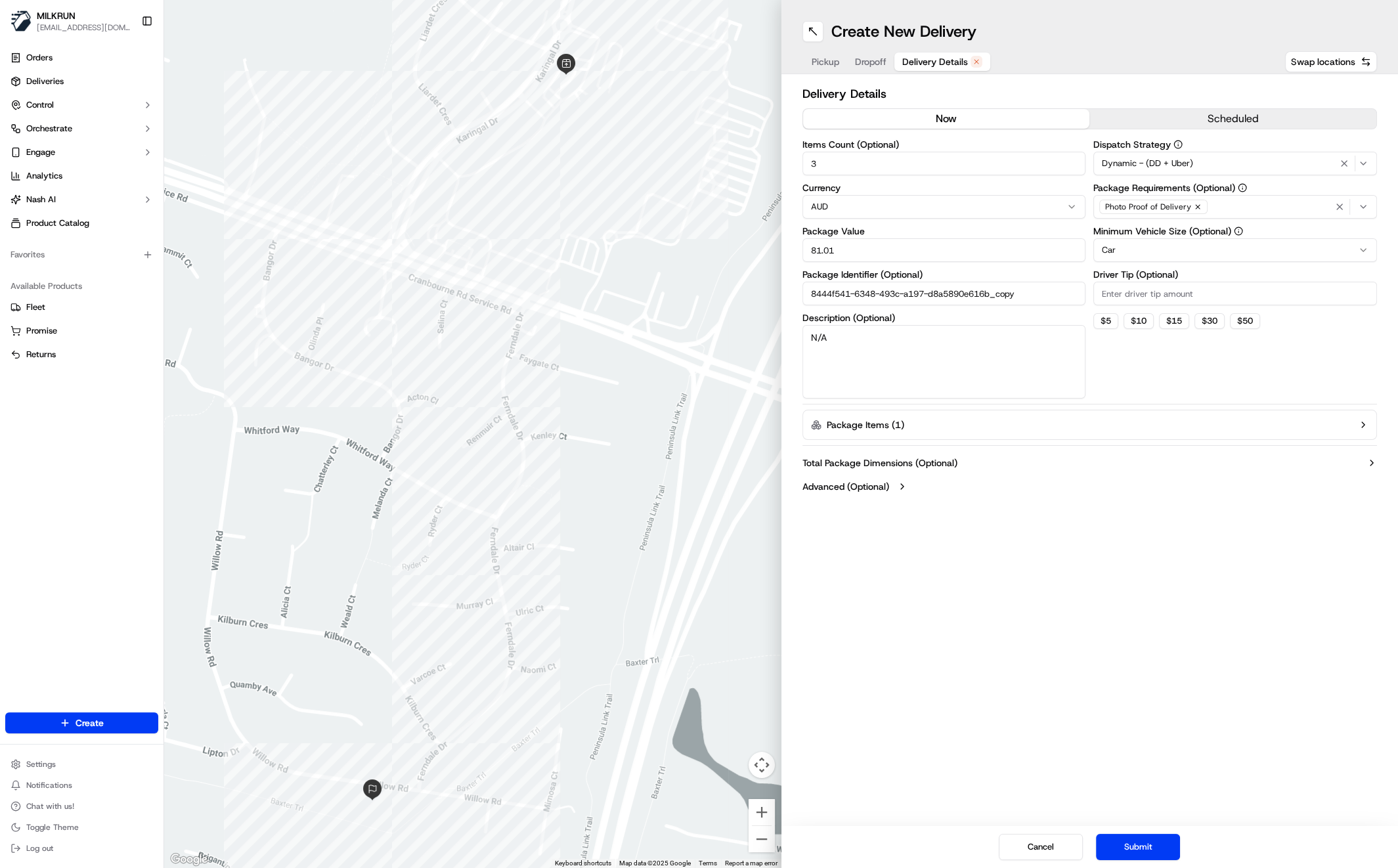
click at [1136, 852] on button "Submit" at bounding box center [1138, 847] width 84 height 26
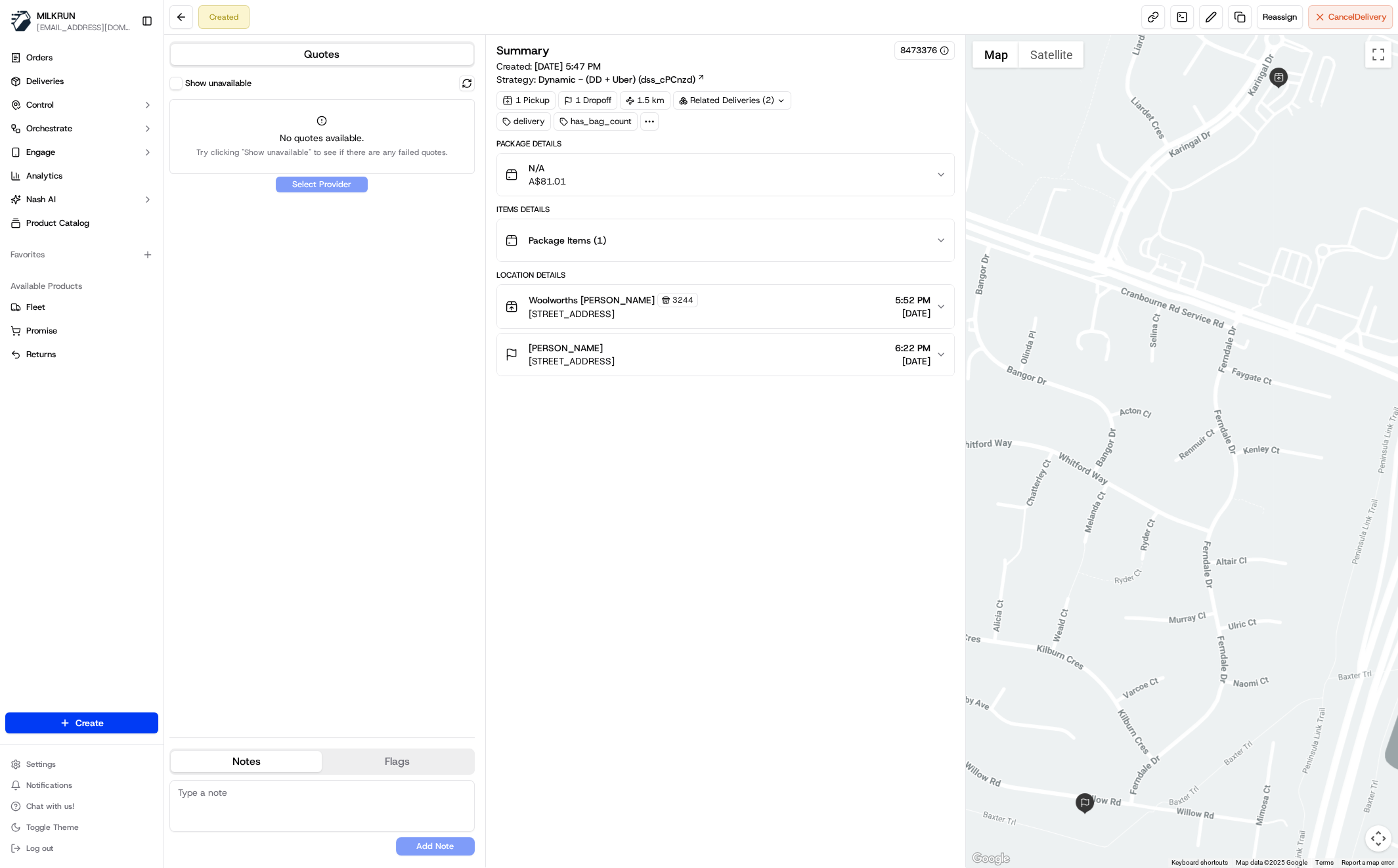
click at [331, 184] on div "Show unavailable No quotes available. Try clicking "Show unavailable" to see if…" at bounding box center [321, 401] width 305 height 652
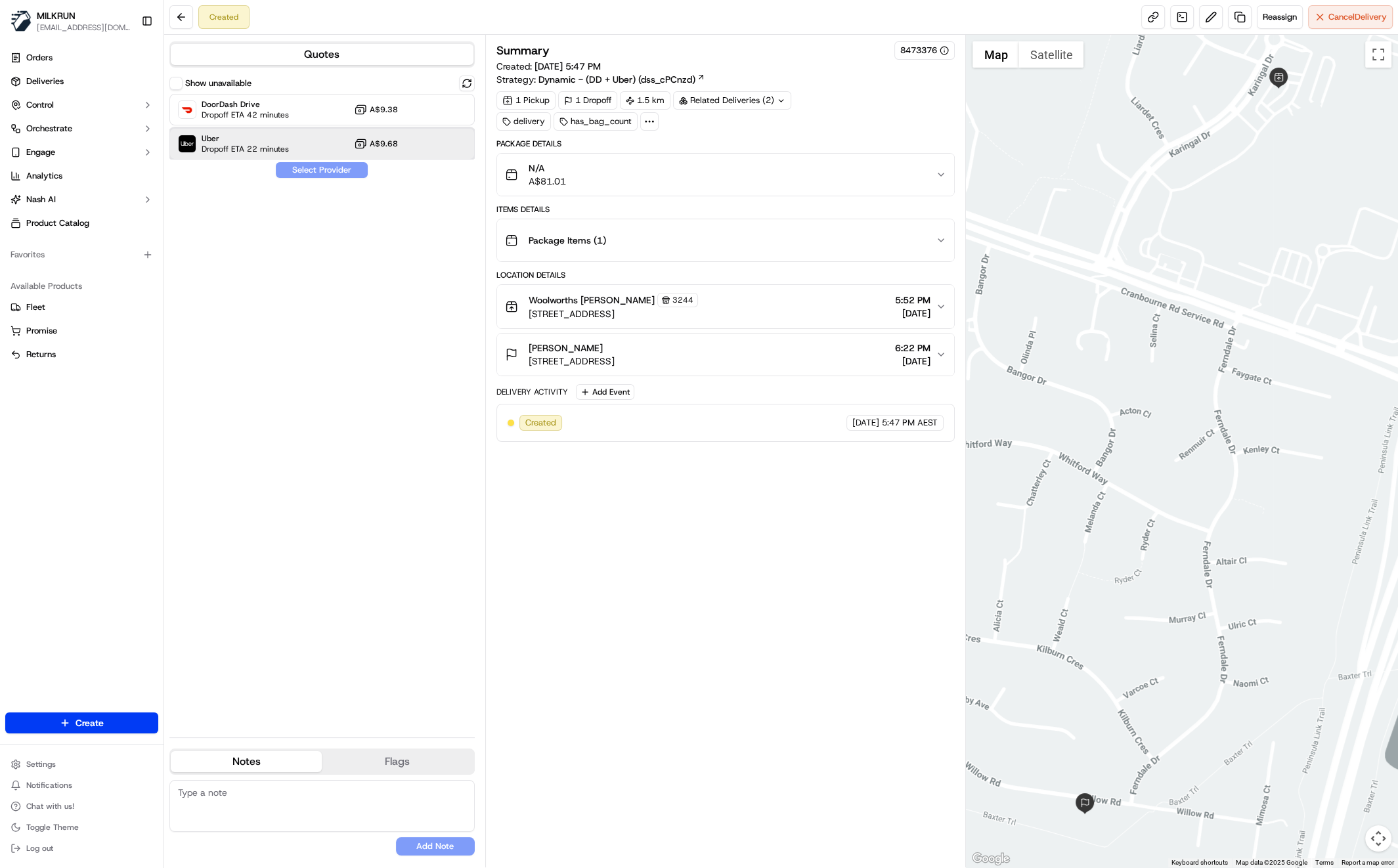
click at [264, 138] on span "Uber" at bounding box center [245, 139] width 87 height 11
drag, startPoint x: 325, startPoint y: 172, endPoint x: 335, endPoint y: 184, distance: 15.6
click at [325, 172] on button "Assign Provider" at bounding box center [321, 170] width 94 height 16
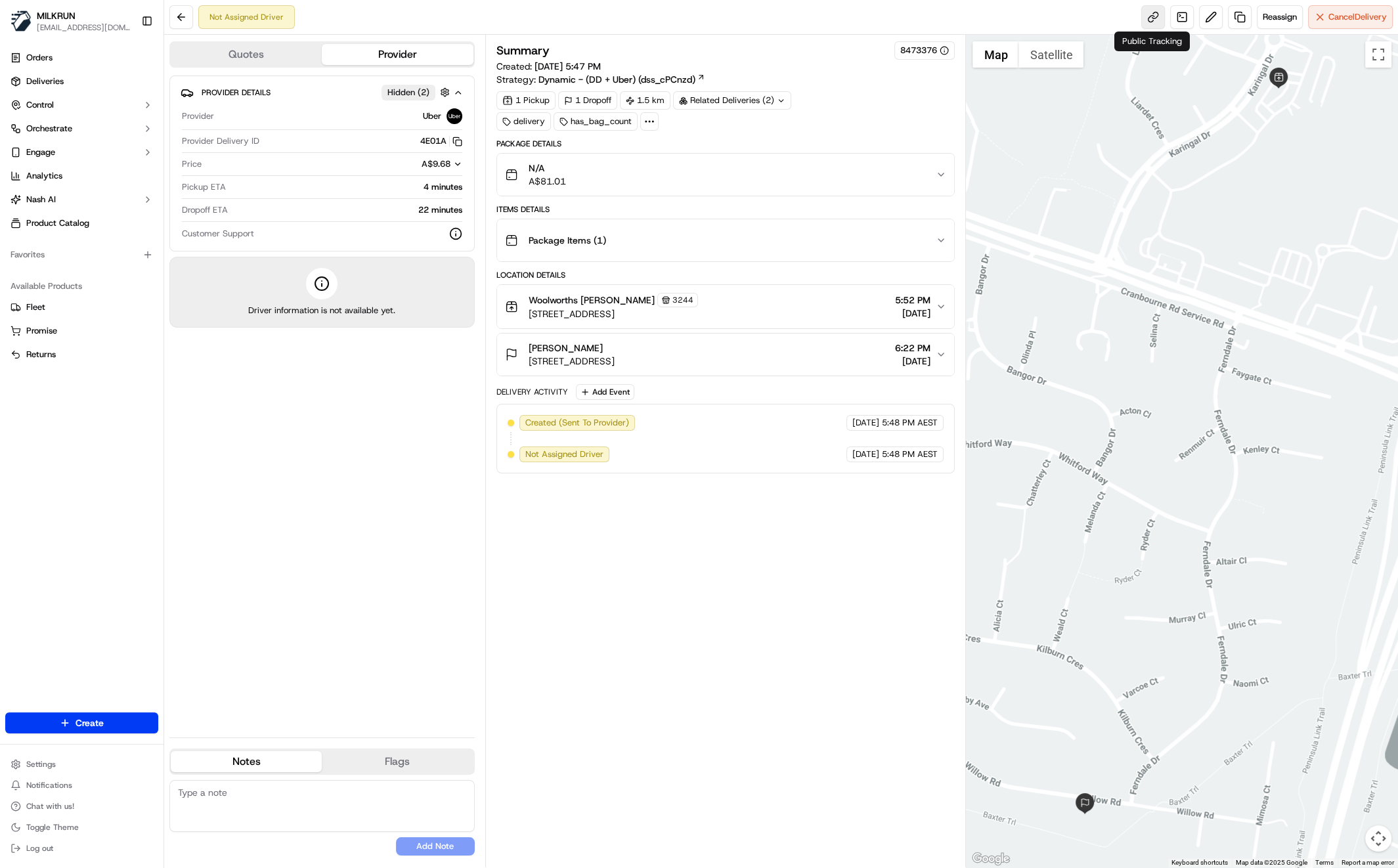
click at [1149, 14] on link at bounding box center [1153, 16] width 24 height 24
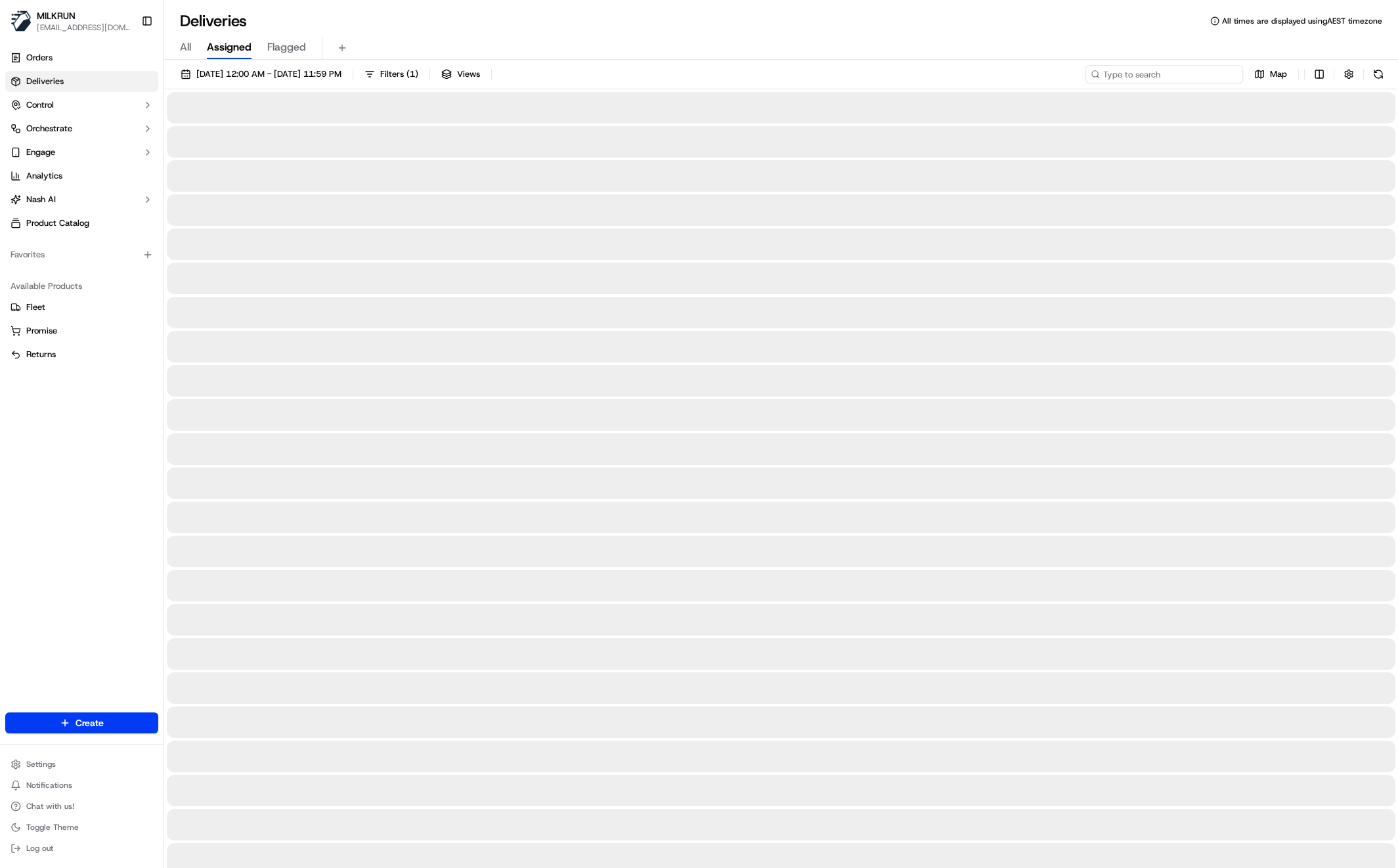
click at [1152, 75] on input at bounding box center [1164, 74] width 158 height 19
paste input "Lillian Podbury"
type input "Lillian Podbury"
click at [183, 48] on span "All" at bounding box center [186, 47] width 11 height 16
click at [1212, 79] on input "Lillian Podbury" at bounding box center [1164, 74] width 158 height 19
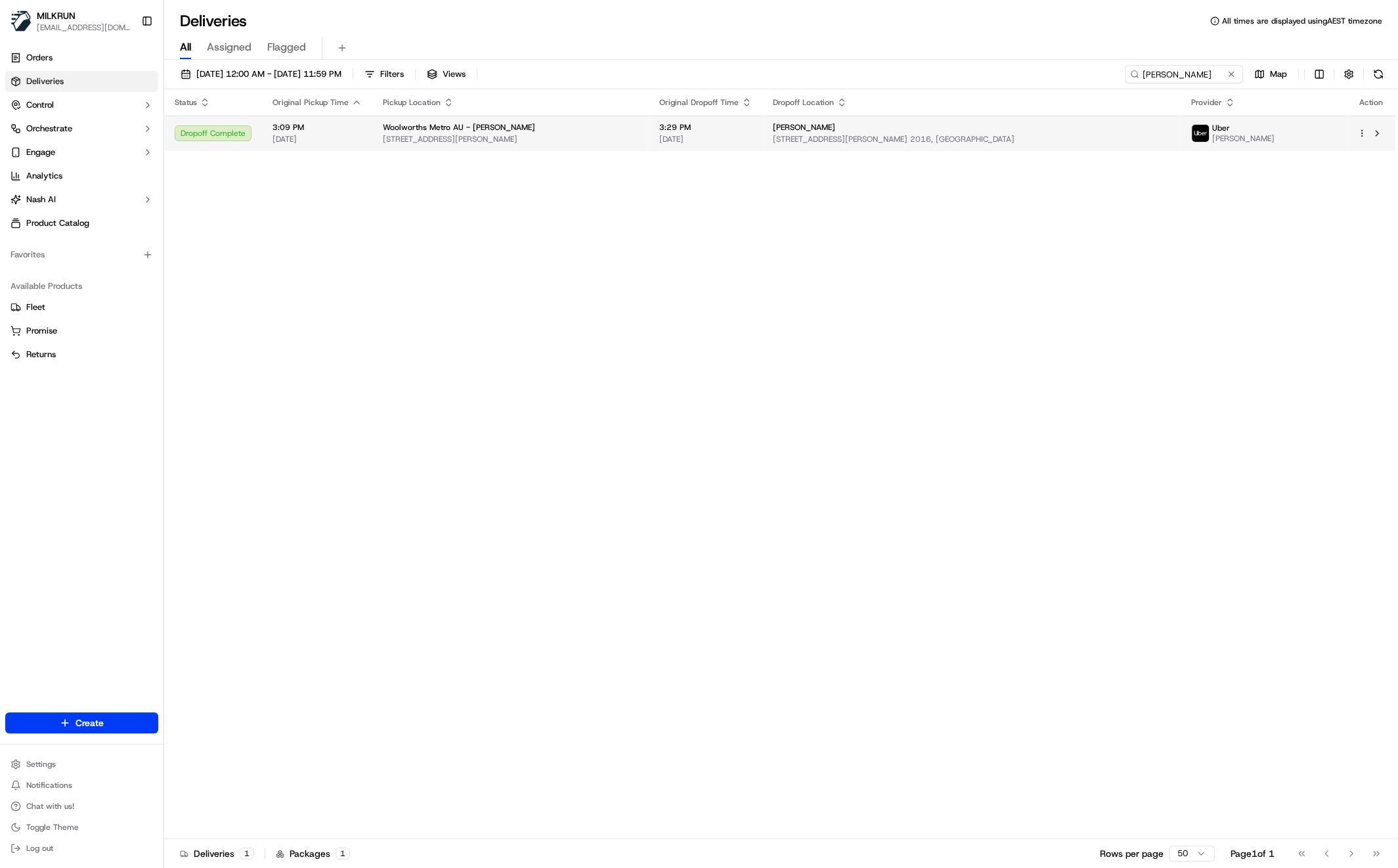
click at [638, 129] on div "Woolworths Metro AU - Redfern" at bounding box center [511, 127] width 256 height 11
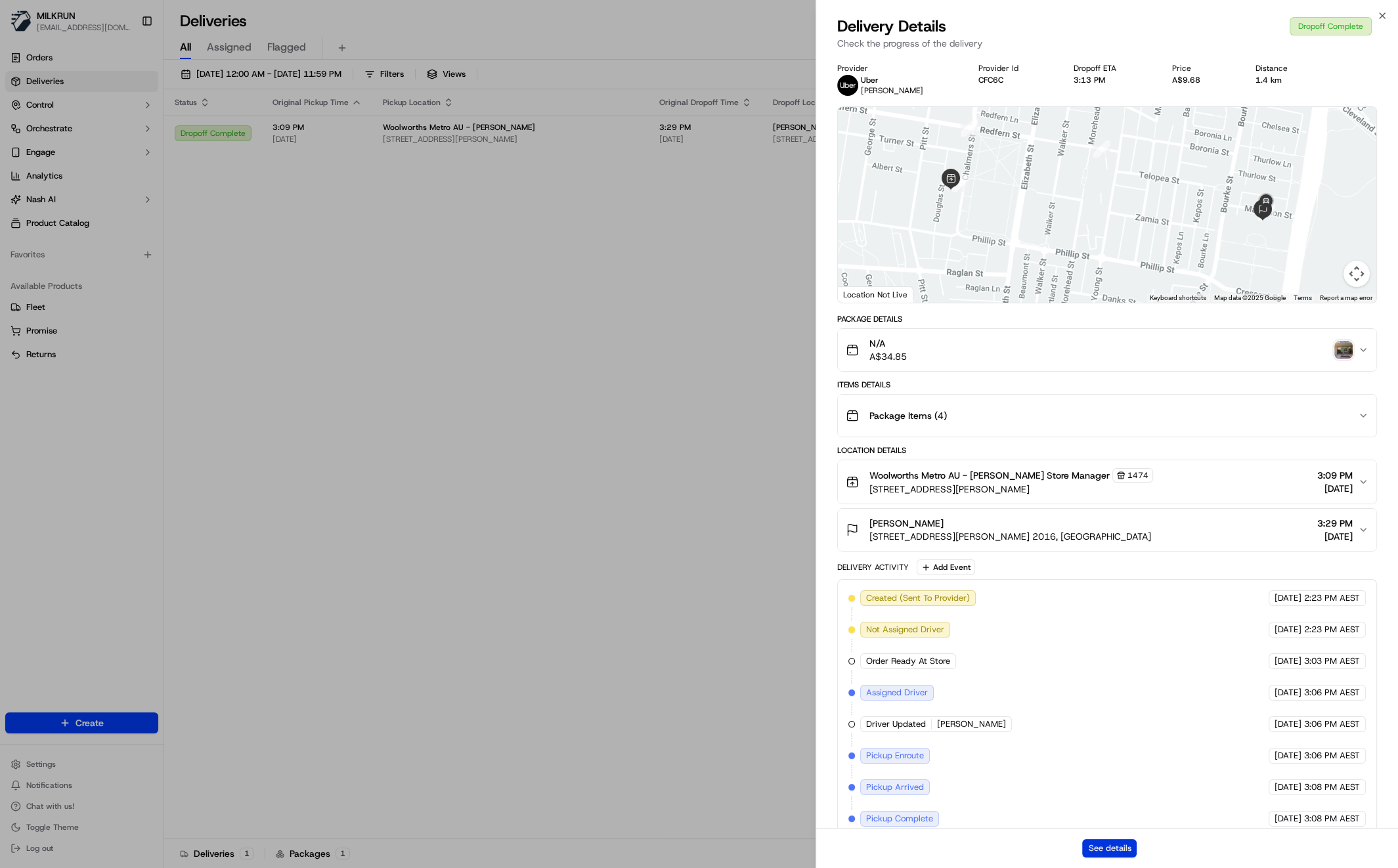
click at [1111, 847] on button "See details" at bounding box center [1109, 849] width 54 height 19
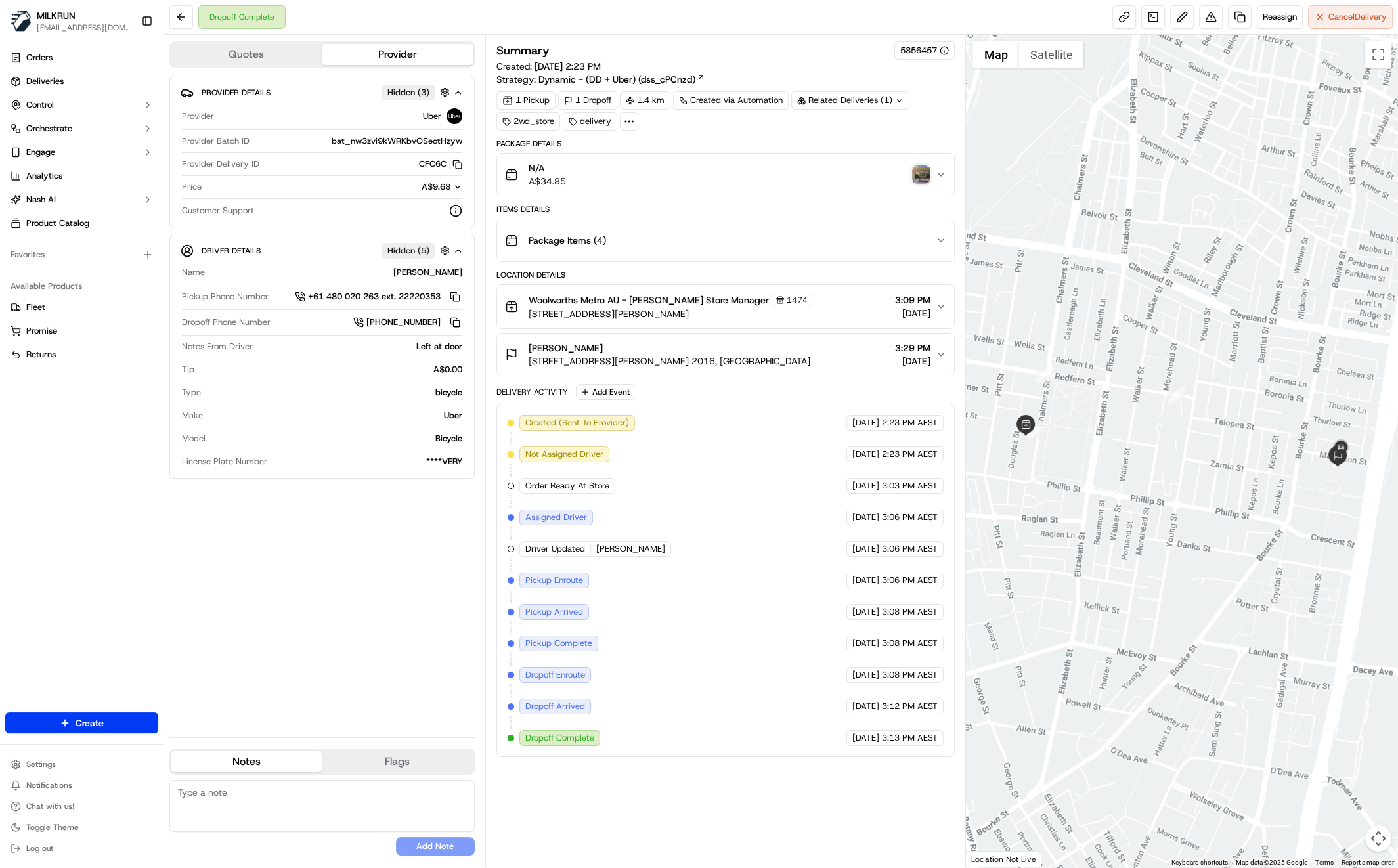
drag, startPoint x: 796, startPoint y: 351, endPoint x: 789, endPoint y: 356, distance: 8.6
click at [796, 351] on div "Lillian Podbury 11-33 Maddison St, Redfern, NSW 2016, AU 3:29 PM 20/09/2025" at bounding box center [721, 354] width 431 height 26
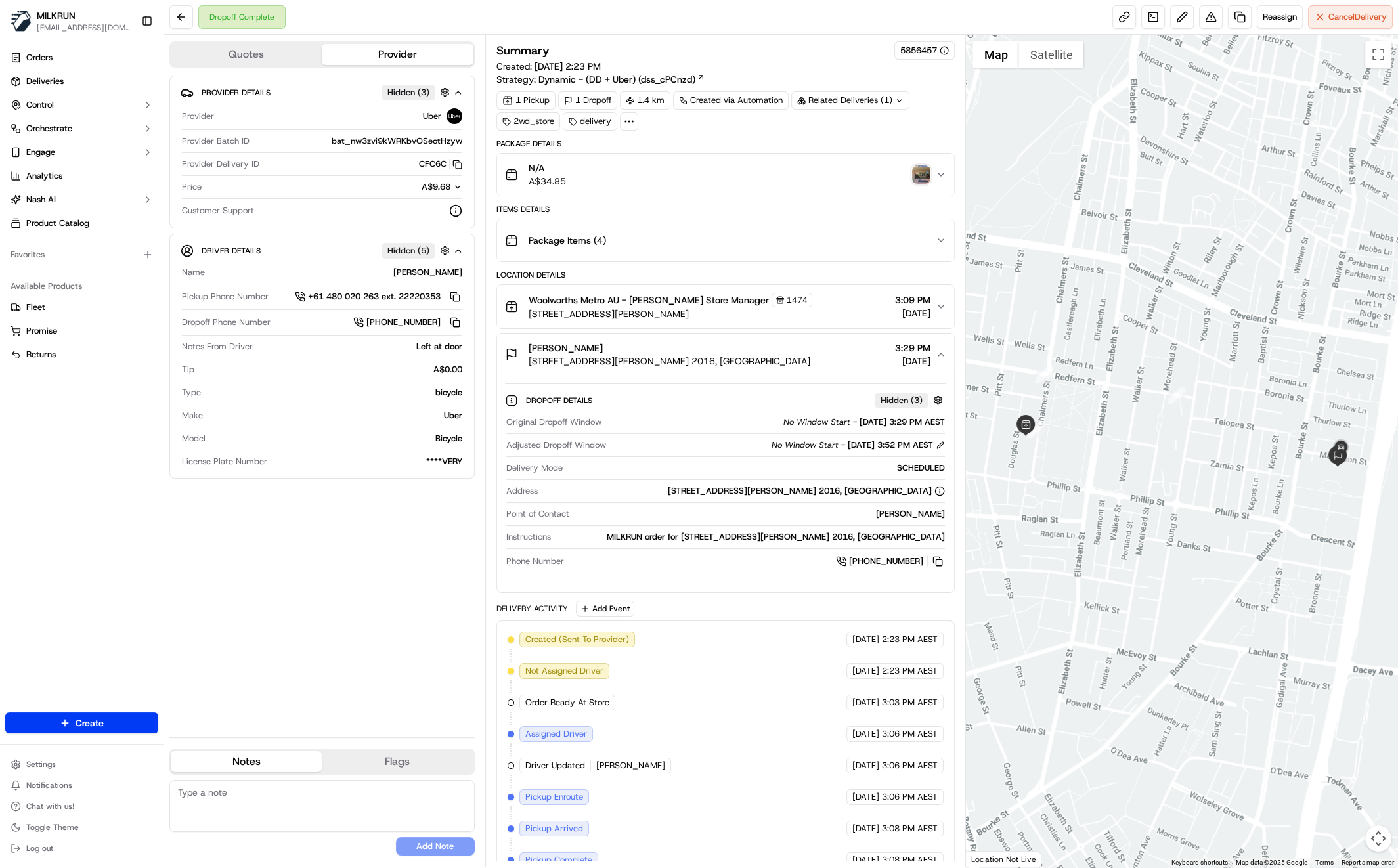
click at [698, 181] on div "N/A A$34.85" at bounding box center [721, 174] width 431 height 26
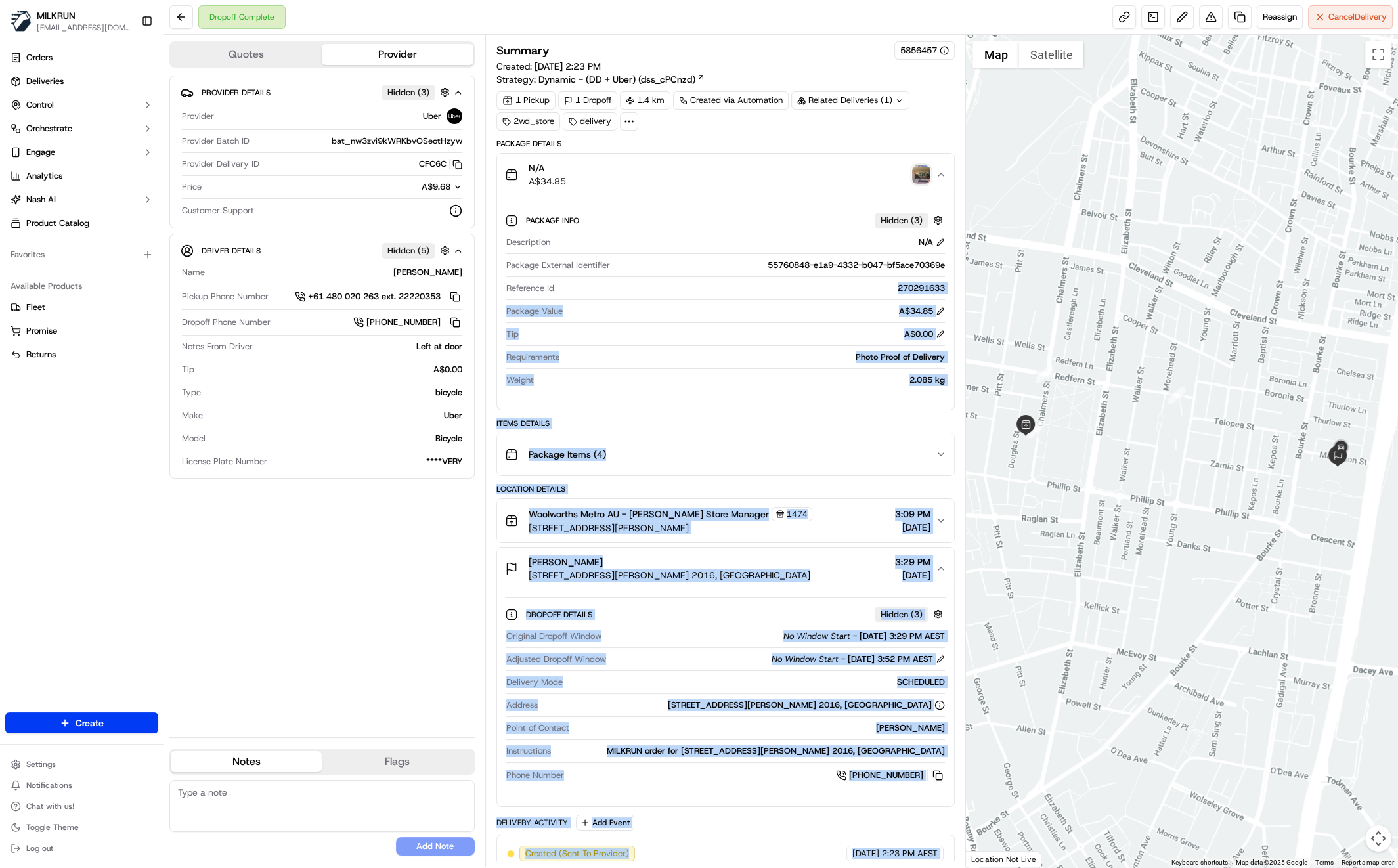
drag, startPoint x: 896, startPoint y: 289, endPoint x: 959, endPoint y: 284, distance: 63.2
click at [959, 284] on div "Summary 5856457 Created: 20/09/2025 2:23 PM Strategy: Dynamic - (DD + Uber) (ds…" at bounding box center [726, 452] width 481 height 833
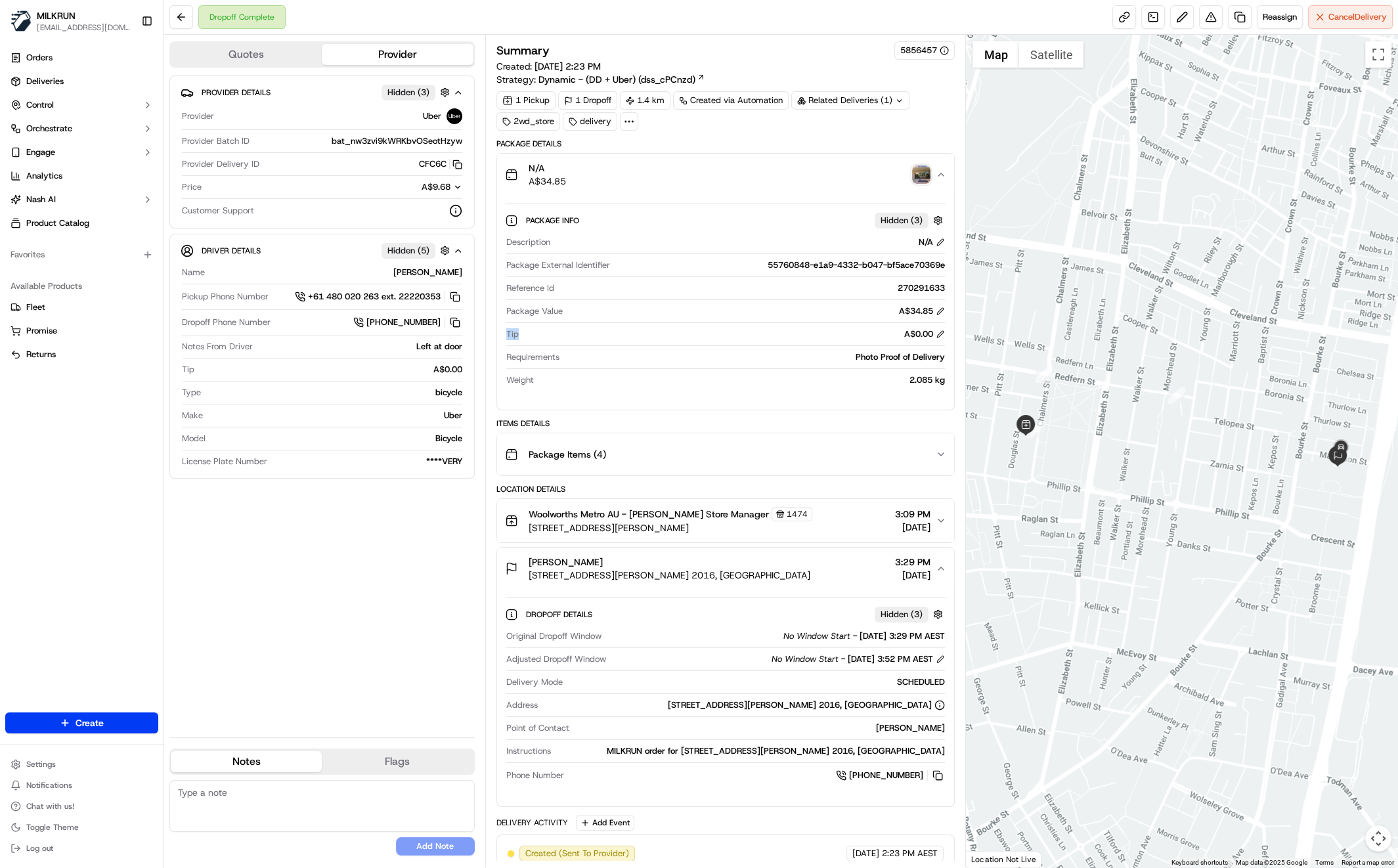
click at [799, 323] on div "Description N/A Package External Identifier 55760848-e1a9-4332-b047-bf5ace70369…" at bounding box center [726, 311] width 442 height 160
click at [821, 296] on div "Reference Id 270291633" at bounding box center [726, 291] width 439 height 18
drag, startPoint x: 894, startPoint y: 285, endPoint x: 938, endPoint y: 282, distance: 44.1
click at [947, 283] on div "Package Info Hidden ( 3 ) Description N/A Package External Identifier 55760848-…" at bounding box center [726, 297] width 458 height 204
copy div "270291633"
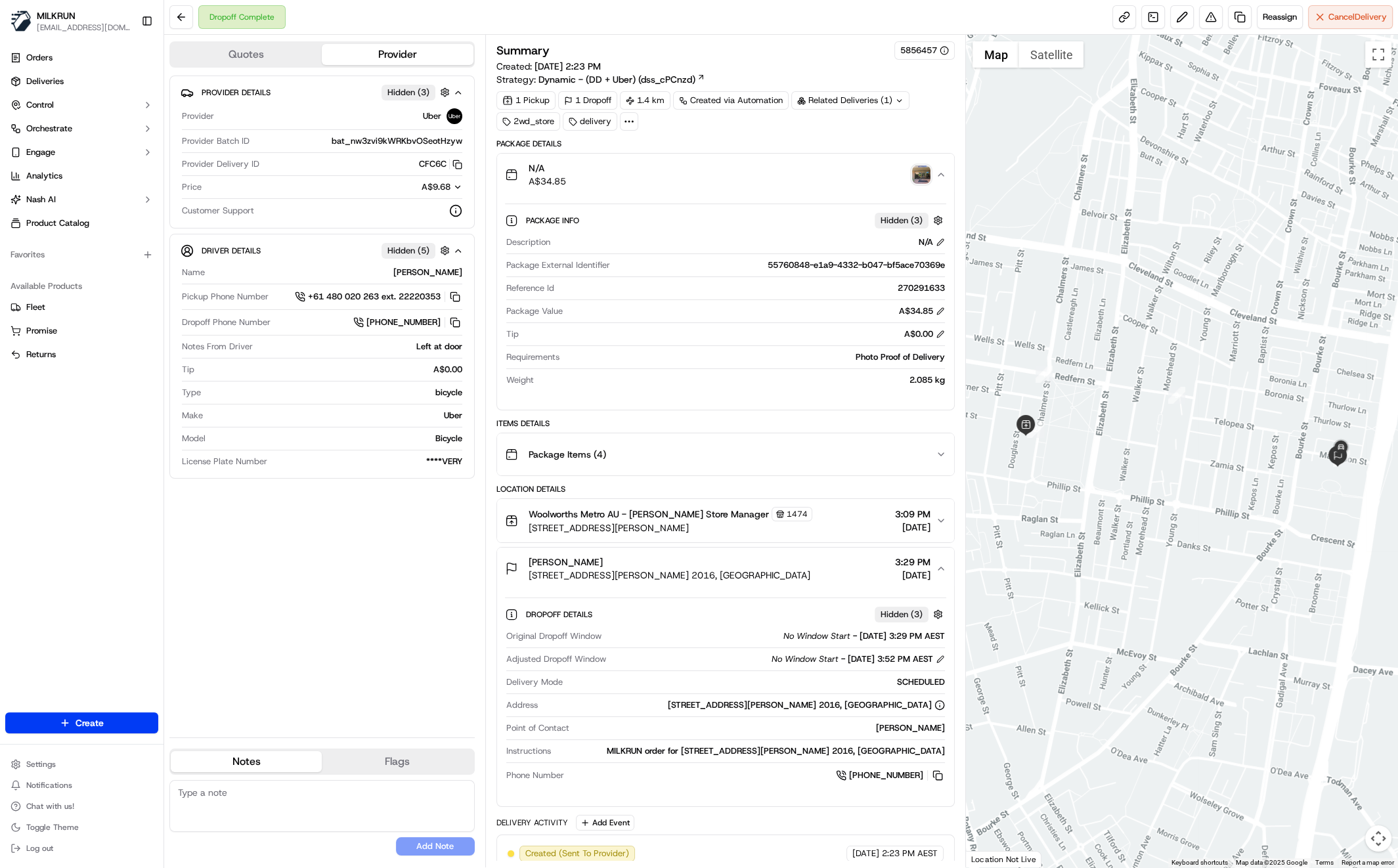
click at [943, 178] on icon "button" at bounding box center [941, 174] width 11 height 11
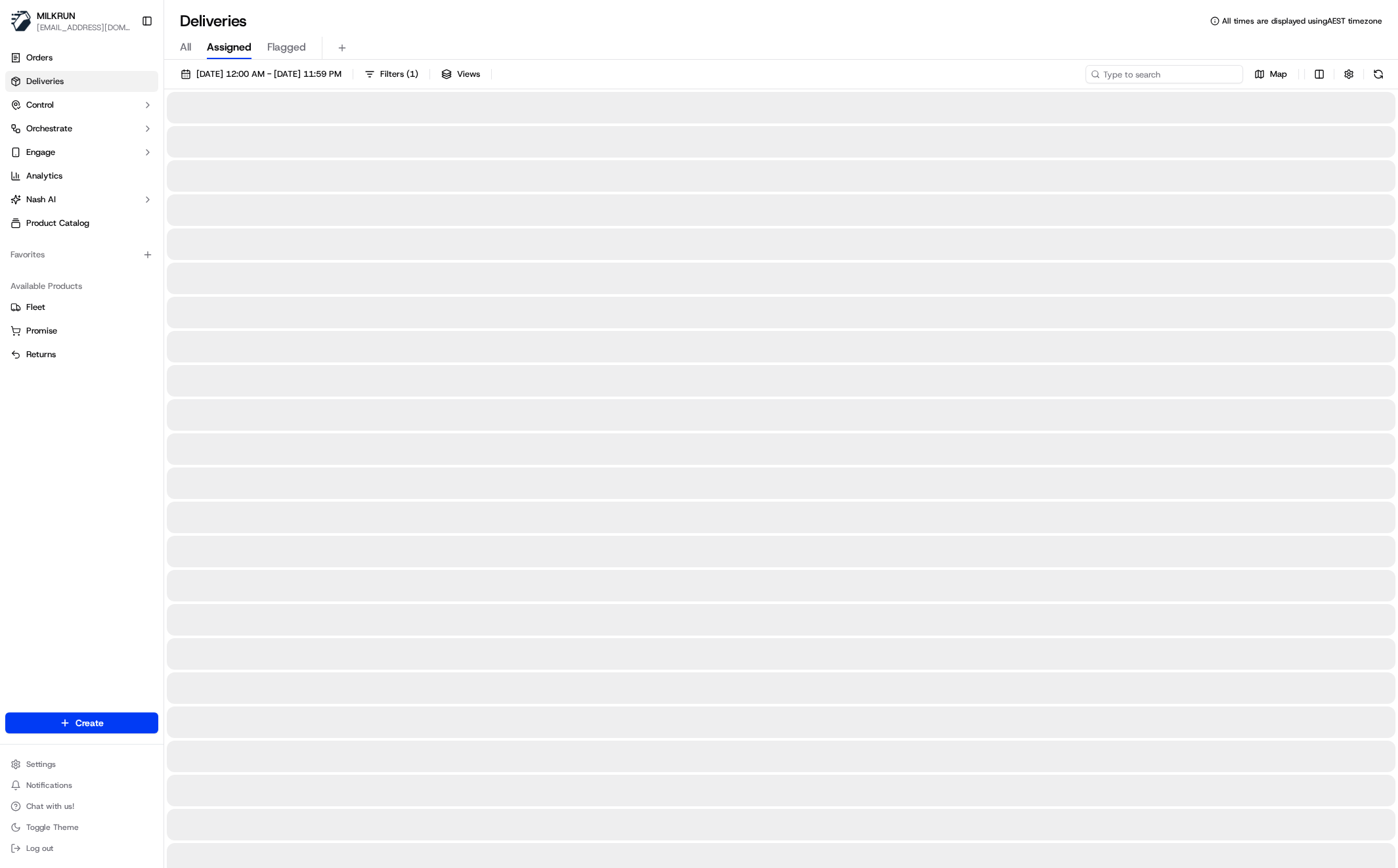
drag, startPoint x: 1154, startPoint y: 80, endPoint x: 1174, endPoint y: 74, distance: 20.9
click at [1156, 79] on input at bounding box center [1164, 74] width 158 height 19
paste input "55760848-e1a9-4332-b047-bf5ace70369e"
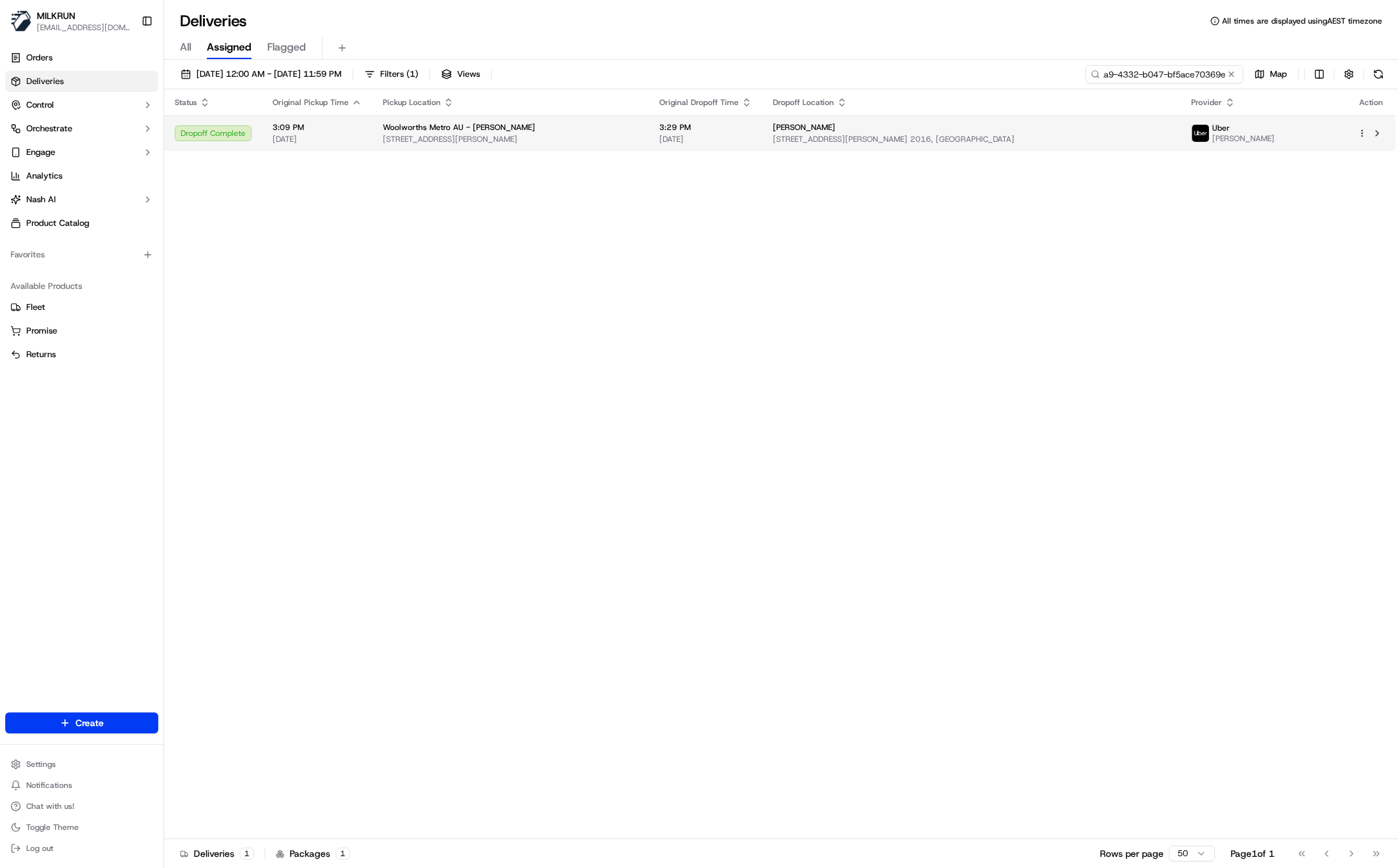
type input "55760848-e1a9-4332-b047-bf5ace70369e"
click at [574, 139] on span "[STREET_ADDRESS][PERSON_NAME]" at bounding box center [511, 139] width 256 height 11
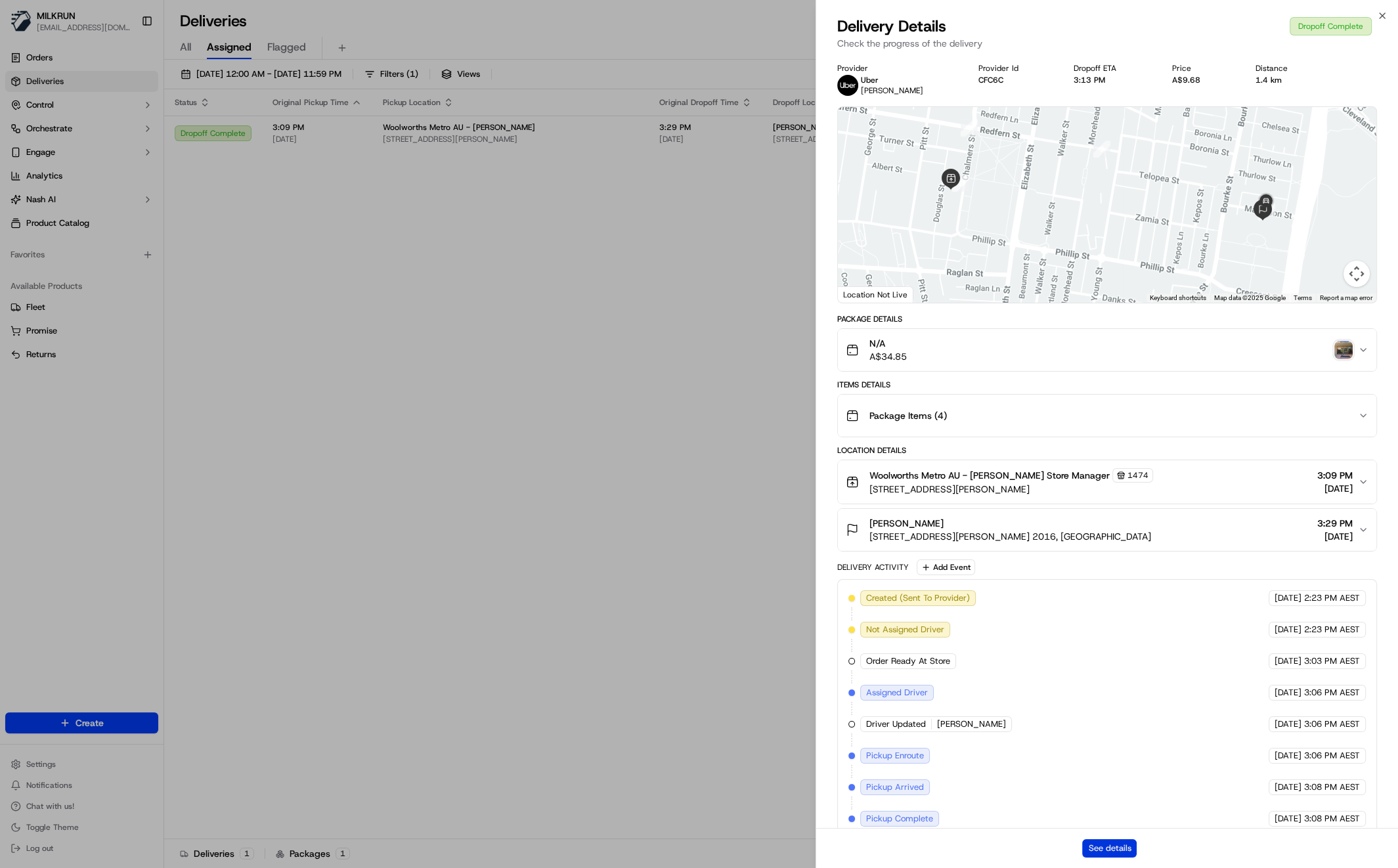
click at [1107, 845] on button "See details" at bounding box center [1109, 849] width 54 height 19
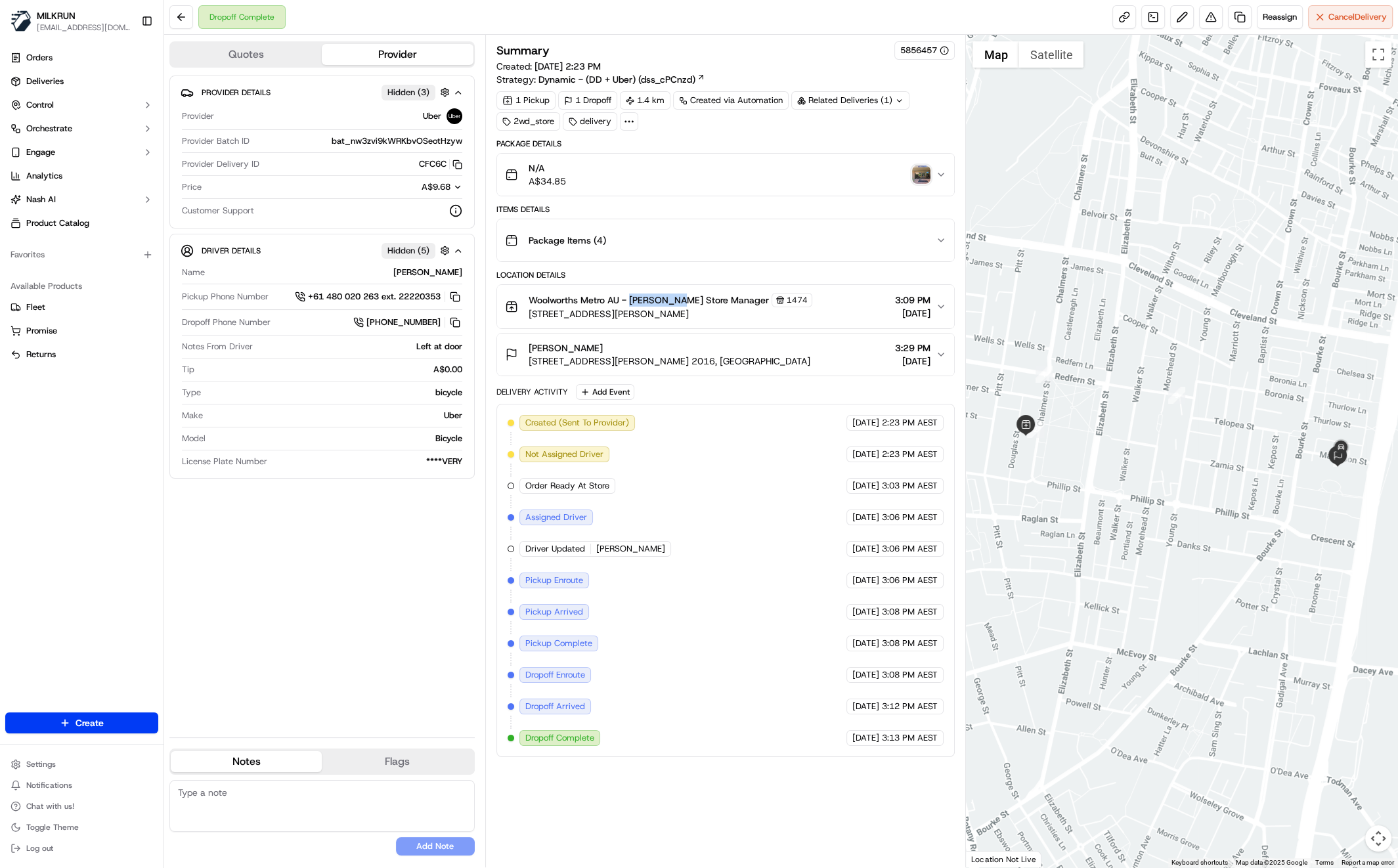
drag, startPoint x: 629, startPoint y: 298, endPoint x: 684, endPoint y: 309, distance: 56.1
click at [676, 304] on span "Woolworths Metro AU - [PERSON_NAME] Store Manager" at bounding box center [649, 300] width 240 height 13
click at [940, 302] on icon "button" at bounding box center [941, 306] width 11 height 11
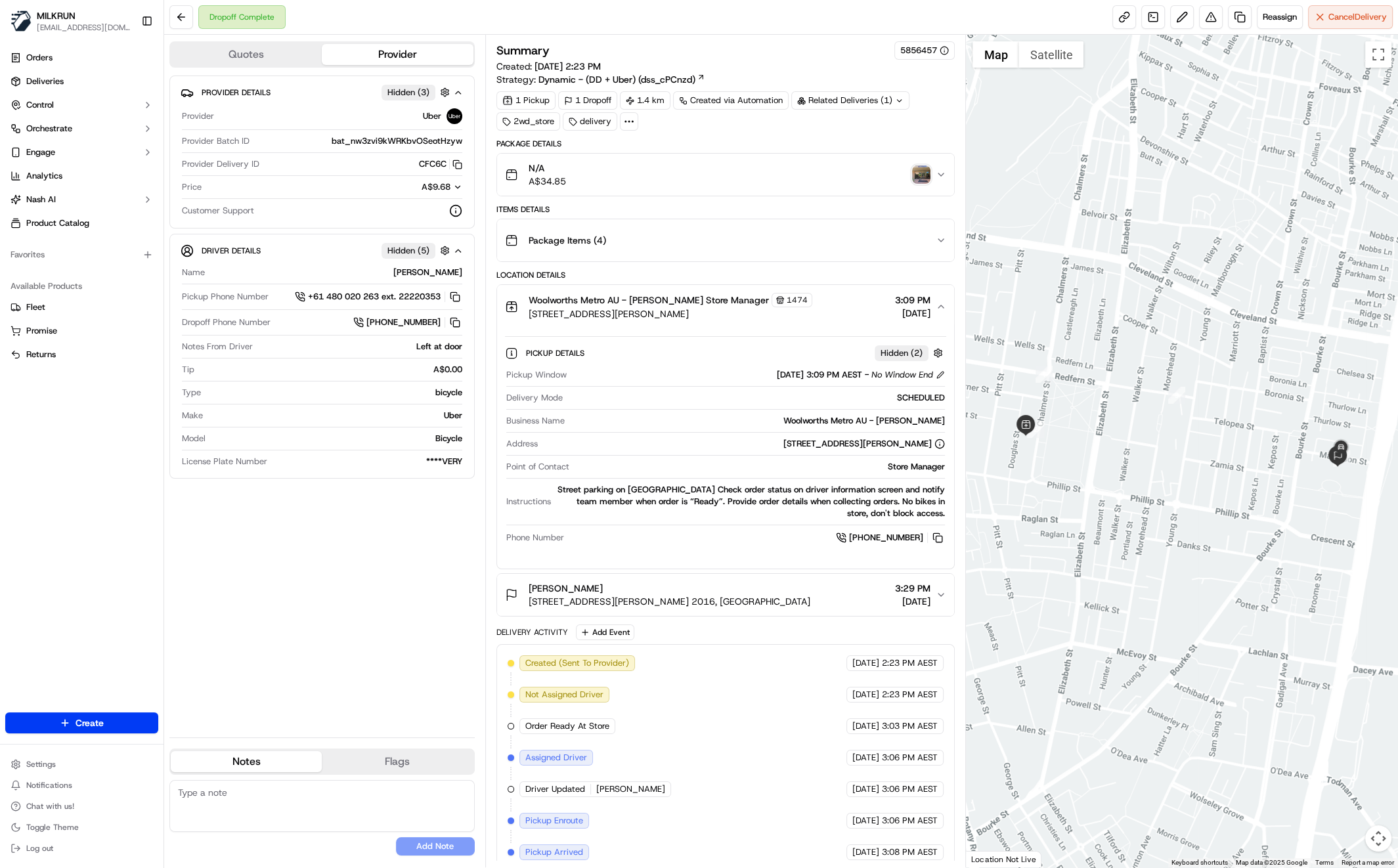
click at [927, 162] on div "N/A A$34.85" at bounding box center [721, 174] width 431 height 26
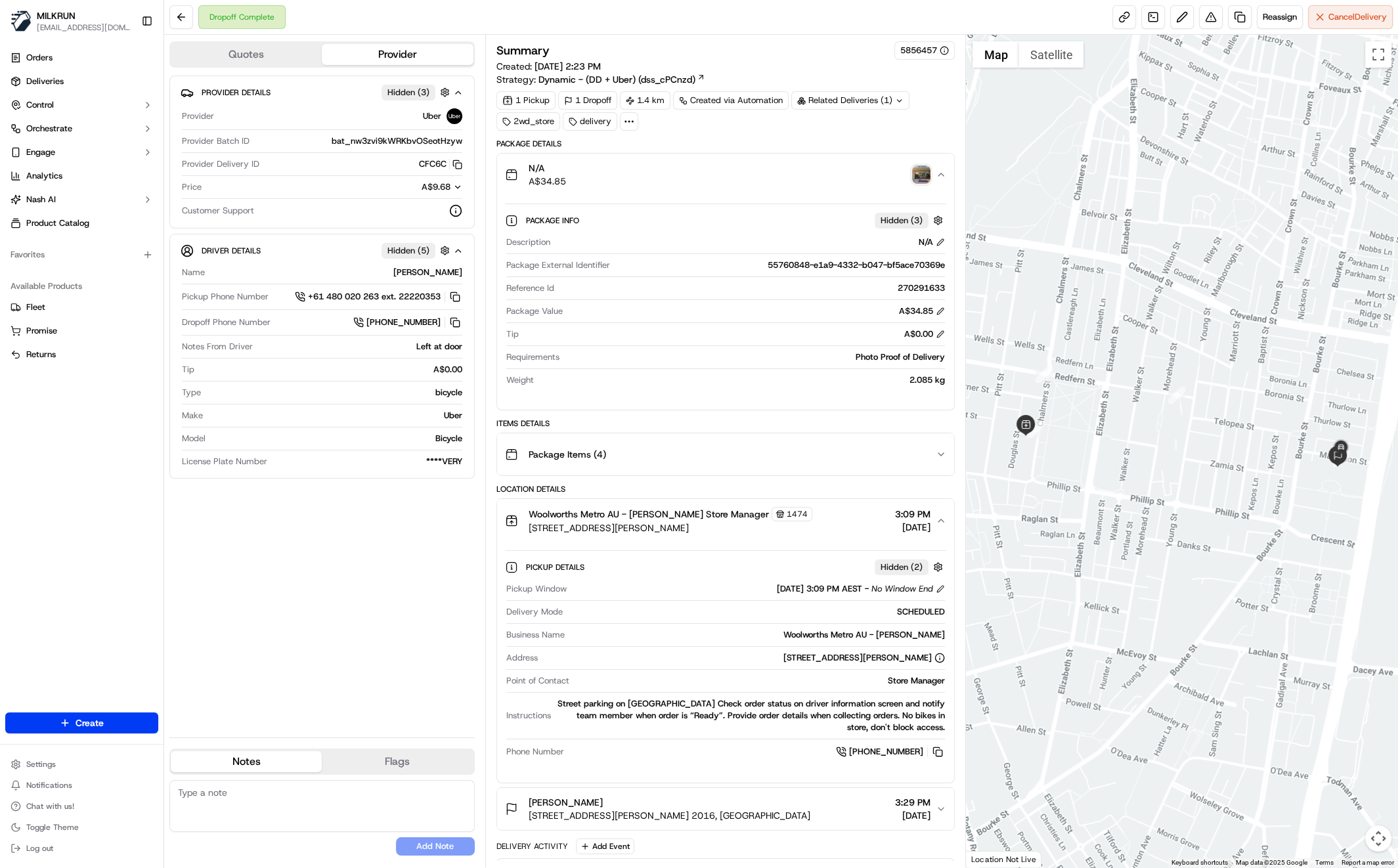
click at [928, 173] on img "button" at bounding box center [922, 175] width 19 height 19
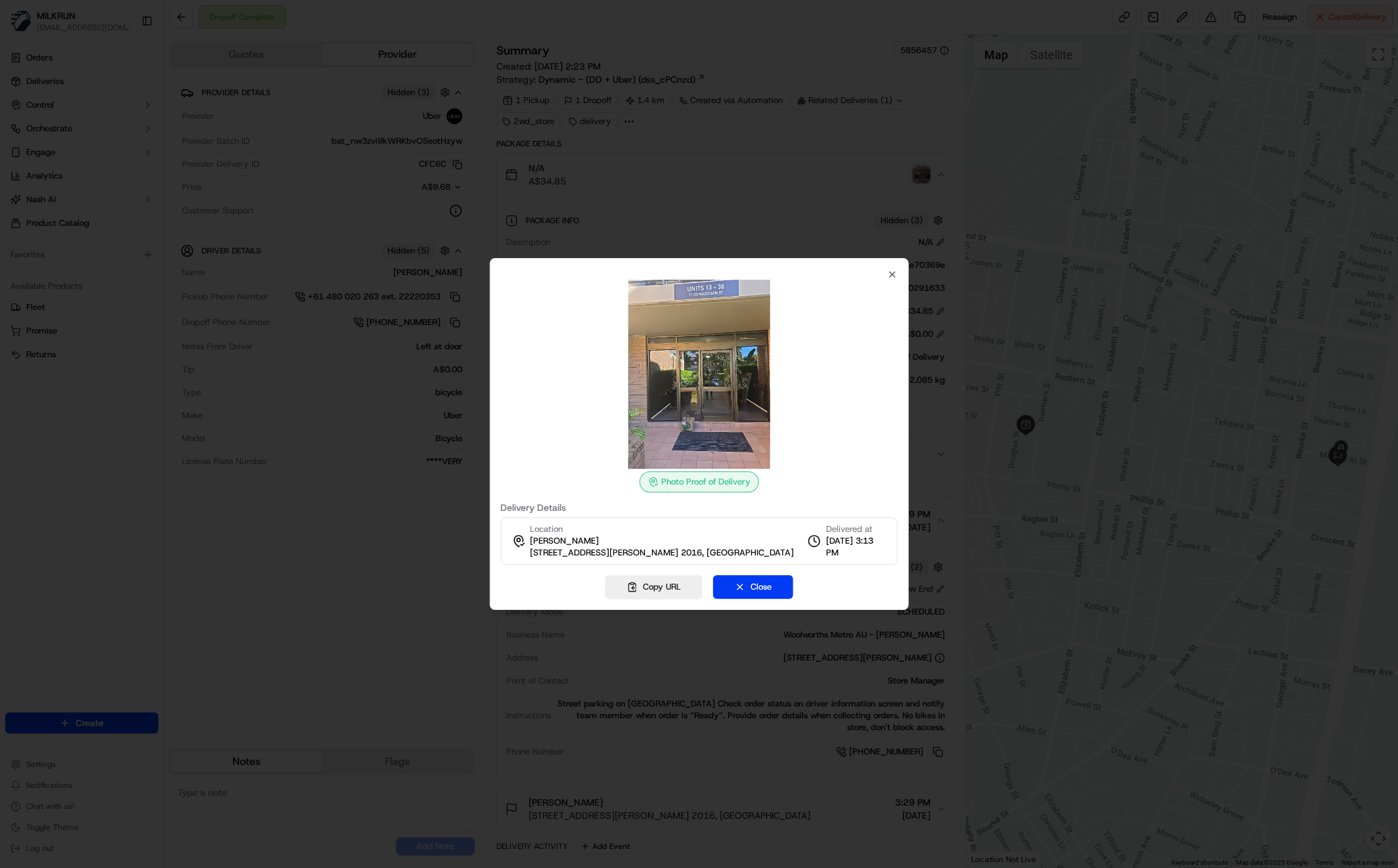
drag, startPoint x: 826, startPoint y: 214, endPoint x: 846, endPoint y: 246, distance: 37.7
click at [826, 214] on div at bounding box center [699, 434] width 1398 height 868
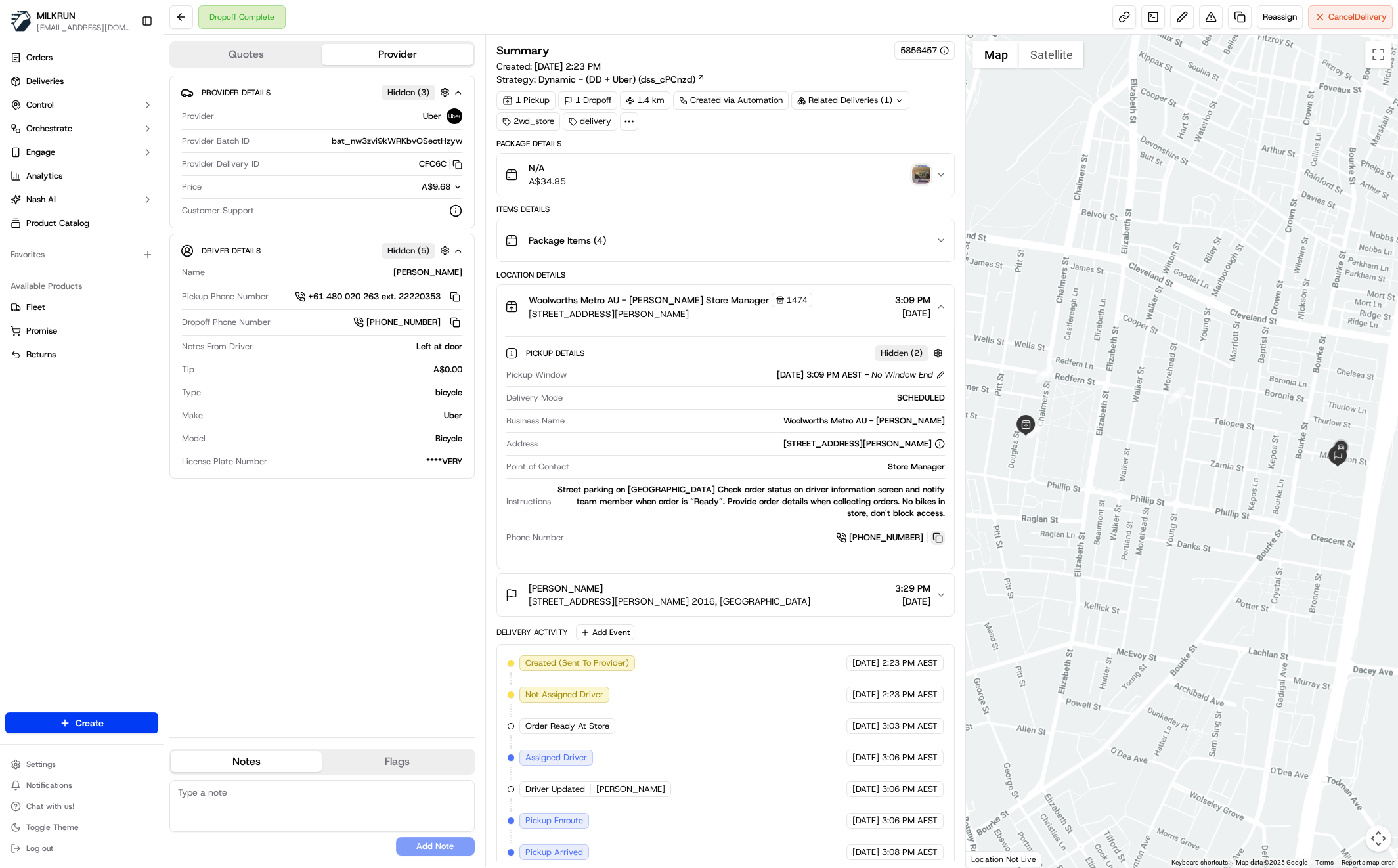
click at [939, 537] on button at bounding box center [937, 538] width 14 height 14
click at [623, 173] on div "N/A A$34.85" at bounding box center [721, 174] width 431 height 26
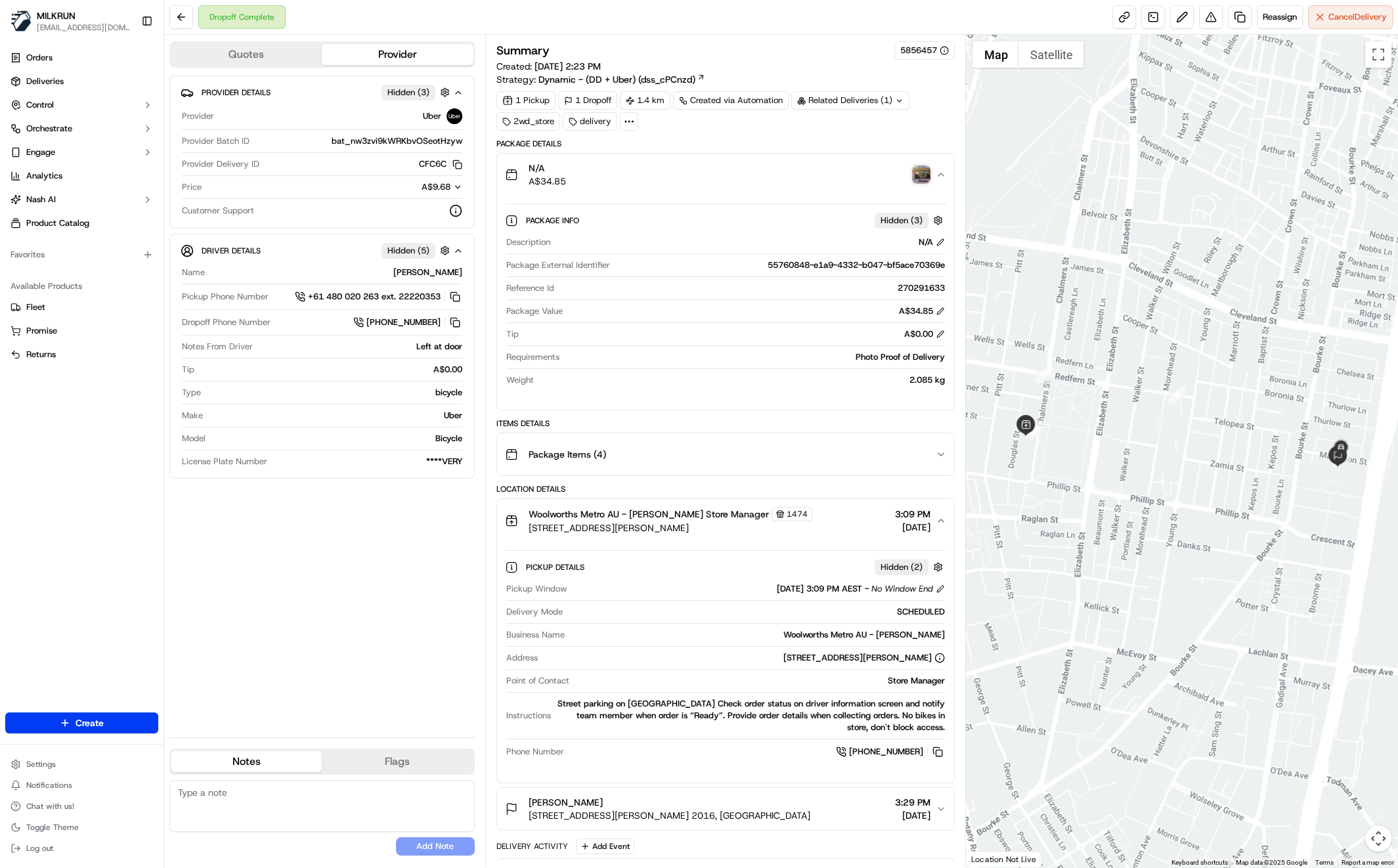
click at [382, 577] on div "Provider Details Hidden ( 3 ) Provider Uber Provider Batch ID bat_nw3zvi9kWRKbv…" at bounding box center [321, 401] width 305 height 652
click at [288, 557] on div "Provider Details Hidden ( 3 ) Provider Uber Provider Batch ID bat_nw3zvi9kWRKbv…" at bounding box center [321, 401] width 305 height 652
click at [257, 529] on div "Provider Details Hidden ( 3 ) Provider Uber Provider Batch ID bat_nw3zvi9kWRKbv…" at bounding box center [321, 401] width 305 height 652
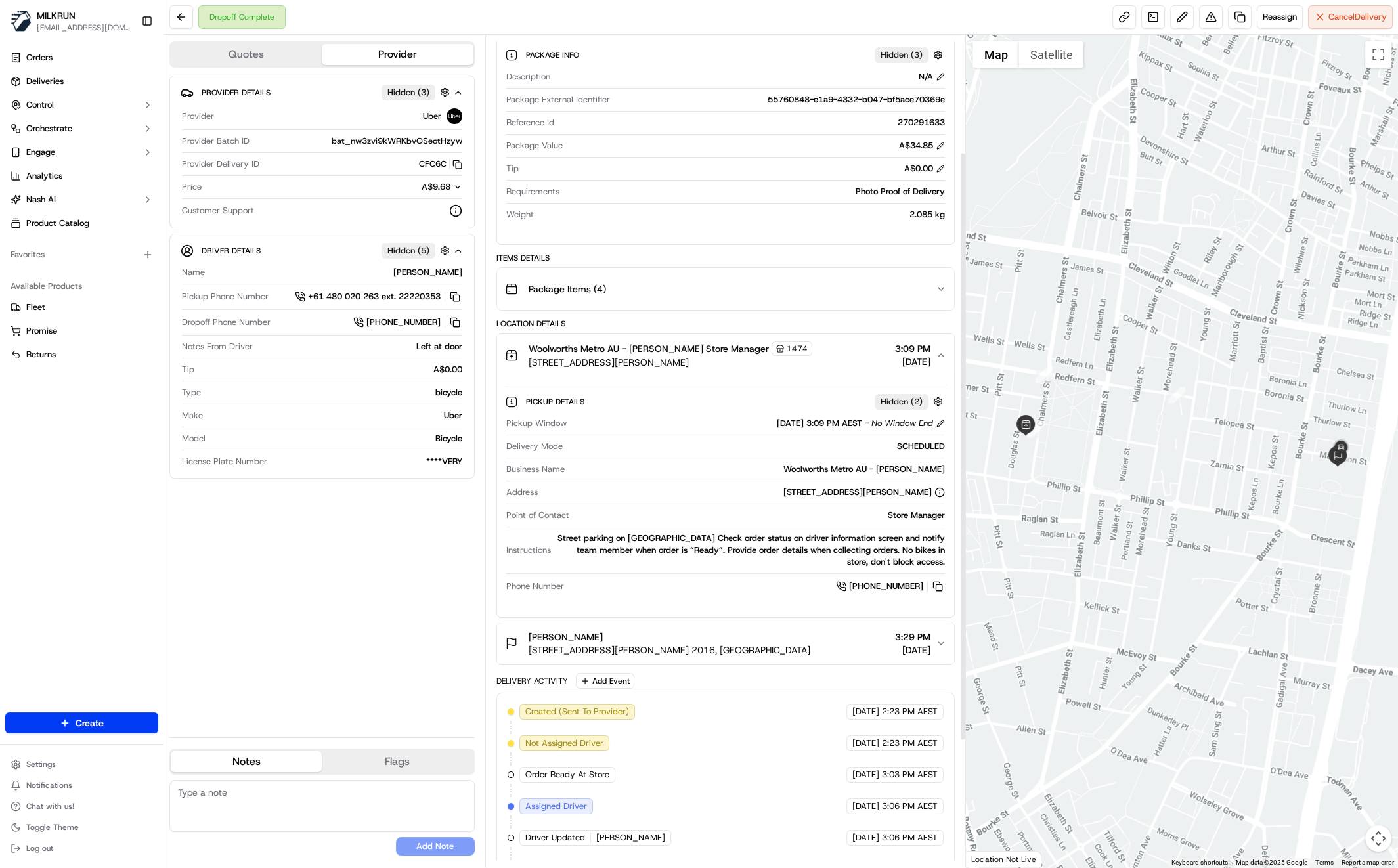
scroll to position [166, 0]
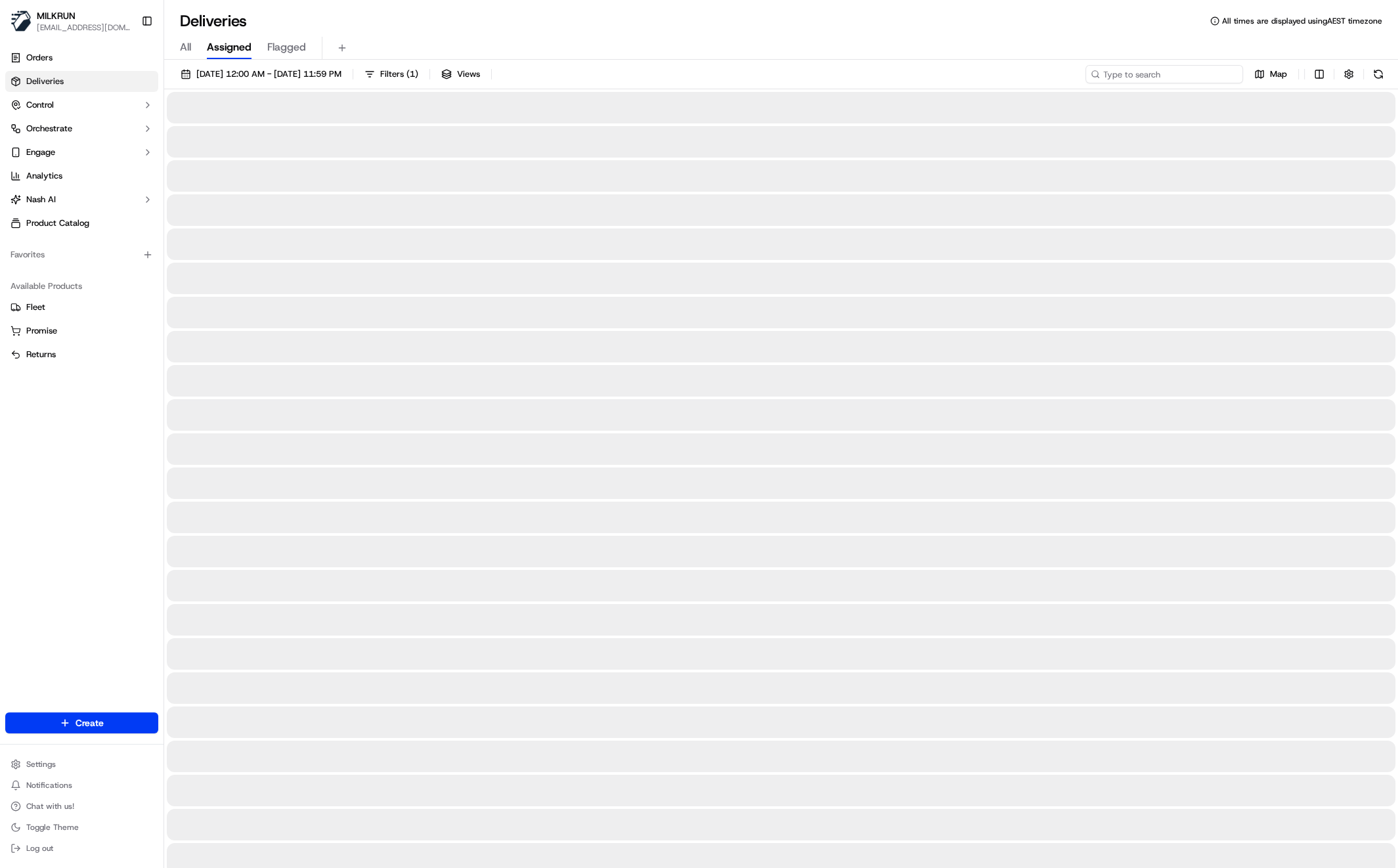
click at [1159, 74] on input at bounding box center [1164, 74] width 158 height 19
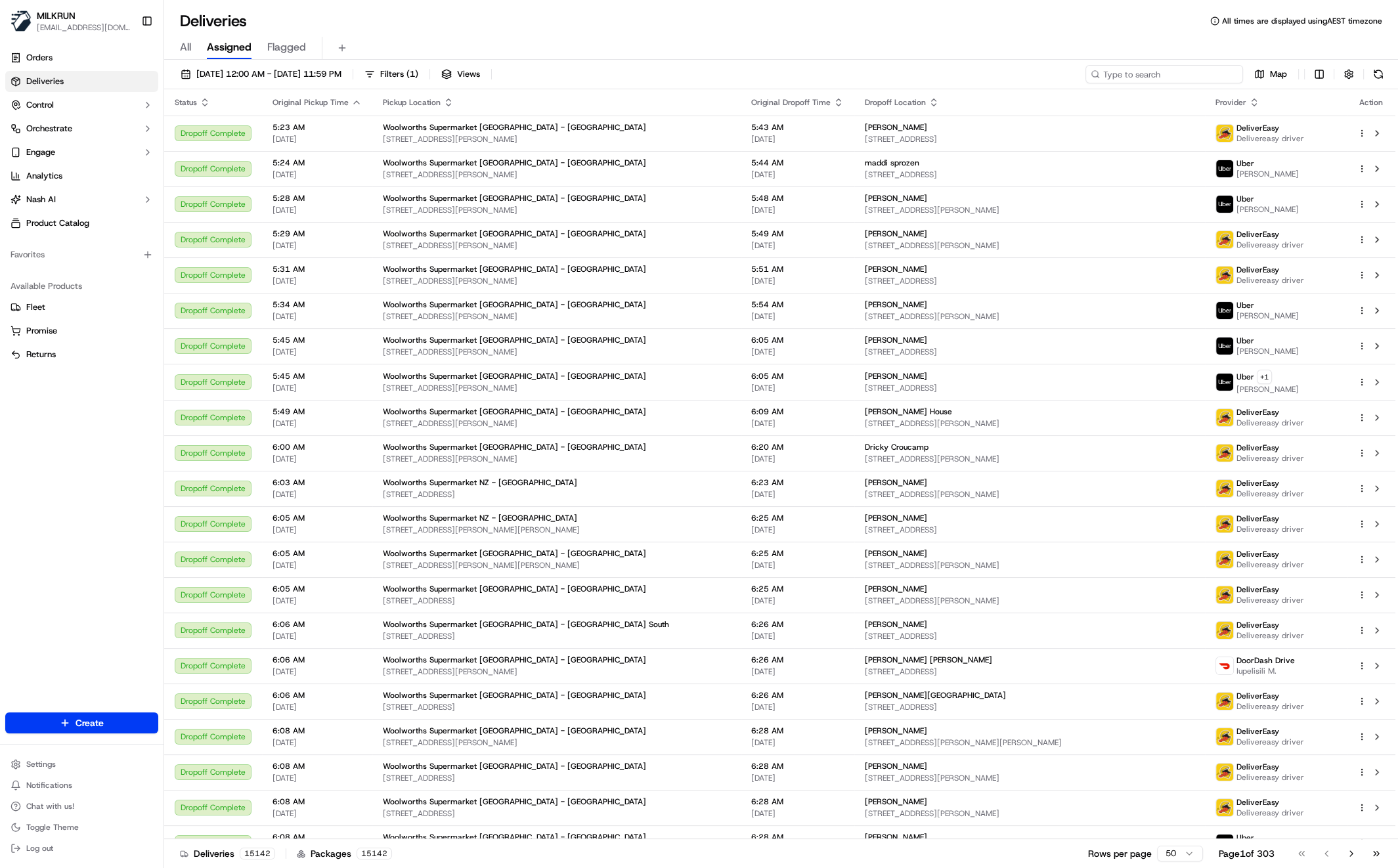
click at [1158, 74] on input at bounding box center [1164, 74] width 158 height 19
paste input "[PERSON_NAME]"
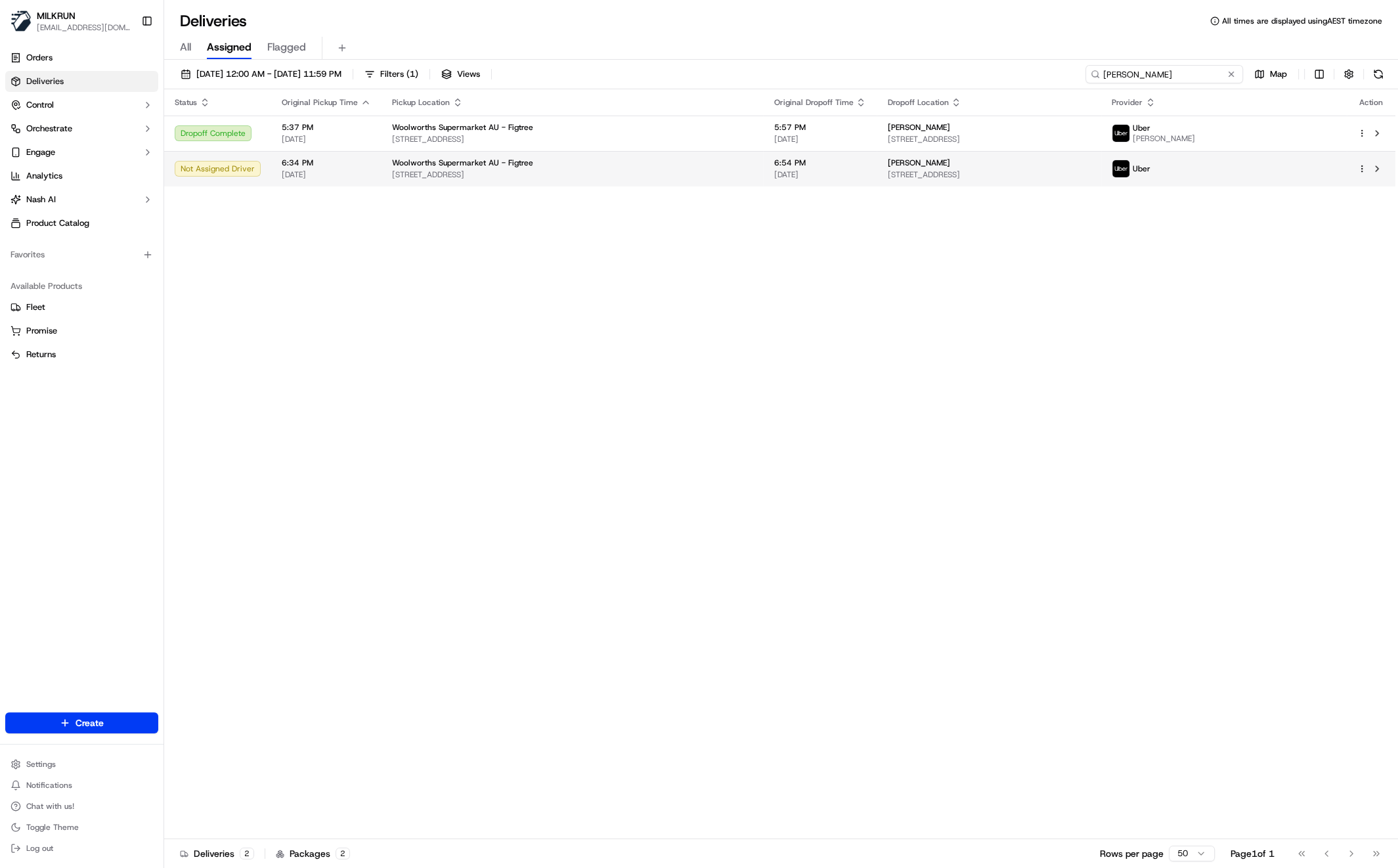
type input "[PERSON_NAME]"
click at [329, 171] on span "[DATE]" at bounding box center [326, 174] width 89 height 11
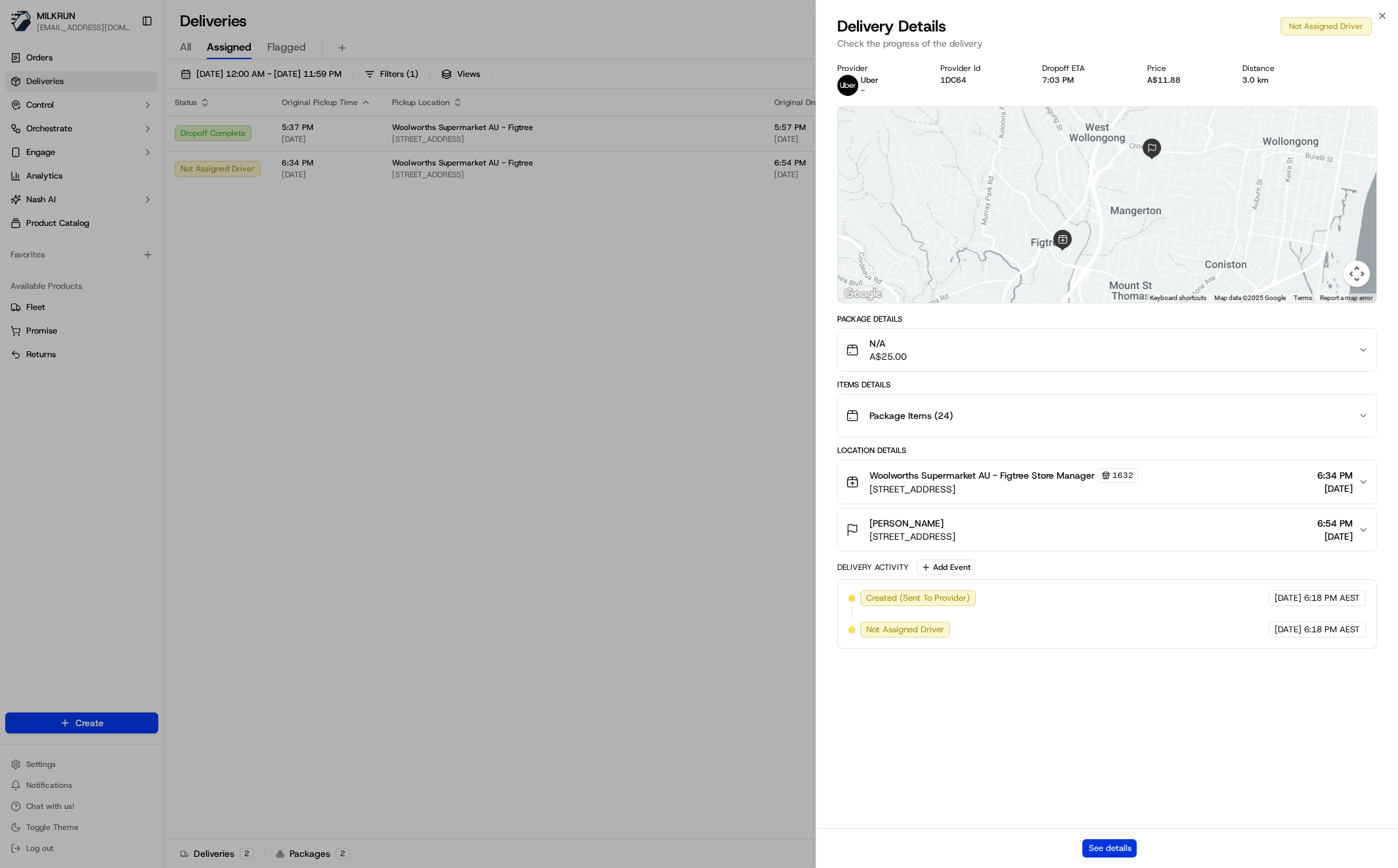
click at [1115, 849] on button "See details" at bounding box center [1109, 849] width 54 height 19
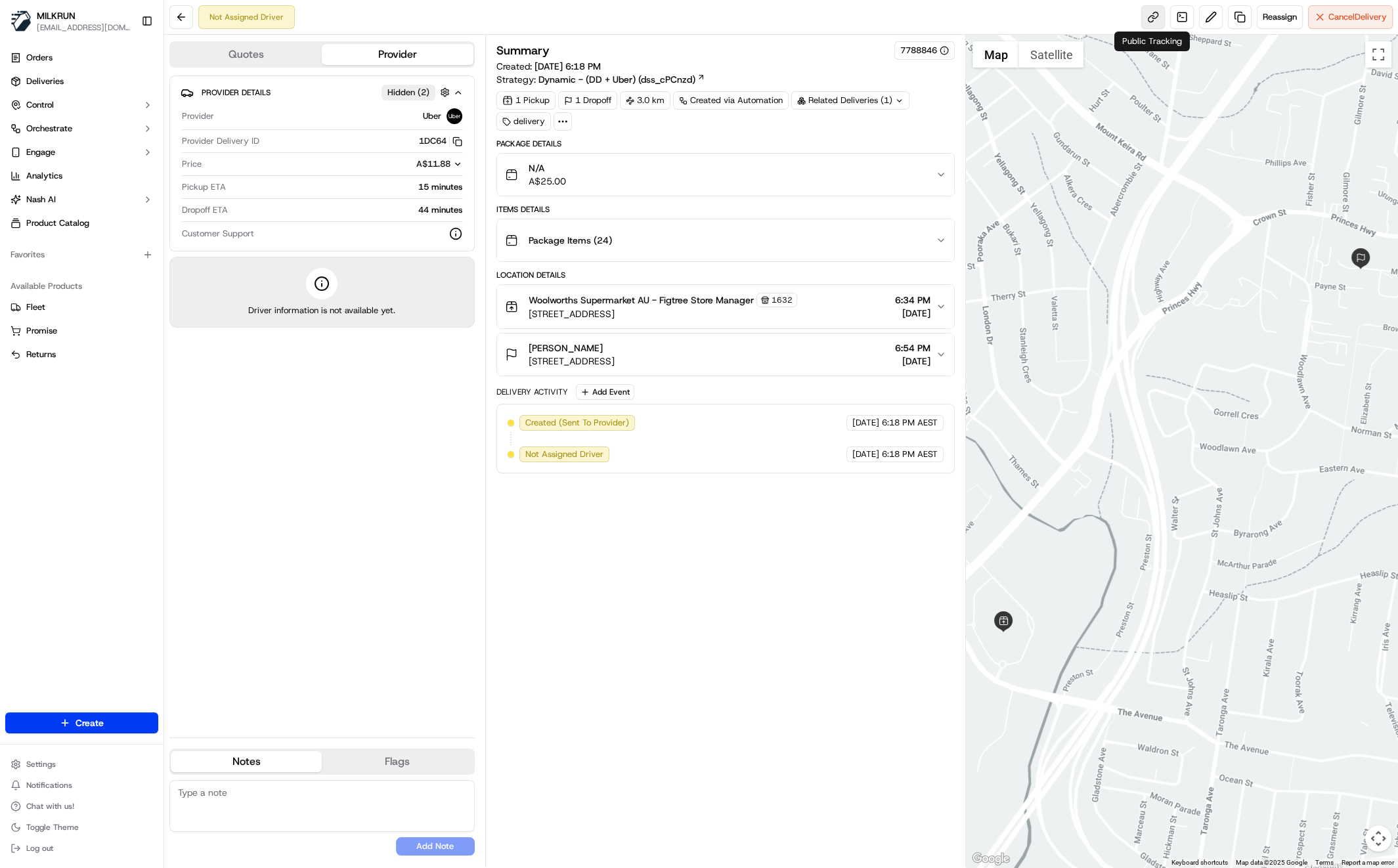
click at [1149, 21] on link at bounding box center [1153, 16] width 24 height 24
